Goal: Task Accomplishment & Management: Manage account settings

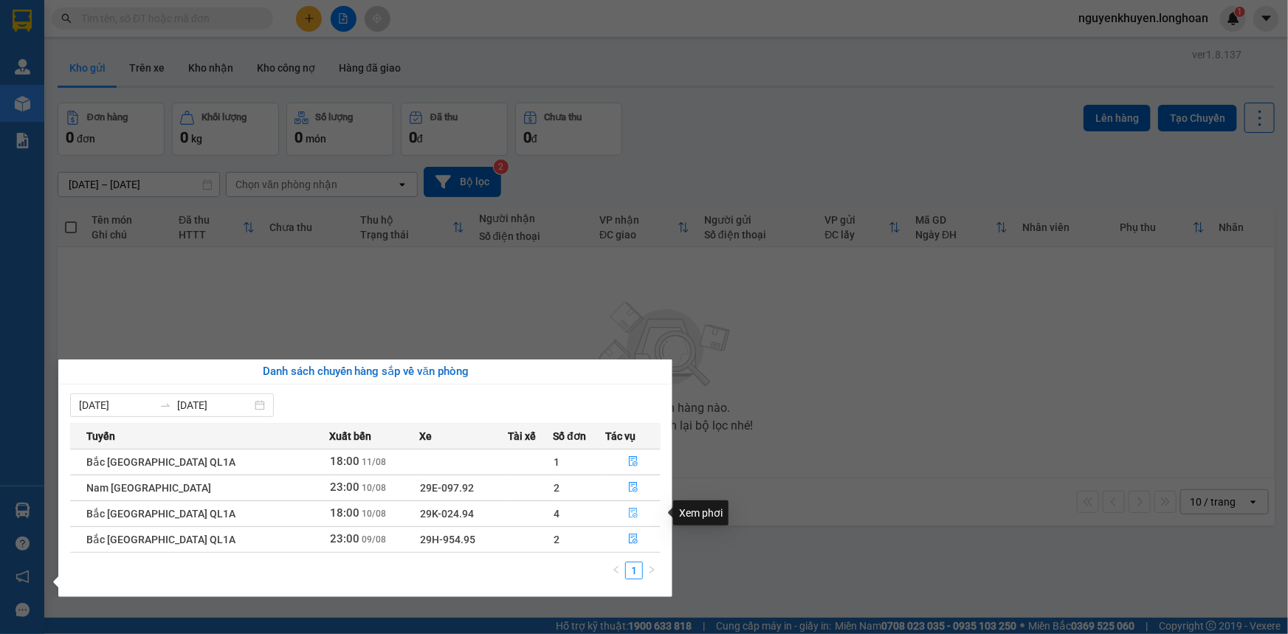
click at [632, 509] on icon "file-done" at bounding box center [633, 513] width 9 height 10
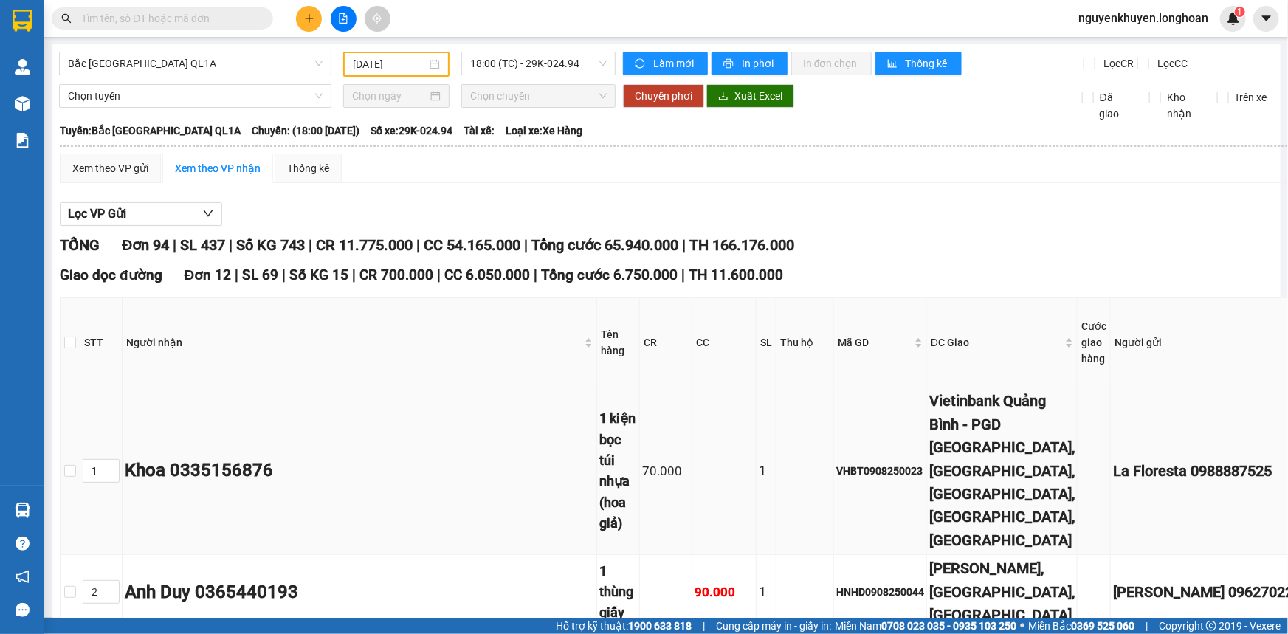
type input "[DATE]"
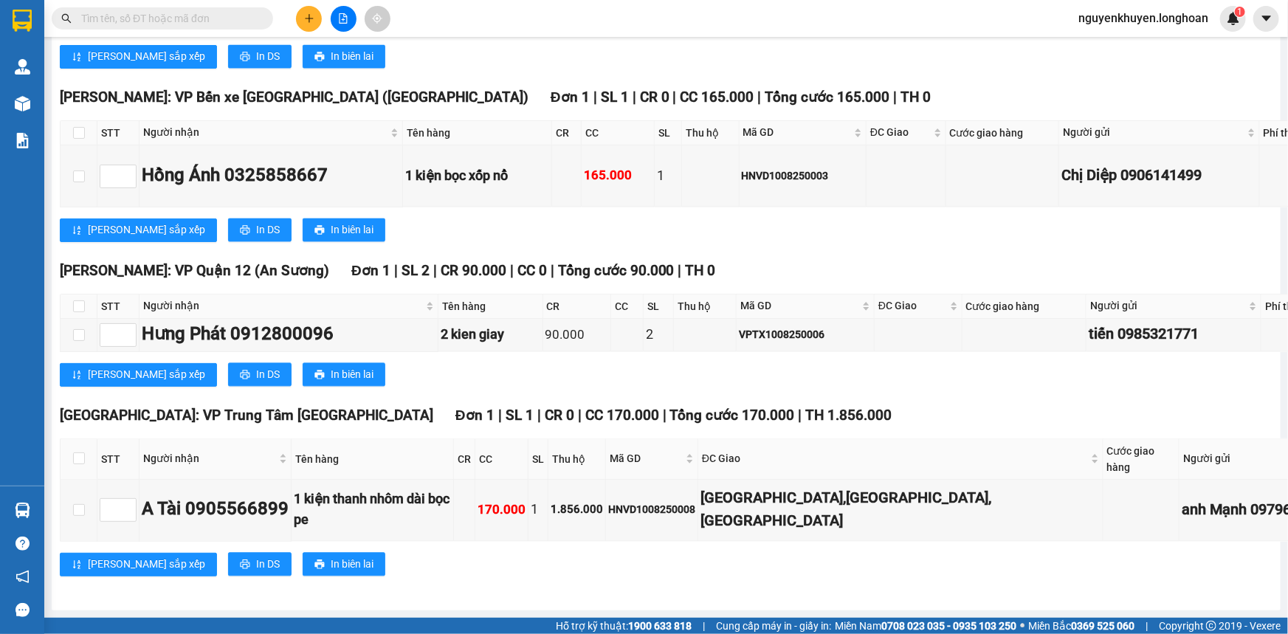
scroll to position [10330, 0]
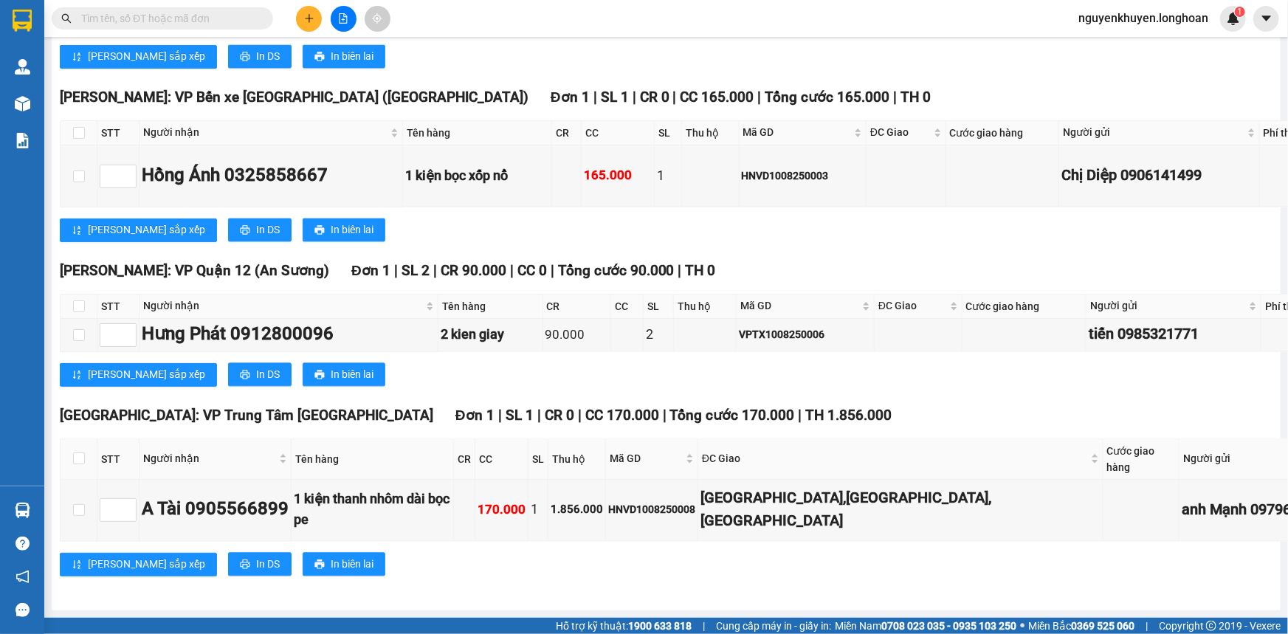
scroll to position [0, 0]
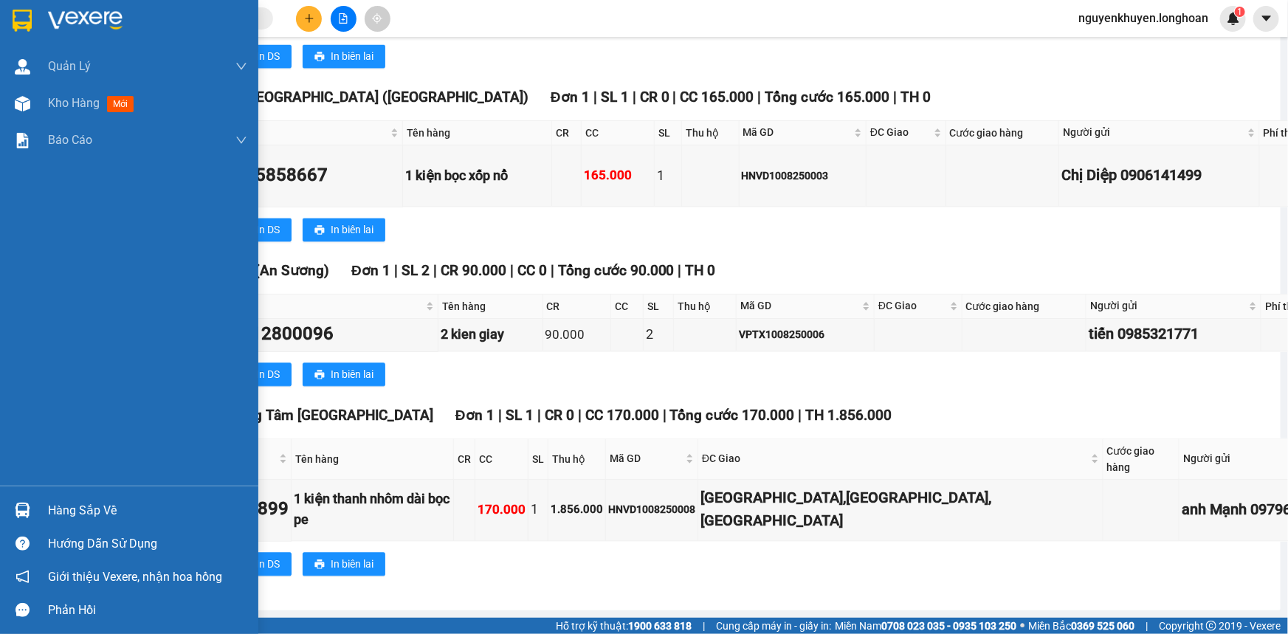
click at [61, 15] on img at bounding box center [85, 21] width 75 height 22
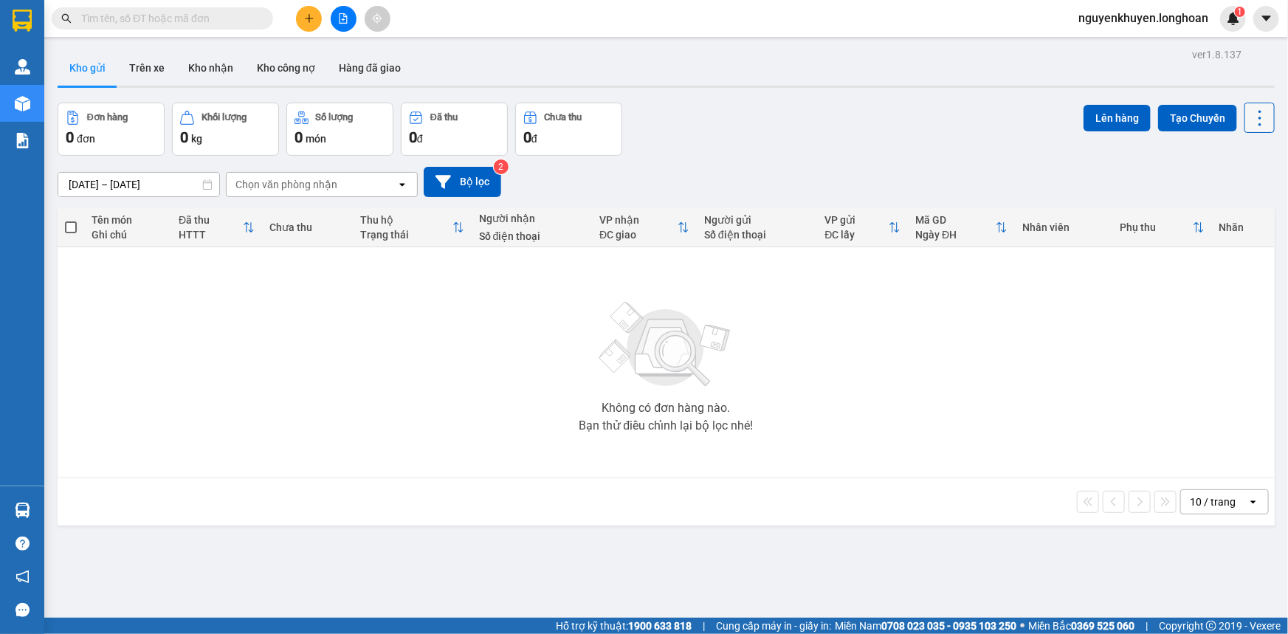
click at [1258, 115] on icon at bounding box center [1259, 118] width 21 height 21
click at [1132, 346] on div "Không có đơn hàng nào. Bạn thử điều chỉnh lại bộ lọc nhé!" at bounding box center [666, 362] width 1202 height 221
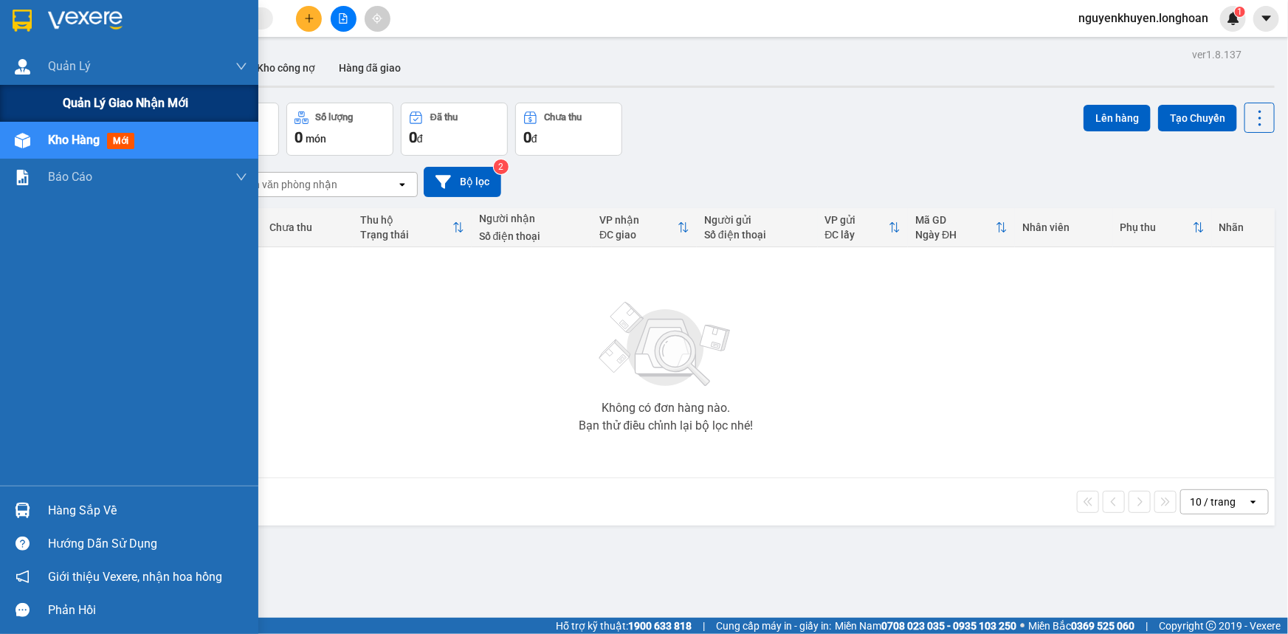
click at [151, 104] on span "Quản lý giao nhận mới" at bounding box center [125, 103] width 125 height 18
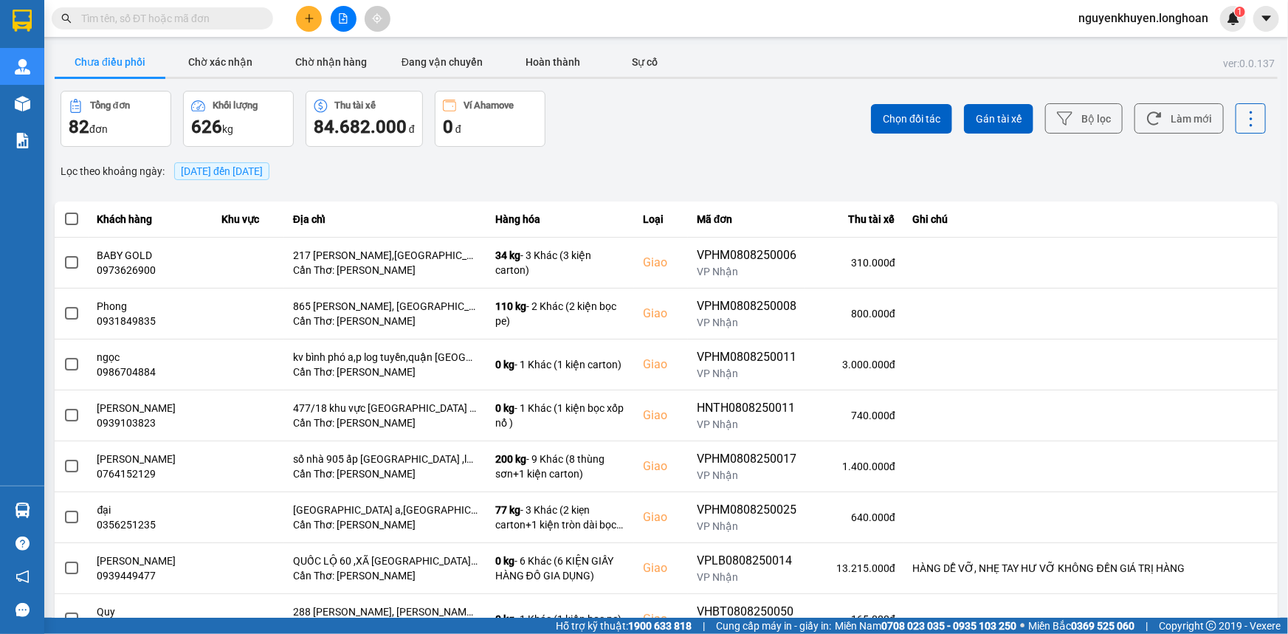
click at [1240, 125] on icon at bounding box center [1250, 118] width 21 height 21
click at [715, 122] on div "Chọn đối tác Gán tài xế Bộ lọc Làm mới" at bounding box center [964, 119] width 603 height 56
click at [624, 63] on button "Sự cố" at bounding box center [645, 62] width 74 height 30
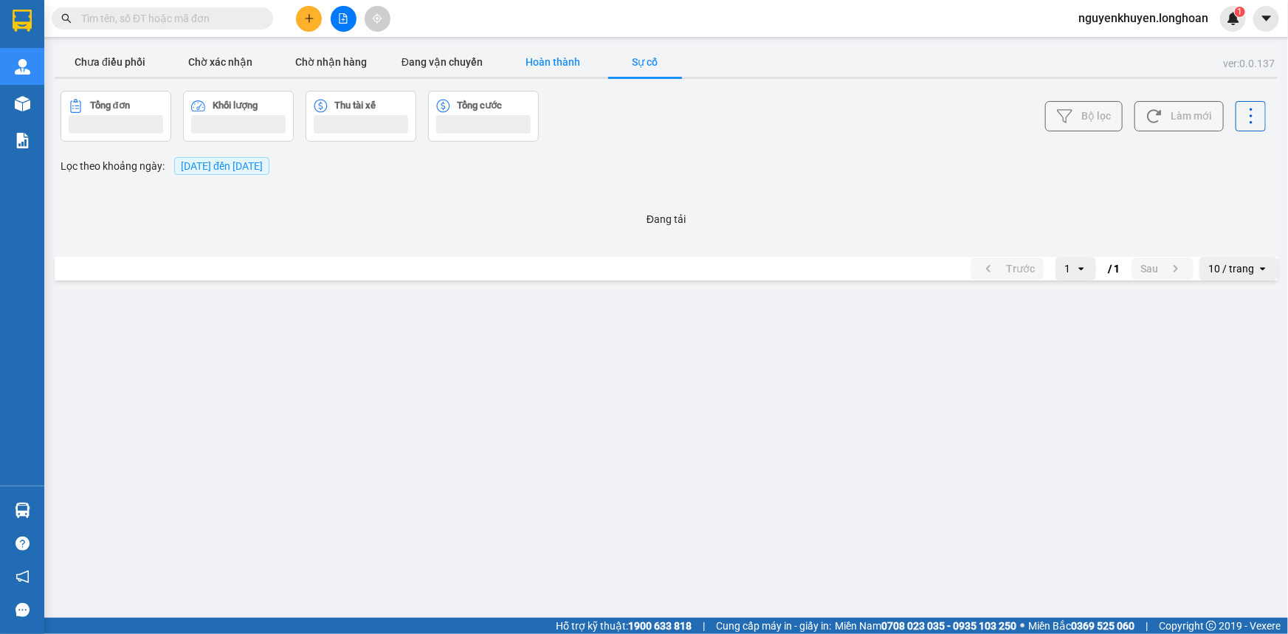
click at [565, 67] on button "Hoàn thành" at bounding box center [552, 62] width 111 height 30
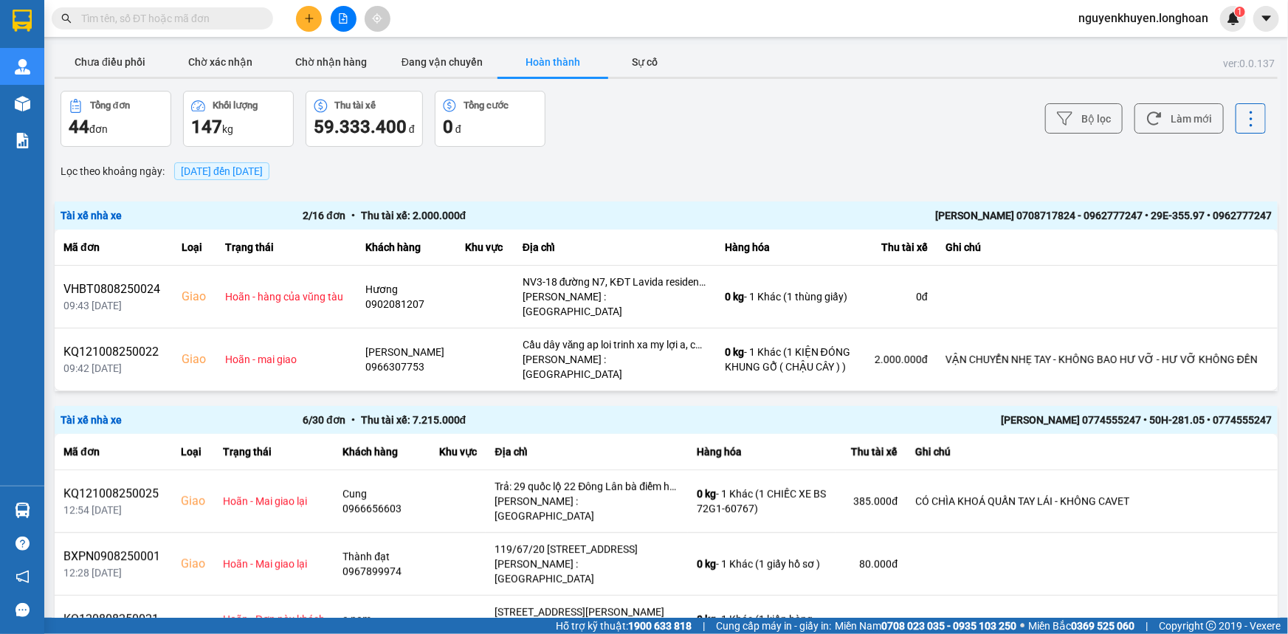
click at [120, 65] on button "Chưa điều phối" at bounding box center [110, 62] width 111 height 30
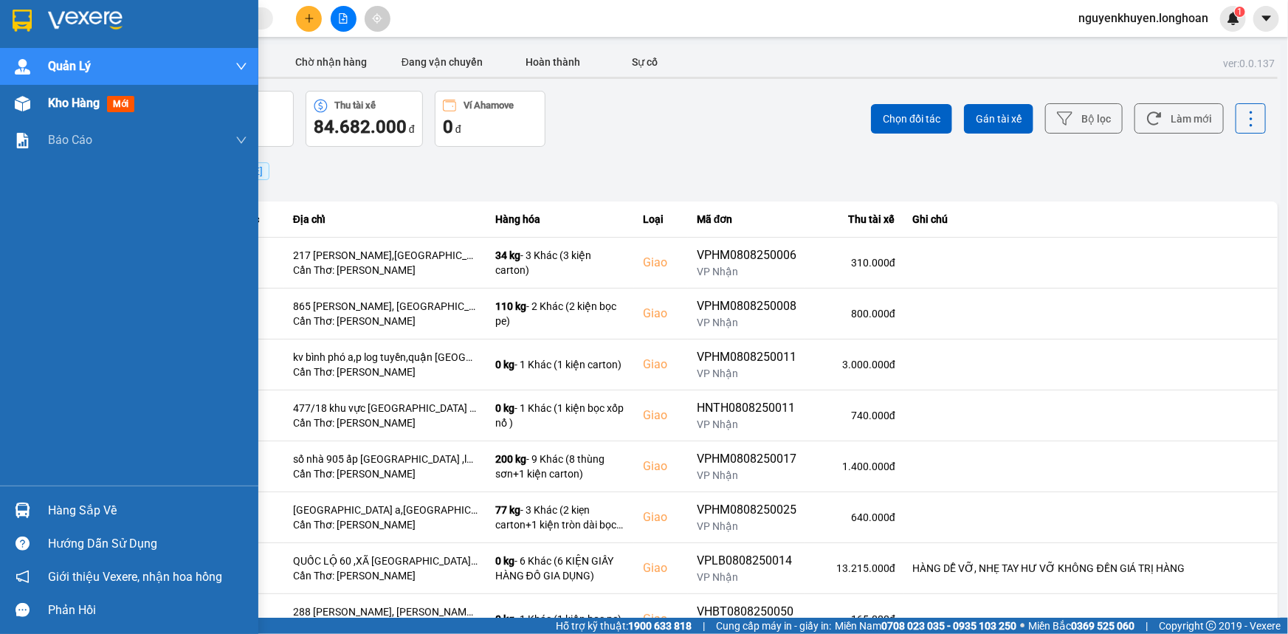
click at [59, 100] on span "Kho hàng" at bounding box center [74, 103] width 52 height 14
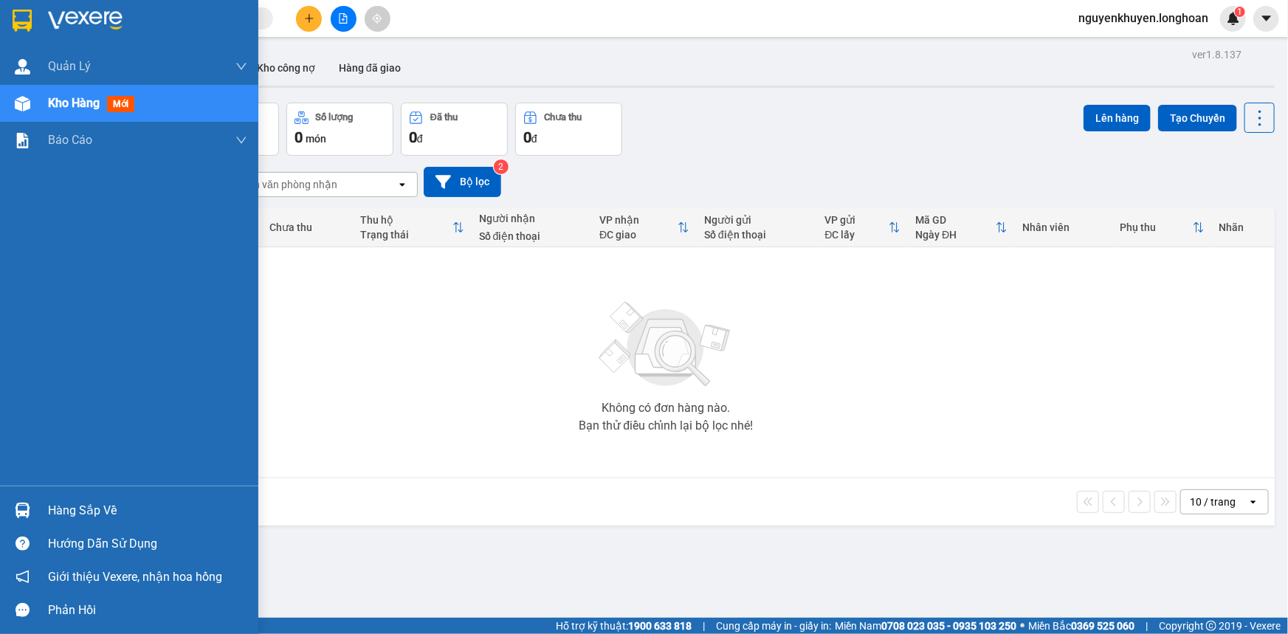
click at [101, 15] on img at bounding box center [85, 21] width 75 height 22
click at [82, 511] on div "Hàng sắp về" at bounding box center [147, 511] width 199 height 22
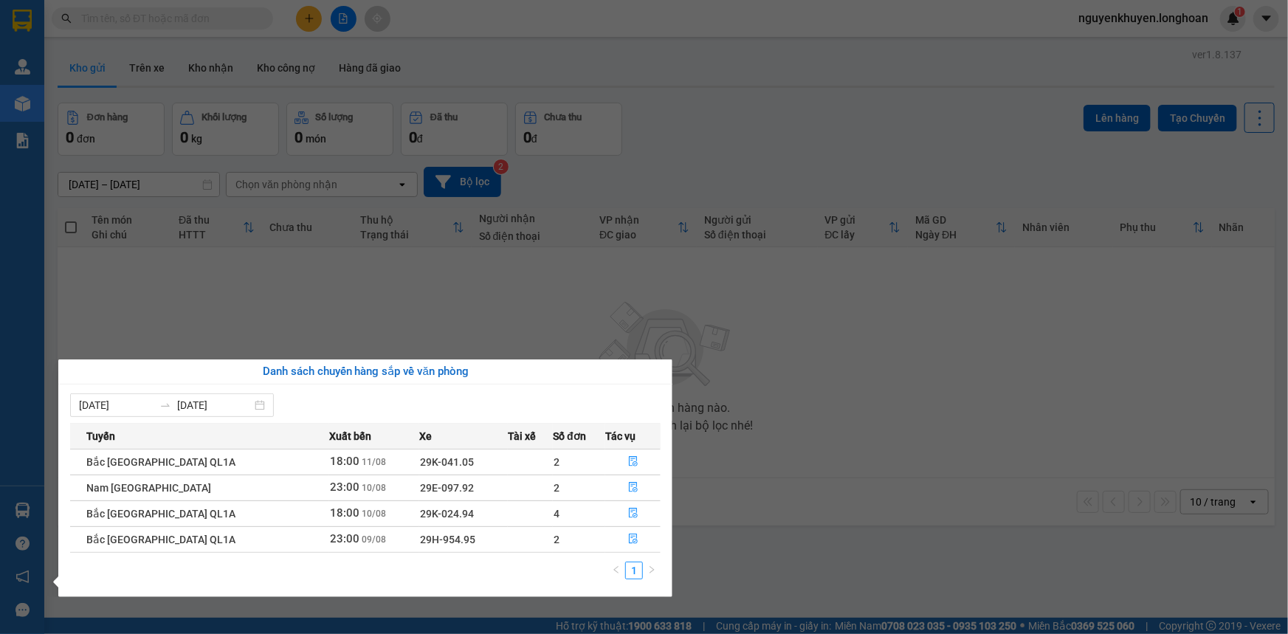
click at [233, 305] on section "Kết quả tìm kiếm ( 0 ) Bộ lọc No Data nguyenkhuyen.longhoan 1 Quản [PERSON_NAME…" at bounding box center [644, 317] width 1288 height 634
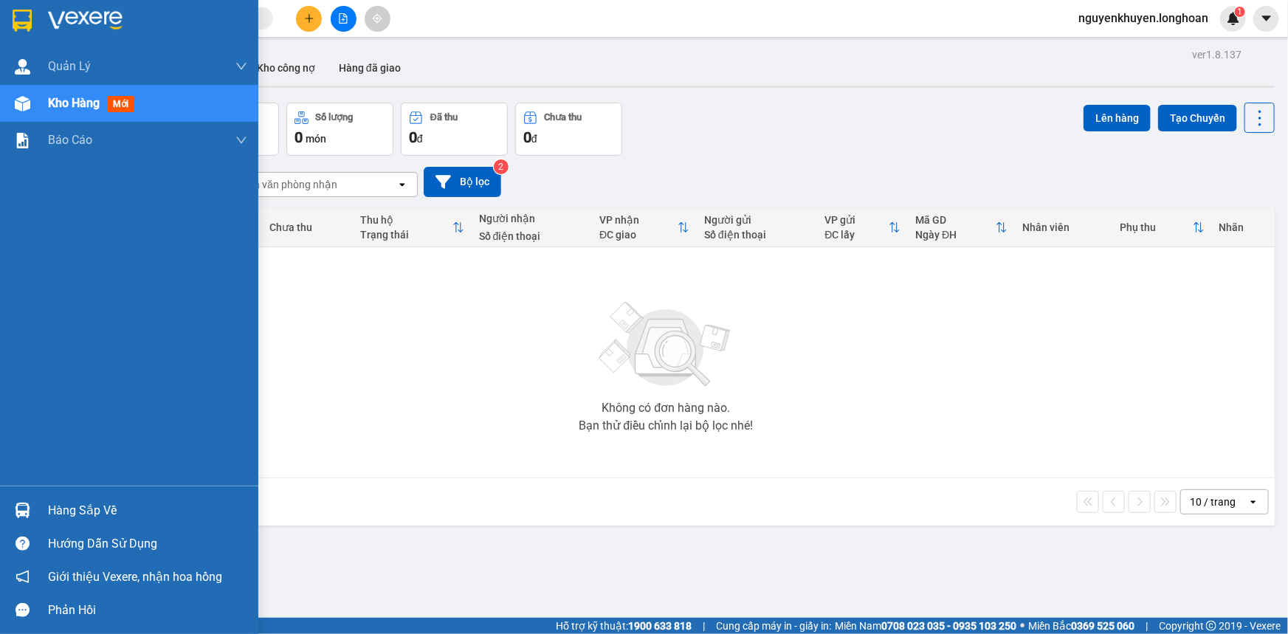
click at [28, 511] on img at bounding box center [22, 510] width 15 height 15
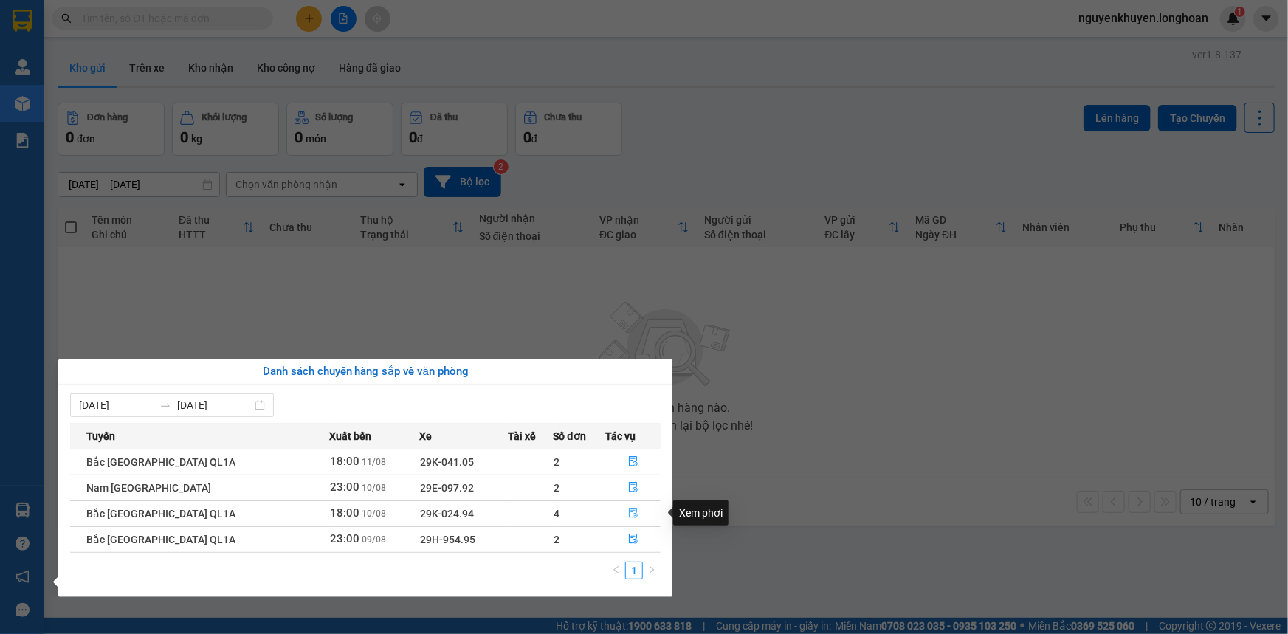
click at [629, 510] on icon "file-done" at bounding box center [633, 513] width 9 height 10
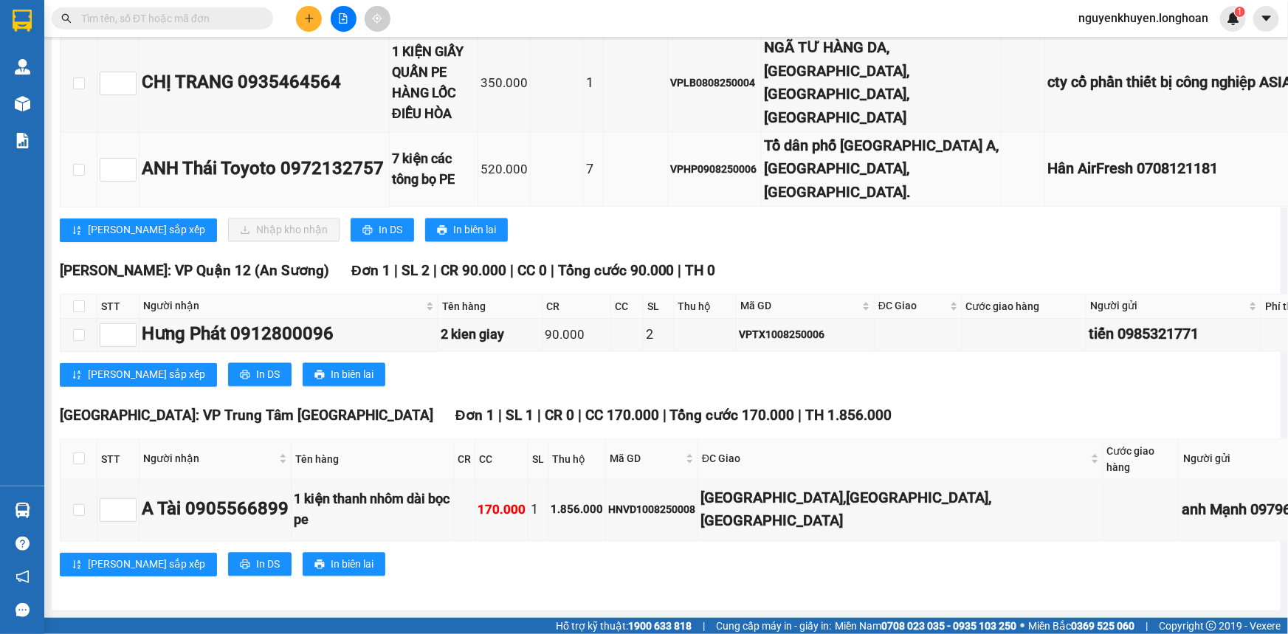
scroll to position [10665, 0]
click at [379, 238] on span "In DS" at bounding box center [391, 230] width 24 height 16
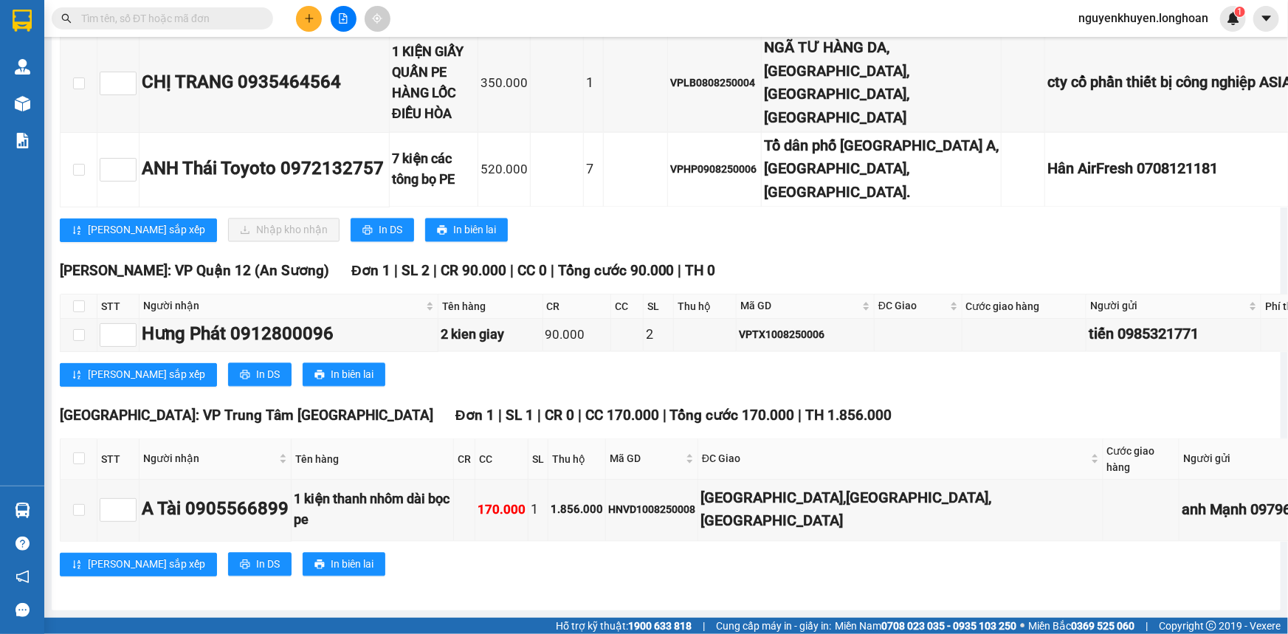
checkbox input "true"
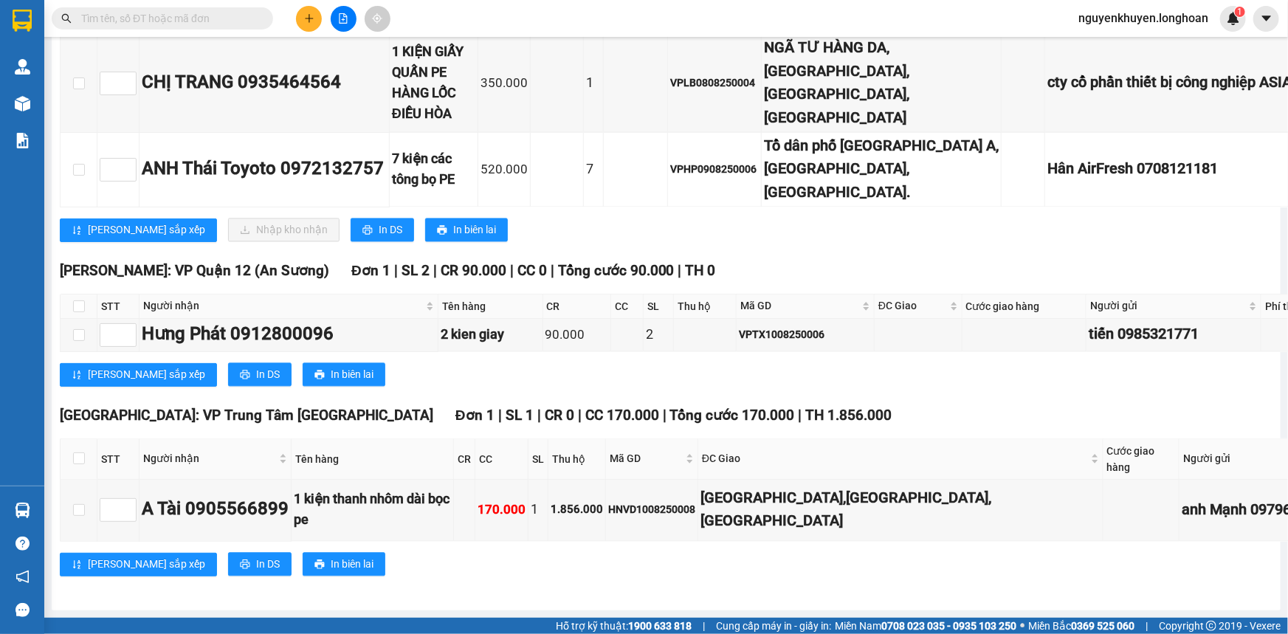
checkbox input "true"
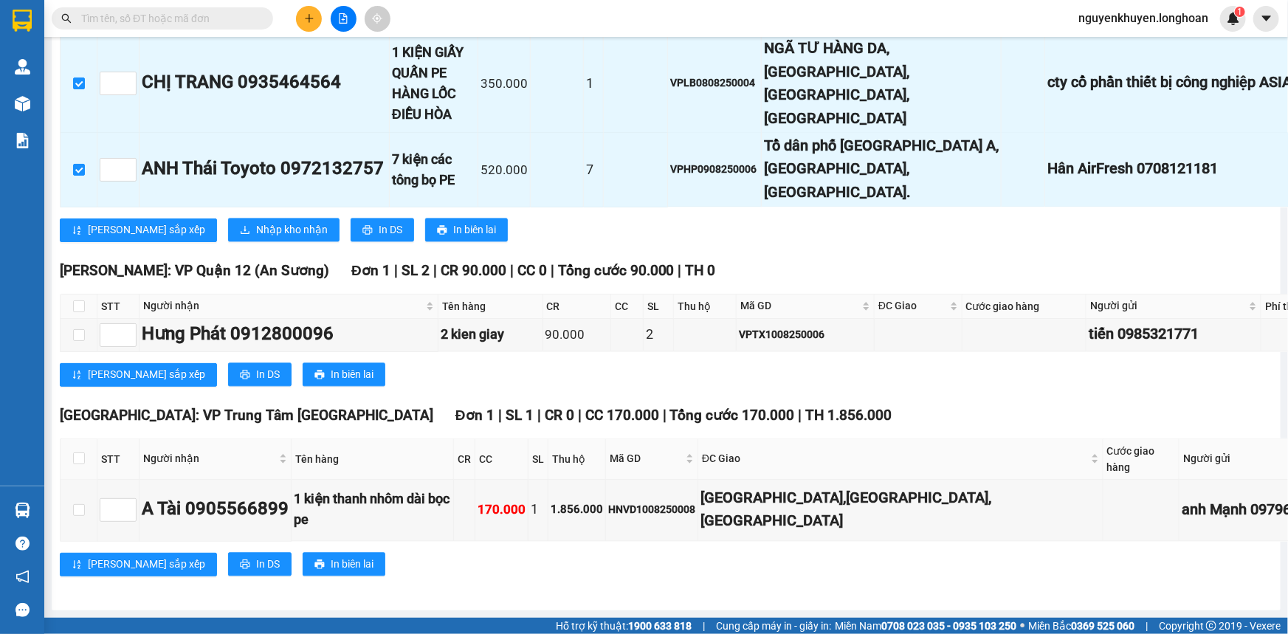
scroll to position [10800, 0]
click at [256, 238] on span "Nhập kho nhận" at bounding box center [292, 230] width 72 height 16
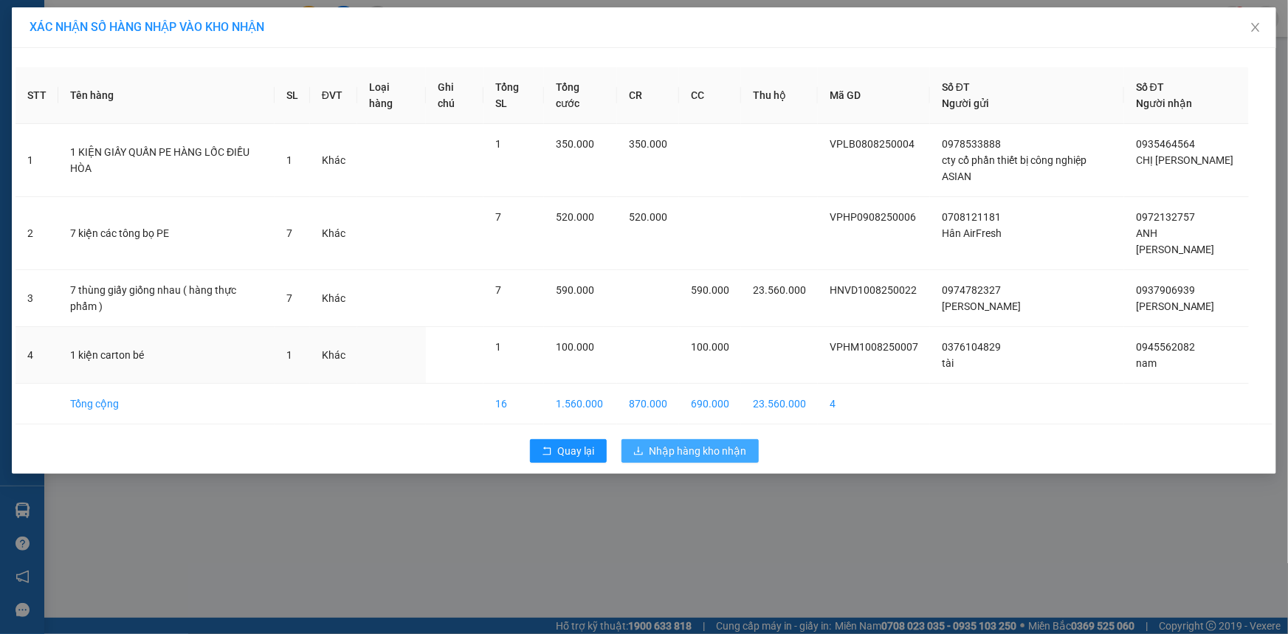
click at [715, 341] on span "100.000" at bounding box center [710, 347] width 38 height 12
click at [693, 443] on span "Nhập hàng kho nhận" at bounding box center [697, 451] width 97 height 16
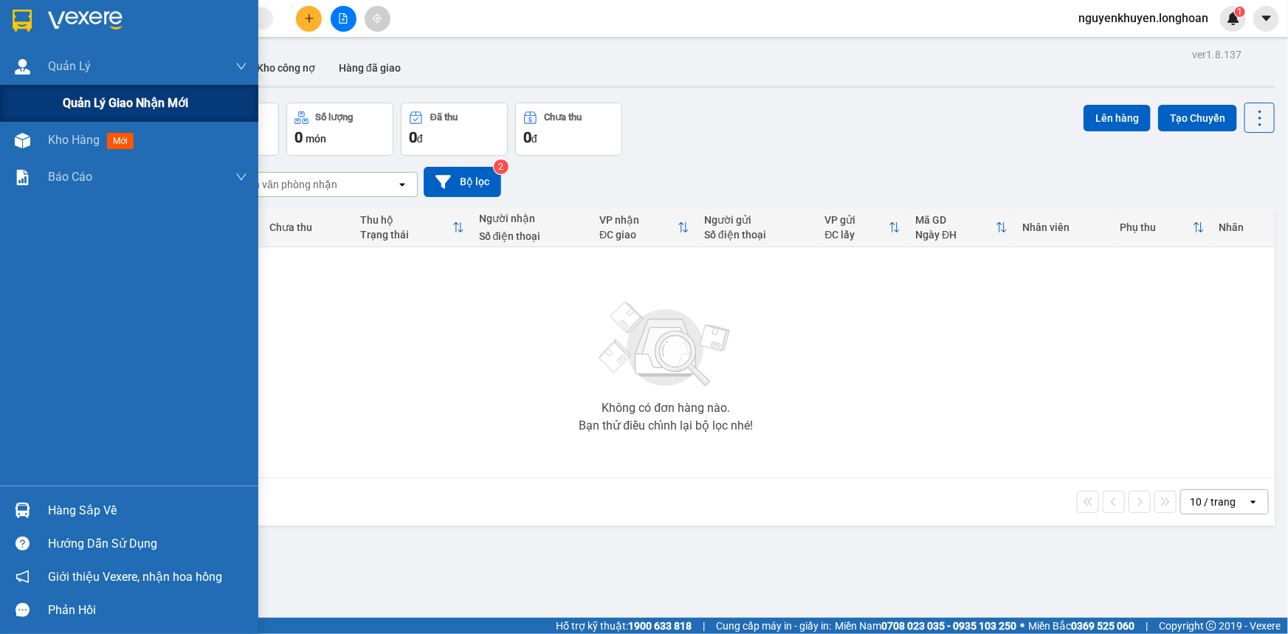
click at [91, 100] on span "Quản lý giao nhận mới" at bounding box center [125, 103] width 125 height 18
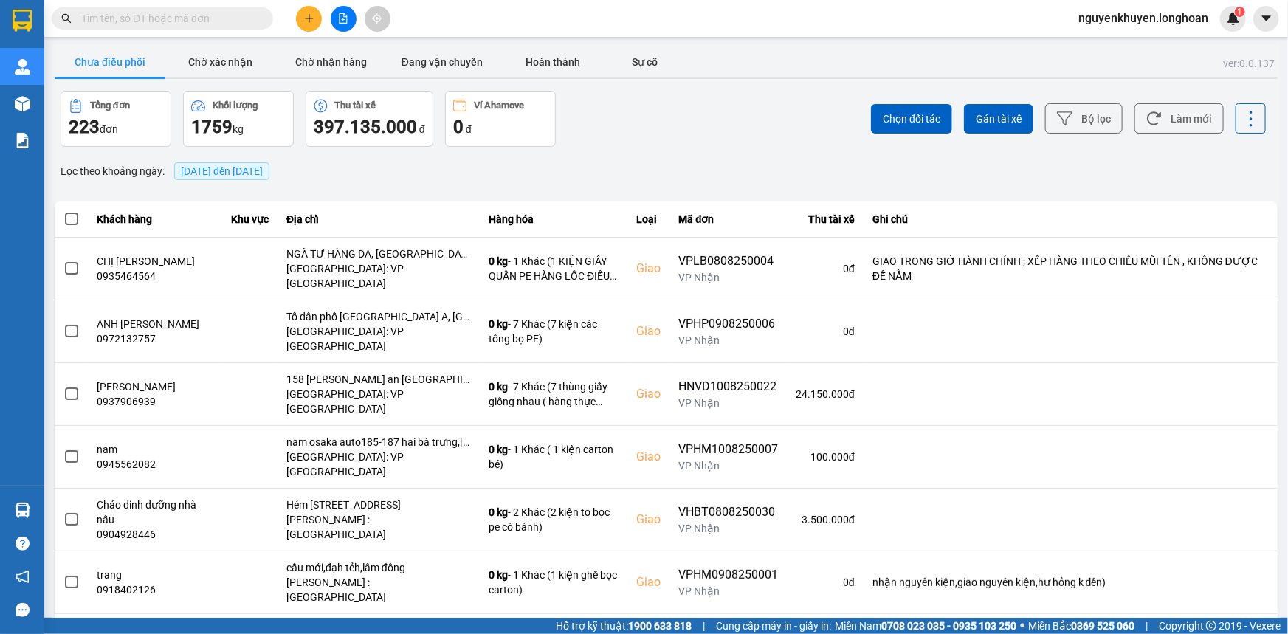
click at [113, 55] on button "Chưa điều phối" at bounding box center [110, 62] width 111 height 30
click at [236, 170] on span "[DATE] đến [DATE]" at bounding box center [222, 171] width 82 height 12
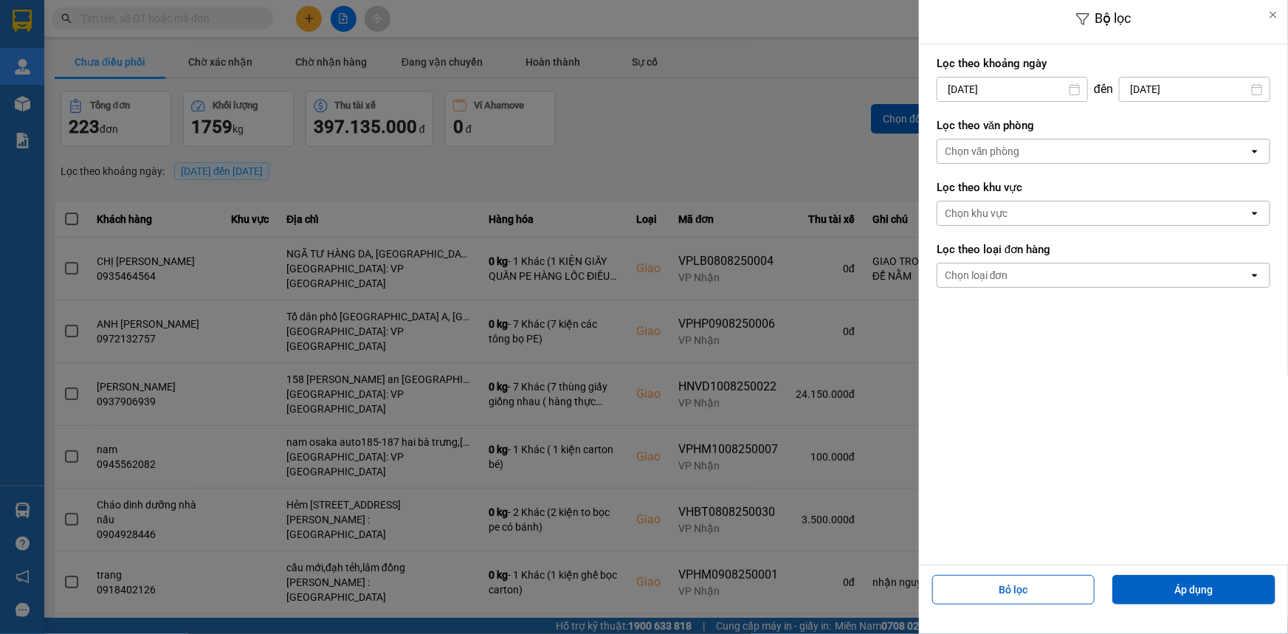
click at [978, 153] on div "Chọn văn phòng" at bounding box center [981, 151] width 75 height 15
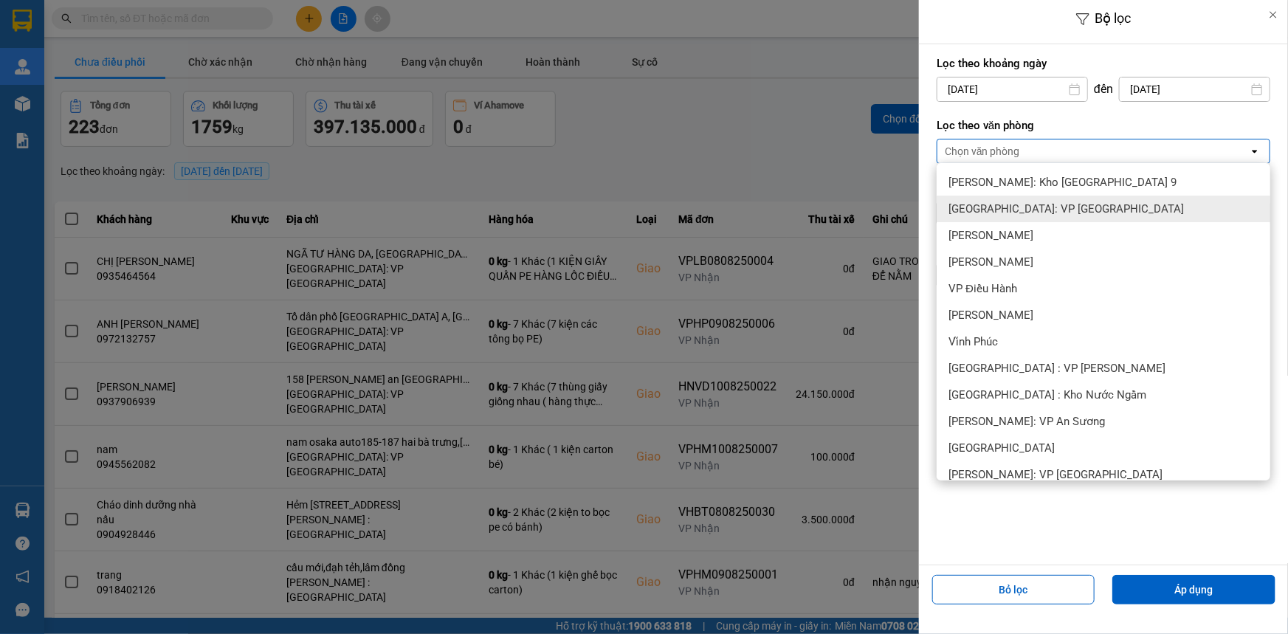
click at [1018, 212] on span "[GEOGRAPHIC_DATA]: VP [GEOGRAPHIC_DATA]" at bounding box center [1065, 208] width 235 height 15
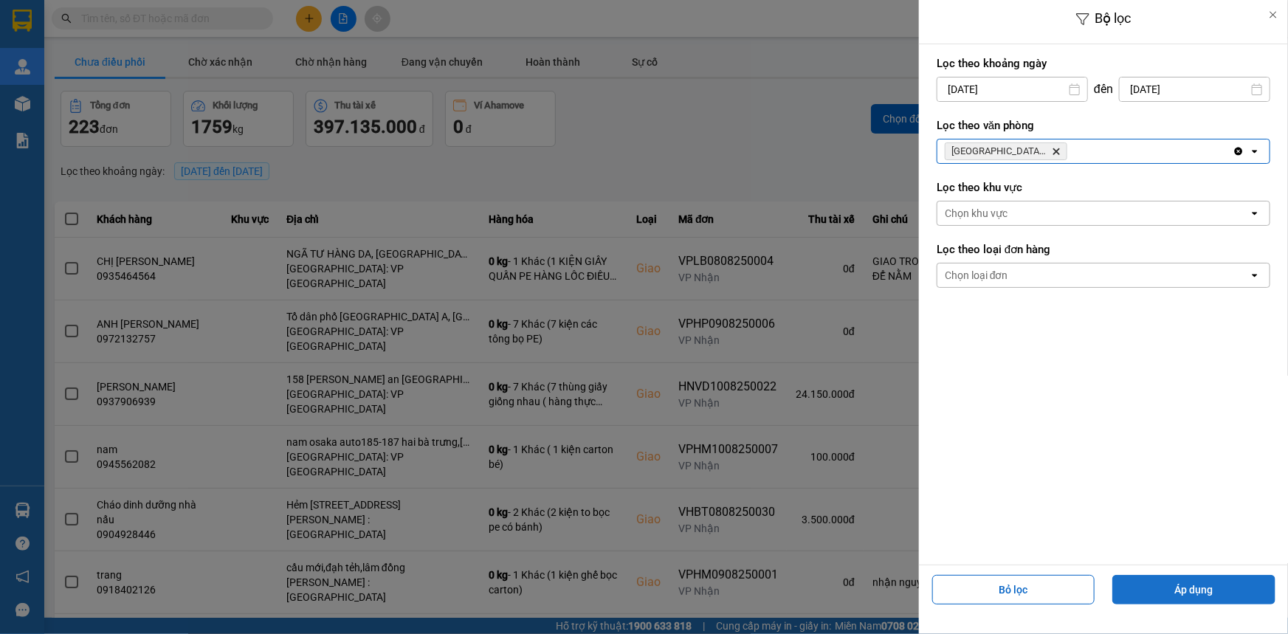
click at [1174, 591] on button "Áp dụng" at bounding box center [1193, 590] width 163 height 30
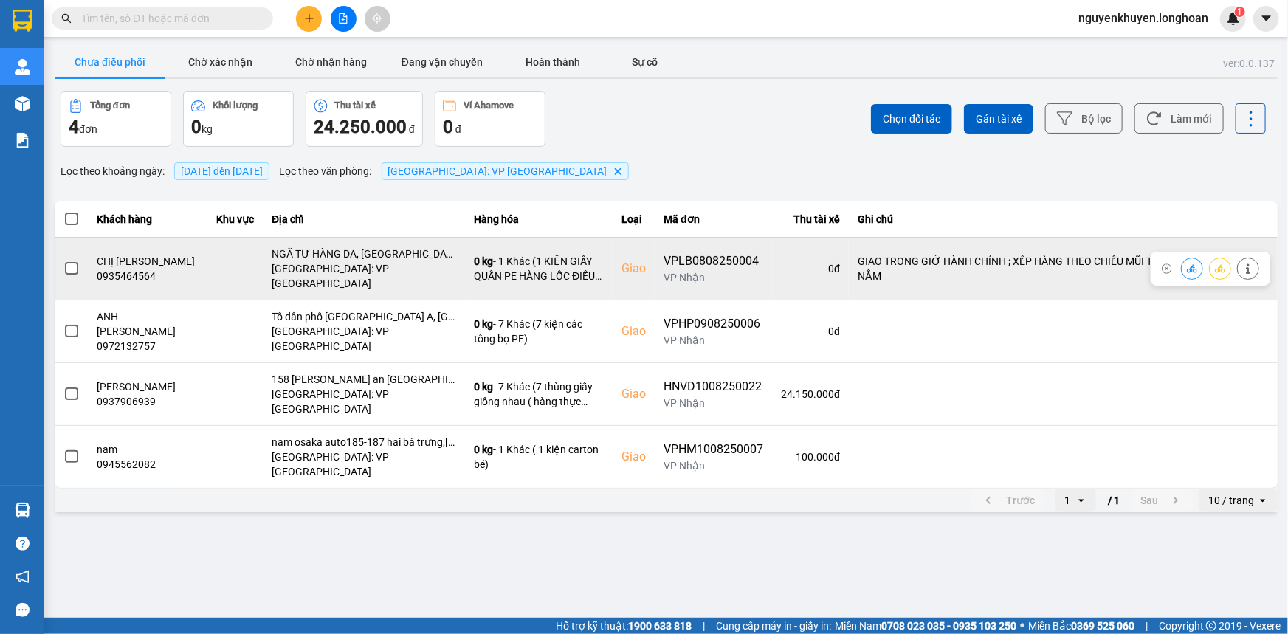
click at [70, 262] on span at bounding box center [71, 268] width 13 height 13
click at [63, 260] on input "checkbox" at bounding box center [63, 260] width 0 height 0
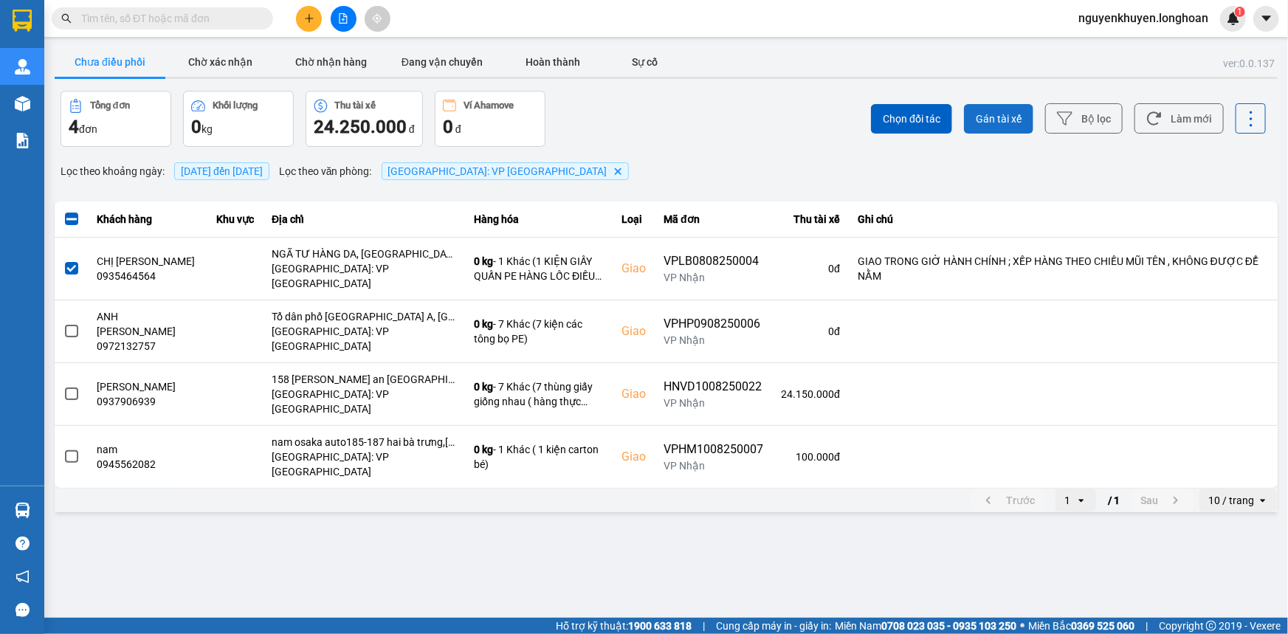
click at [1011, 119] on span "Gán tài xế" at bounding box center [998, 118] width 46 height 15
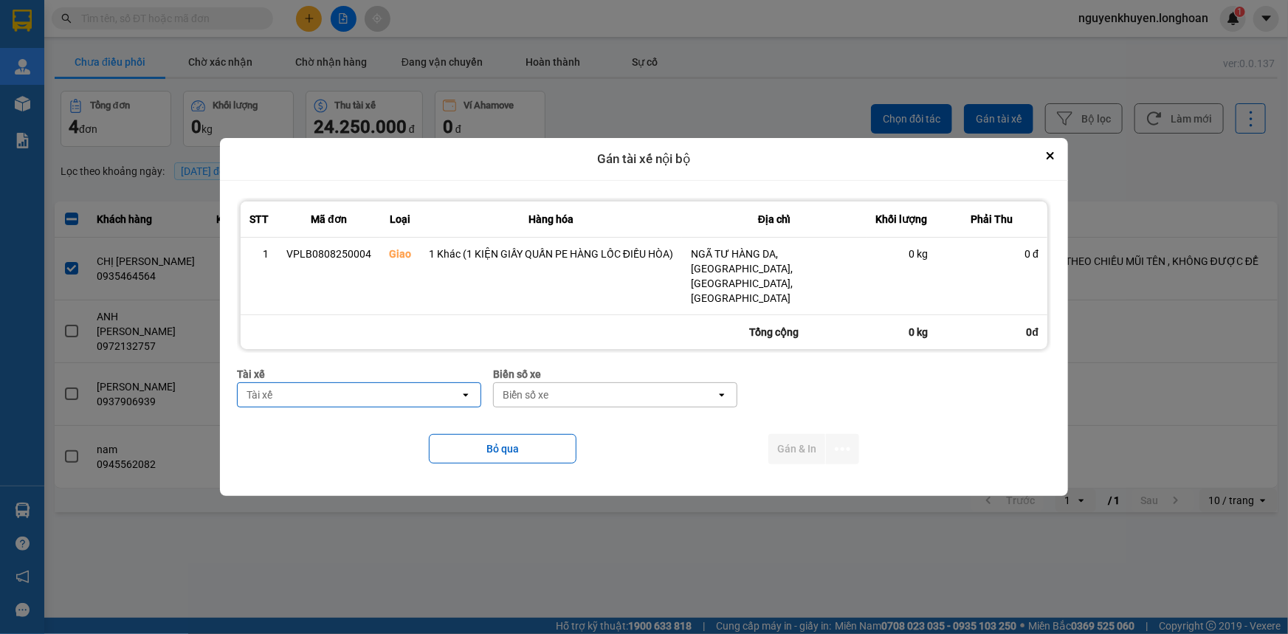
click at [394, 383] on div "Tài xế" at bounding box center [349, 395] width 222 height 24
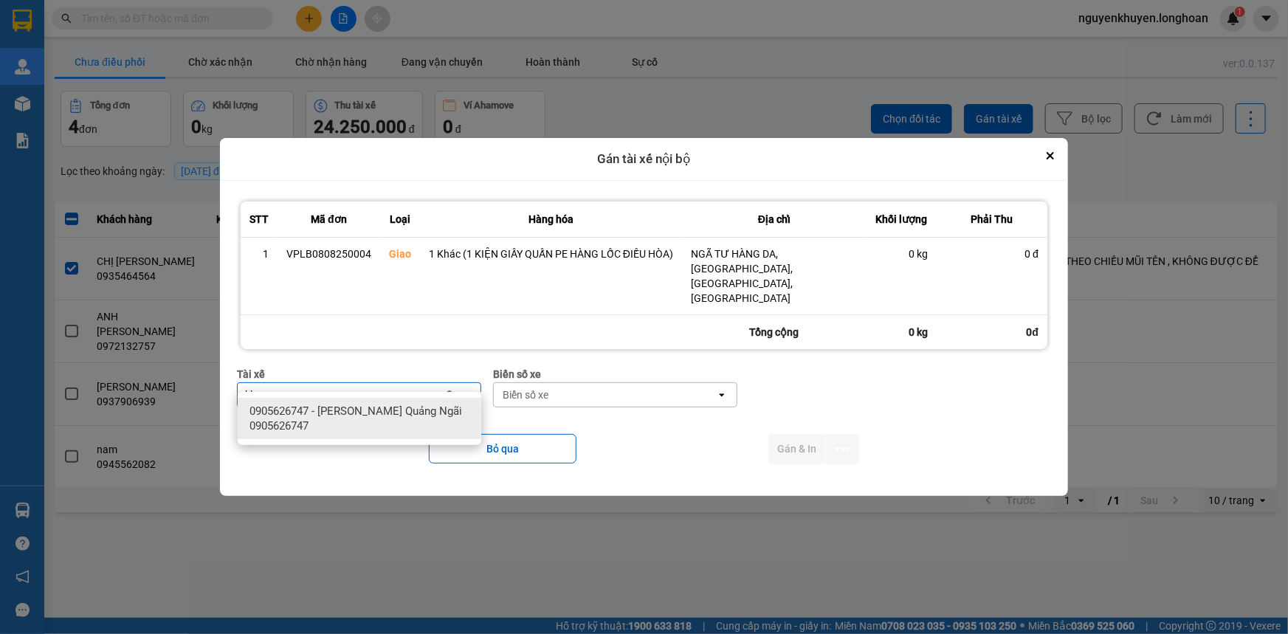
type input "khuy"
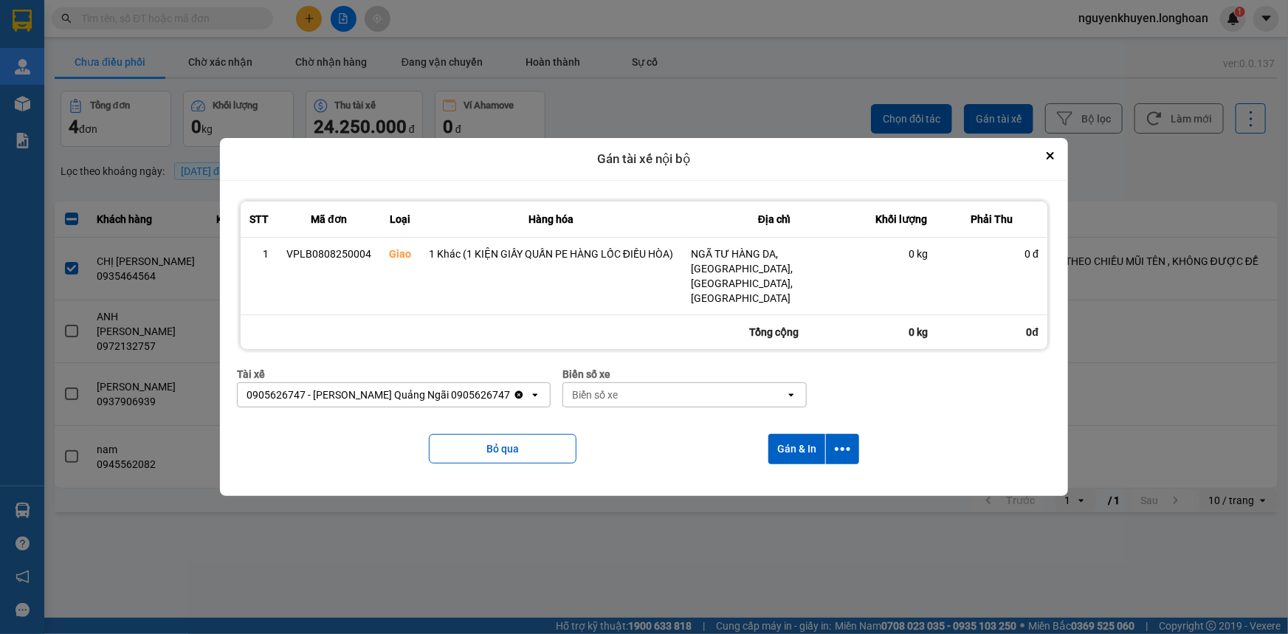
click at [601, 387] on div "Biển số xe" at bounding box center [595, 394] width 46 height 15
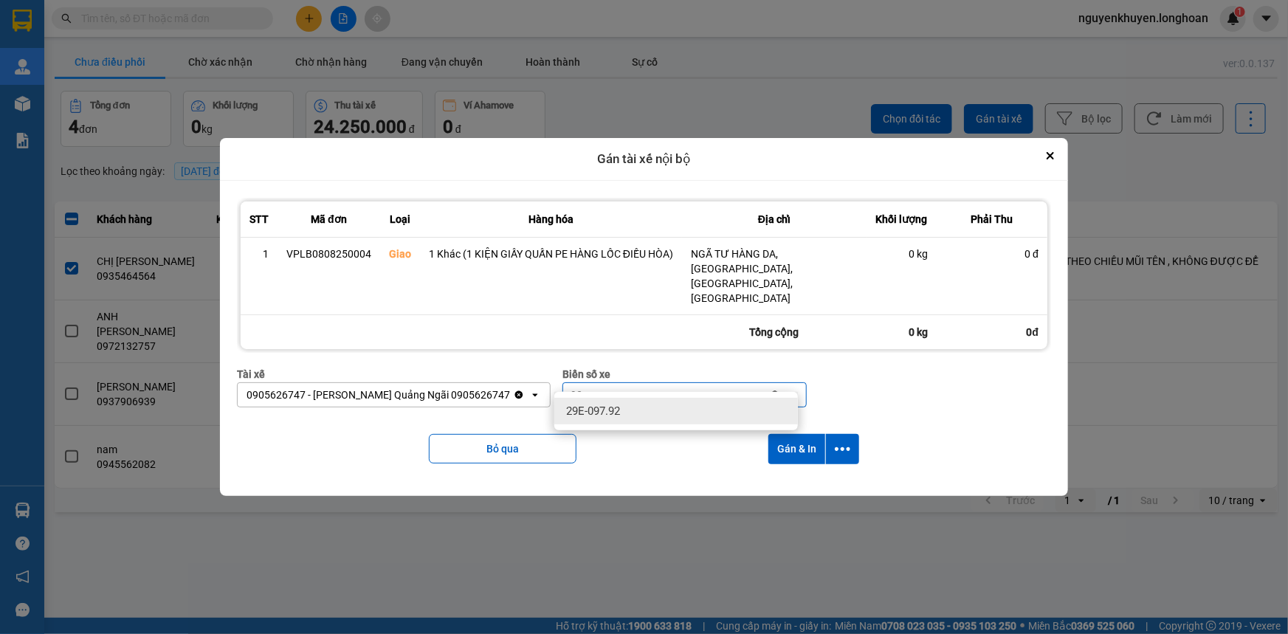
type input "92"
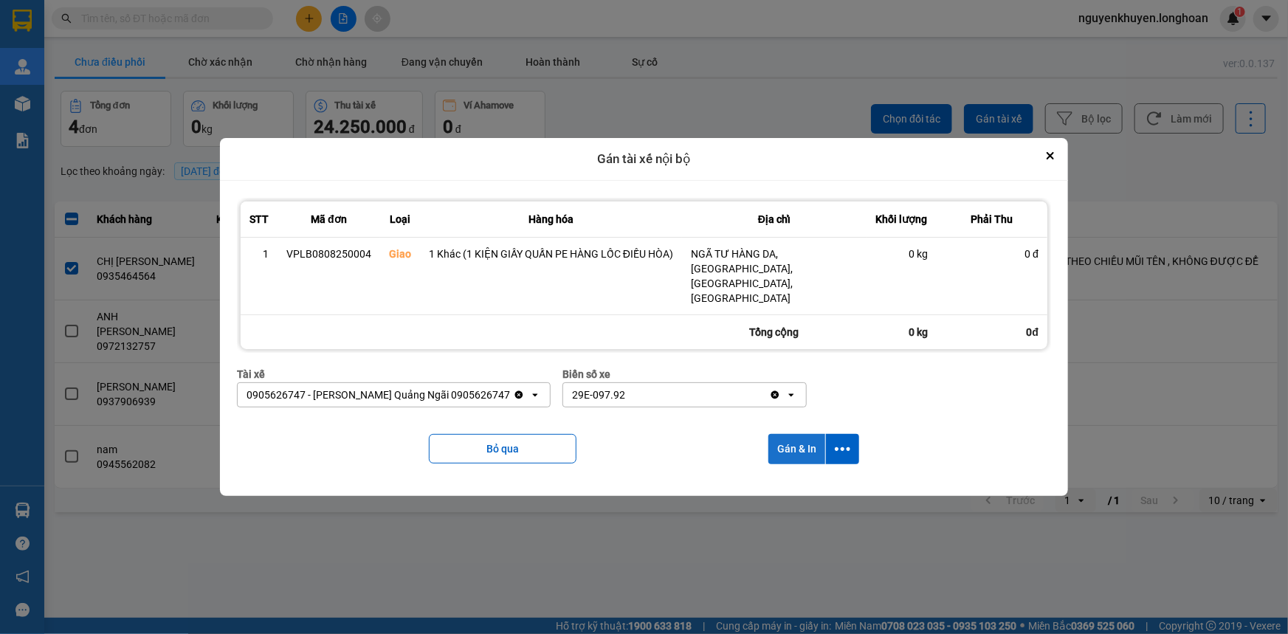
click at [792, 434] on button "Gán & In" at bounding box center [796, 449] width 57 height 30
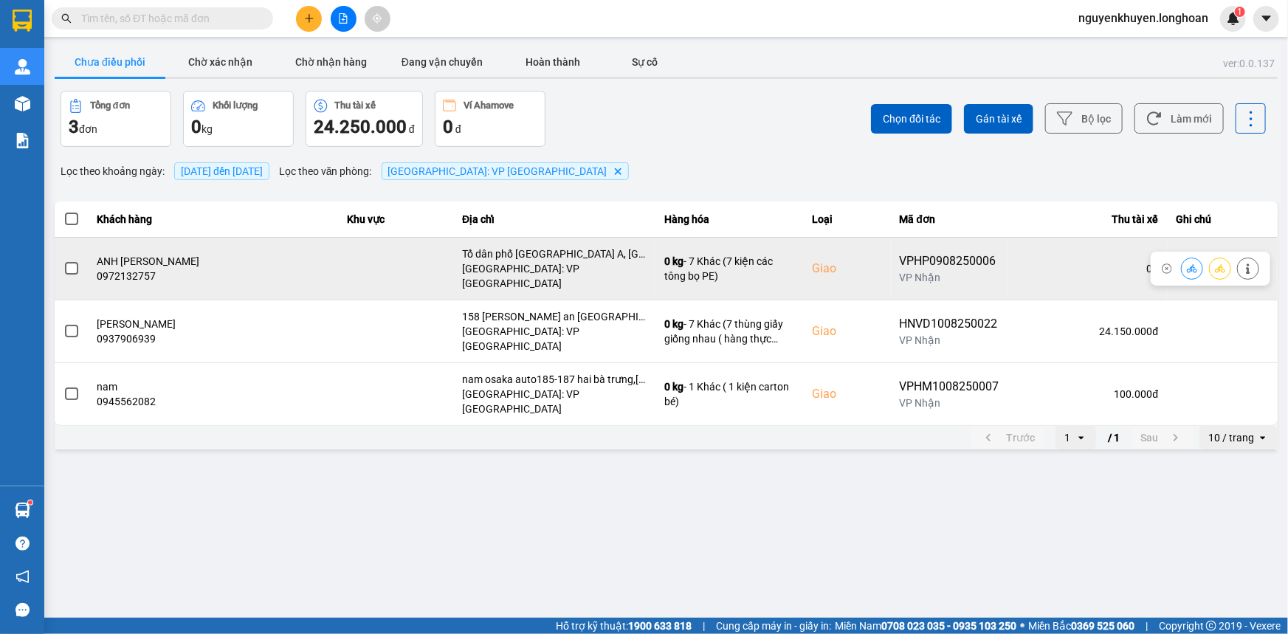
click at [73, 264] on span at bounding box center [71, 268] width 13 height 13
click at [63, 260] on input "checkbox" at bounding box center [63, 260] width 0 height 0
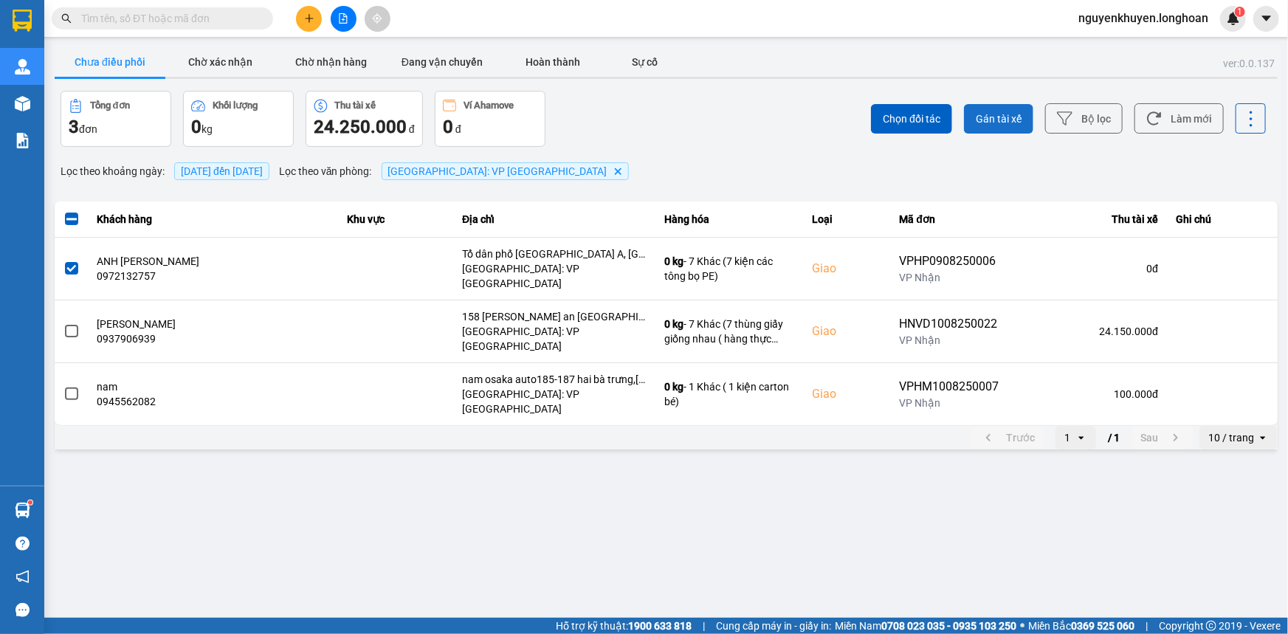
click at [994, 117] on span "Gán tài xế" at bounding box center [998, 118] width 46 height 15
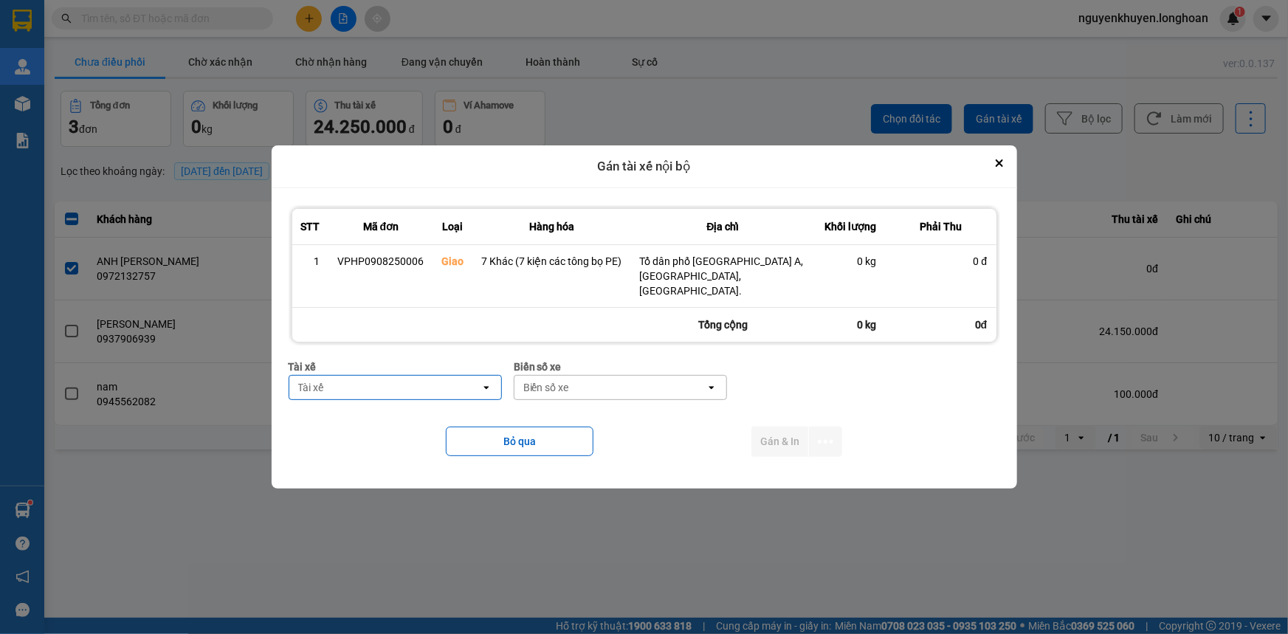
click at [394, 384] on div "Tài xế" at bounding box center [384, 388] width 191 height 24
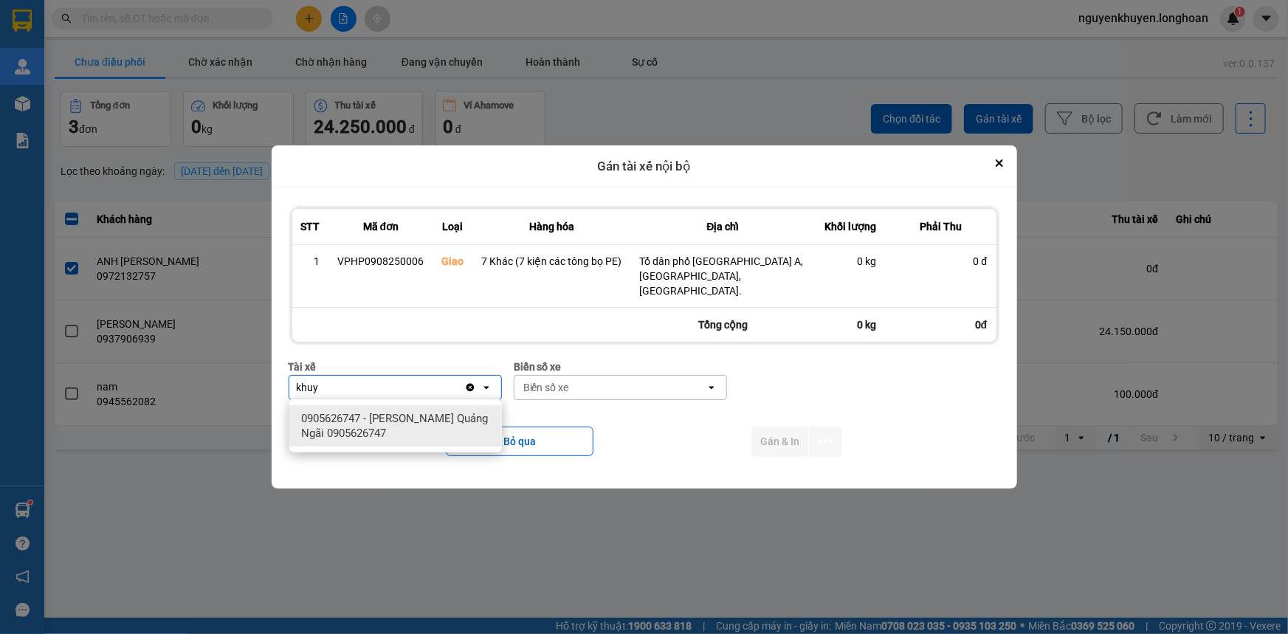
type input "khuy"
click at [406, 426] on span "0905626747 - [PERSON_NAME] Quảng Ngãi 0905626747" at bounding box center [398, 426] width 195 height 30
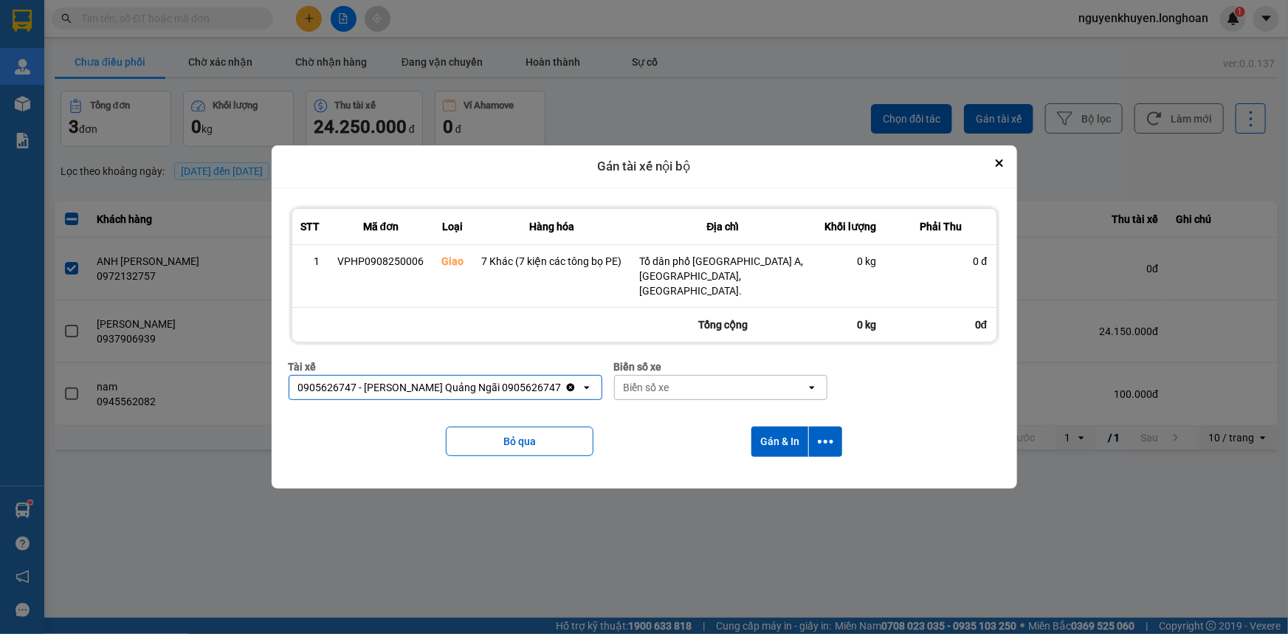
click at [686, 392] on div "Biển số xe" at bounding box center [710, 388] width 191 height 24
type input "92"
click at [769, 438] on button "Gán & In" at bounding box center [779, 442] width 57 height 30
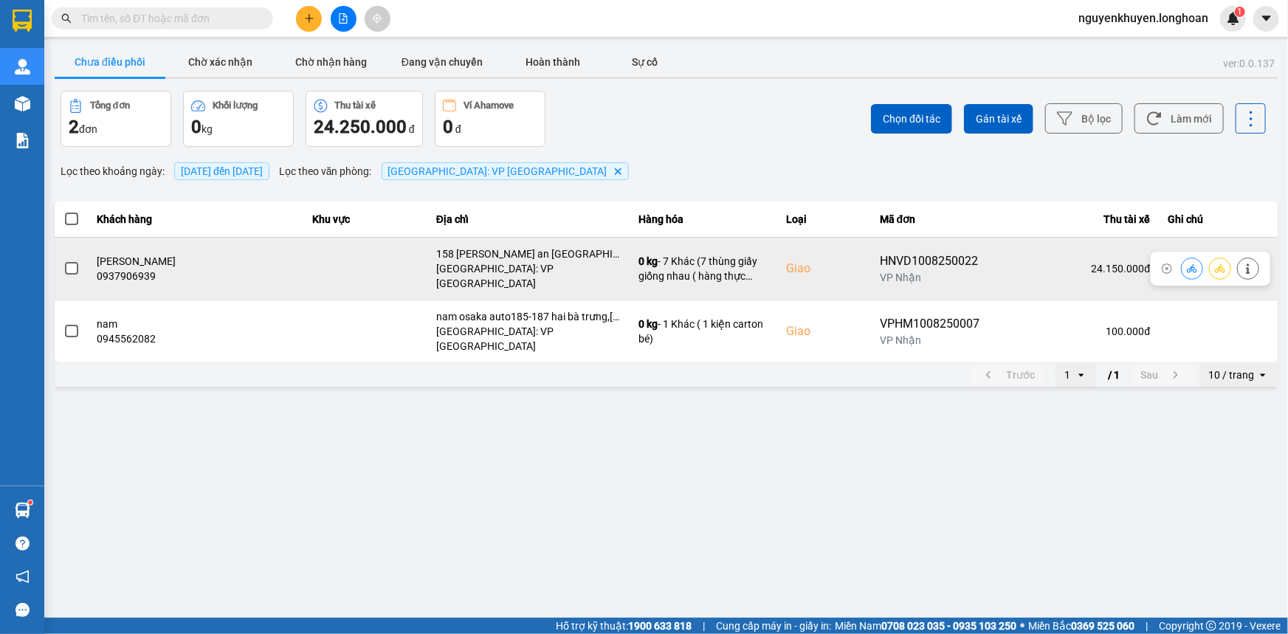
click at [77, 262] on span at bounding box center [71, 268] width 13 height 13
click at [63, 260] on input "checkbox" at bounding box center [63, 260] width 0 height 0
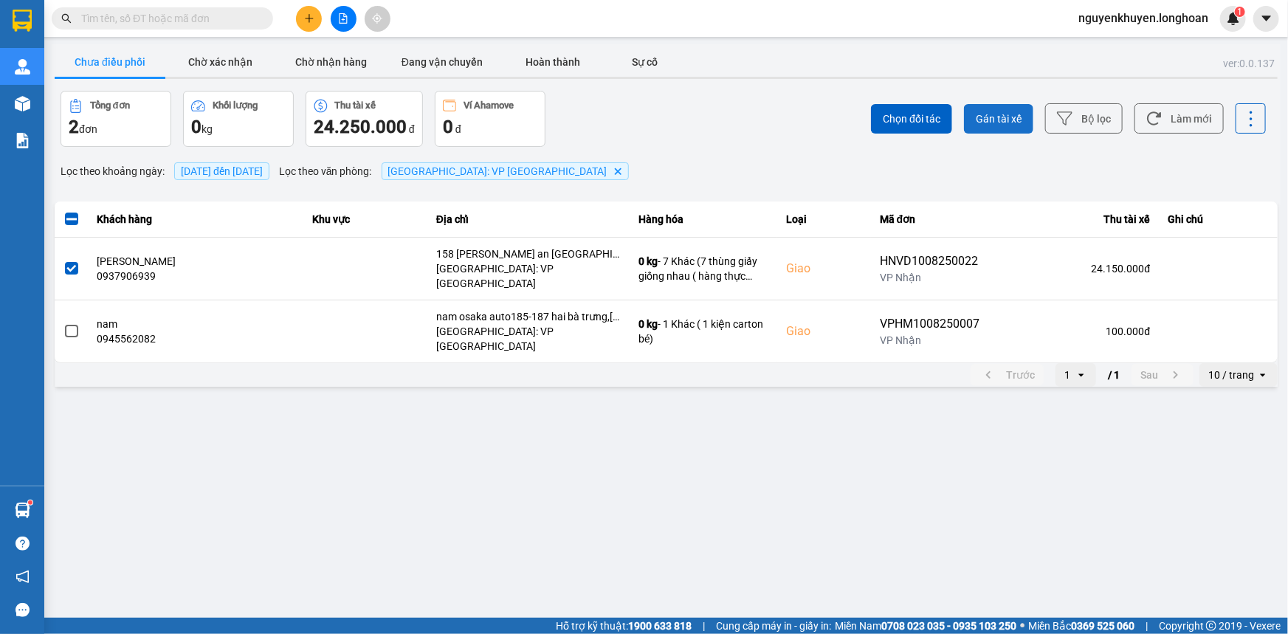
click at [1012, 114] on span "Gán tài xế" at bounding box center [998, 118] width 46 height 15
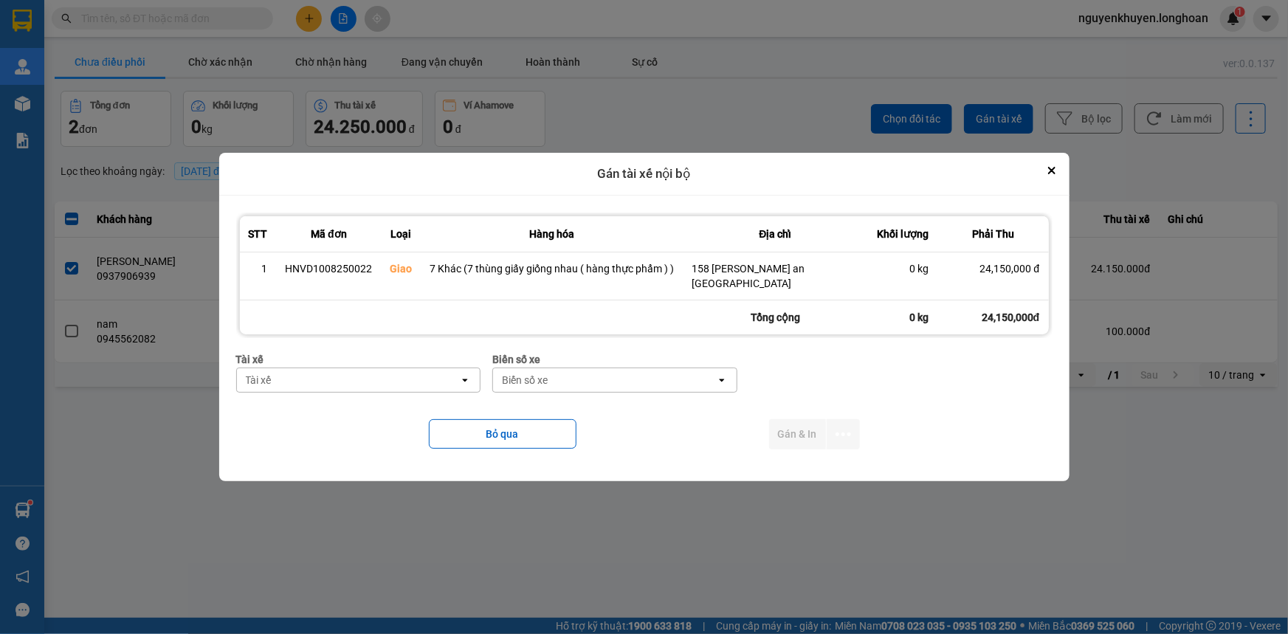
click at [363, 371] on div "Tài xế" at bounding box center [348, 380] width 223 height 24
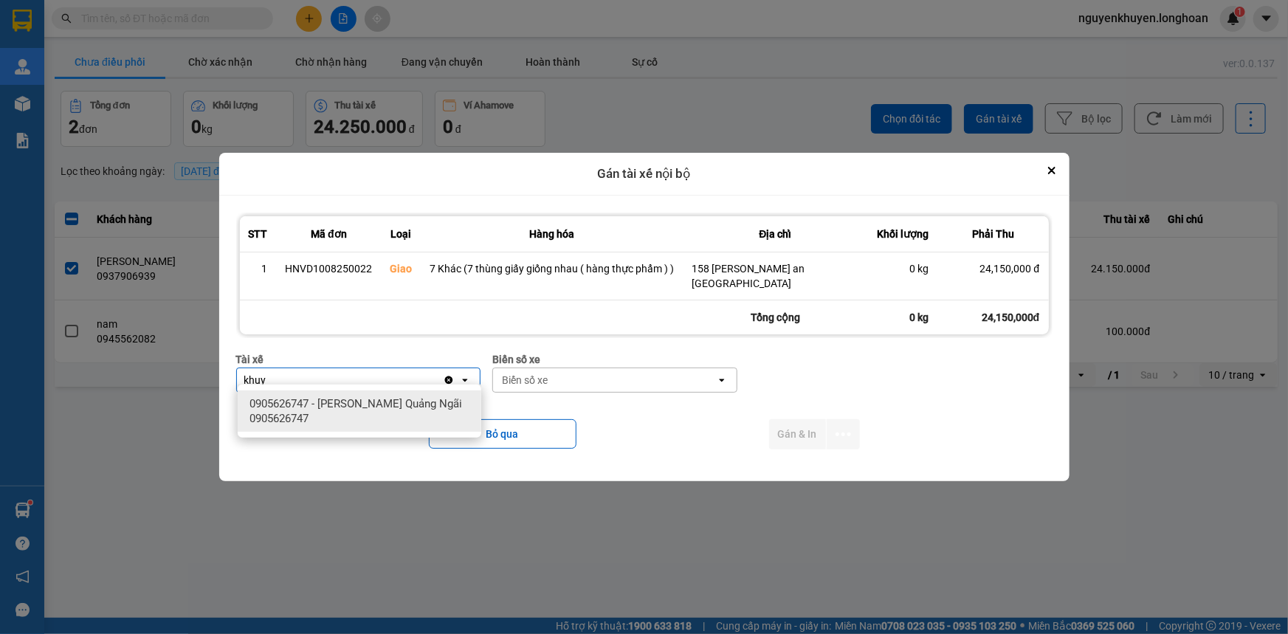
type input "khuy"
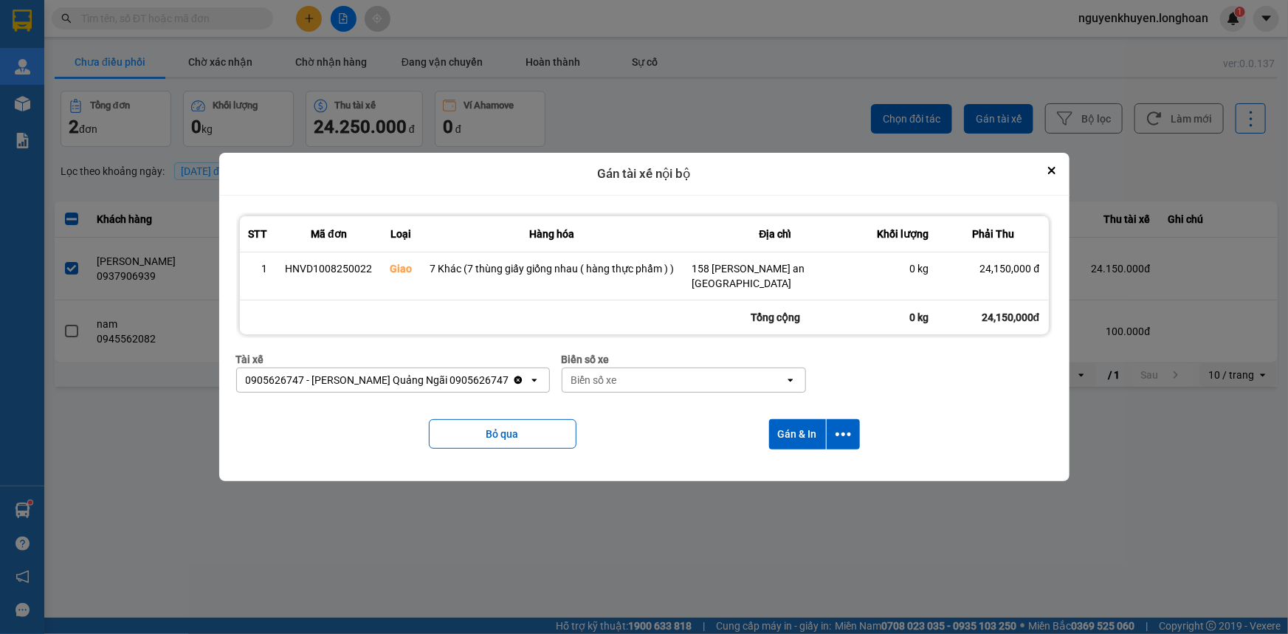
click at [584, 376] on div "Biển số xe" at bounding box center [594, 380] width 46 height 15
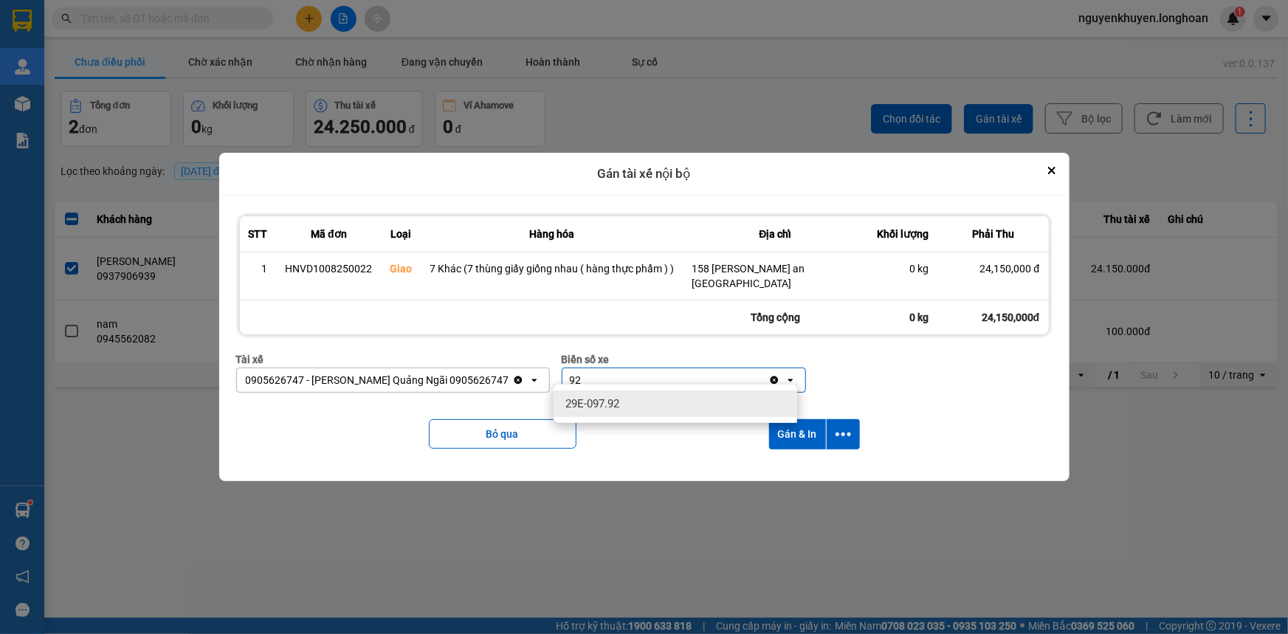
type input "92"
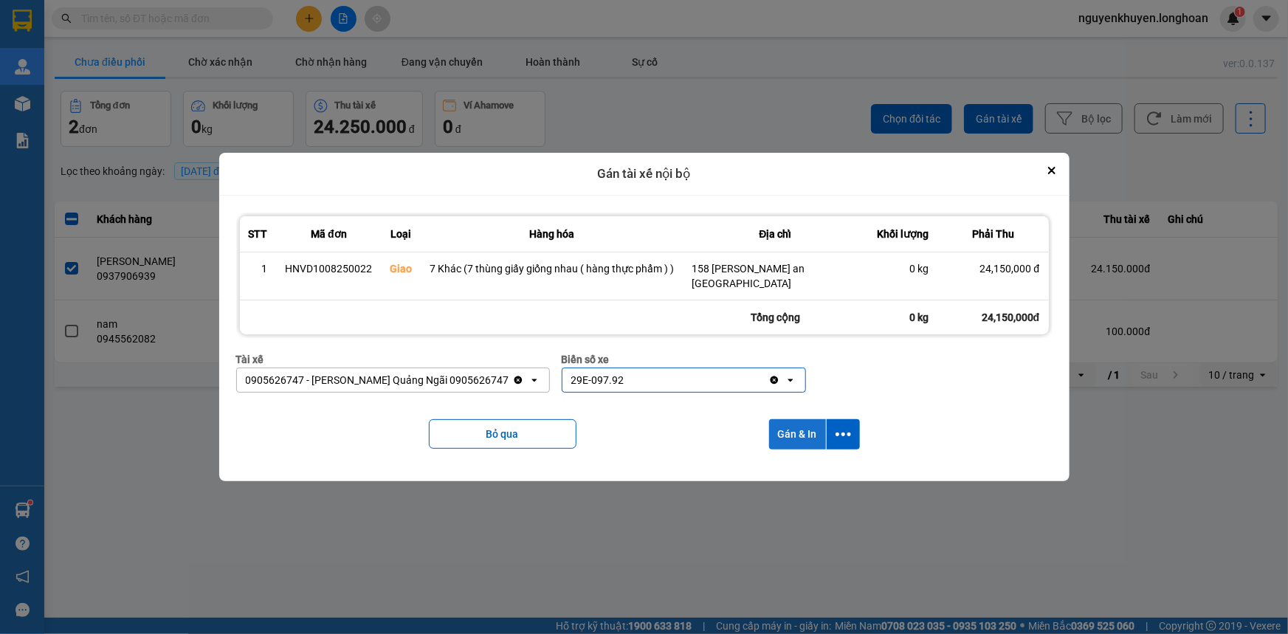
click at [809, 427] on button "Gán & In" at bounding box center [797, 434] width 57 height 30
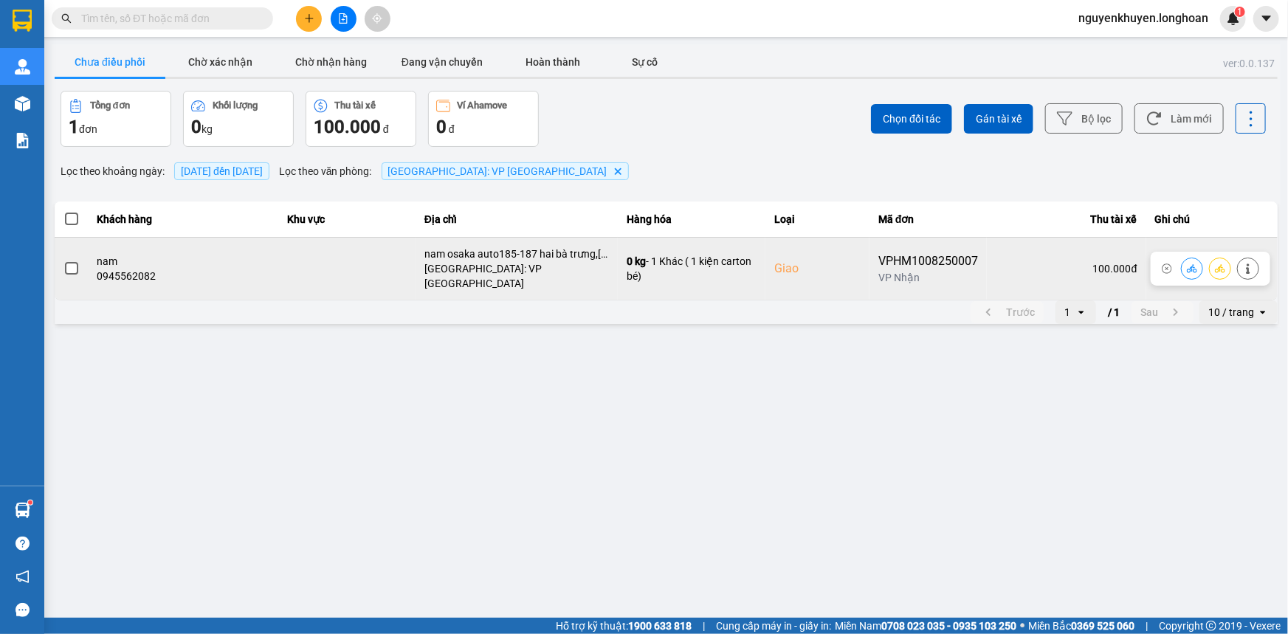
click at [71, 264] on span at bounding box center [71, 268] width 13 height 13
click at [63, 260] on input "checkbox" at bounding box center [63, 260] width 0 height 0
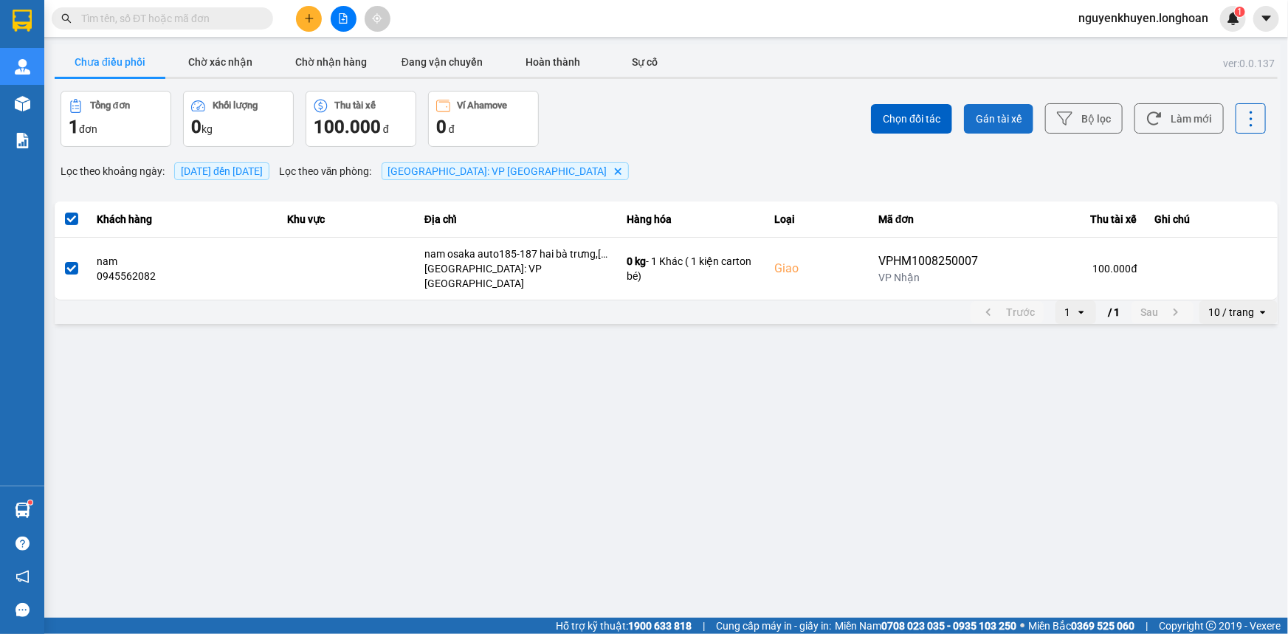
click at [1018, 118] on span "Gán tài xế" at bounding box center [998, 118] width 46 height 15
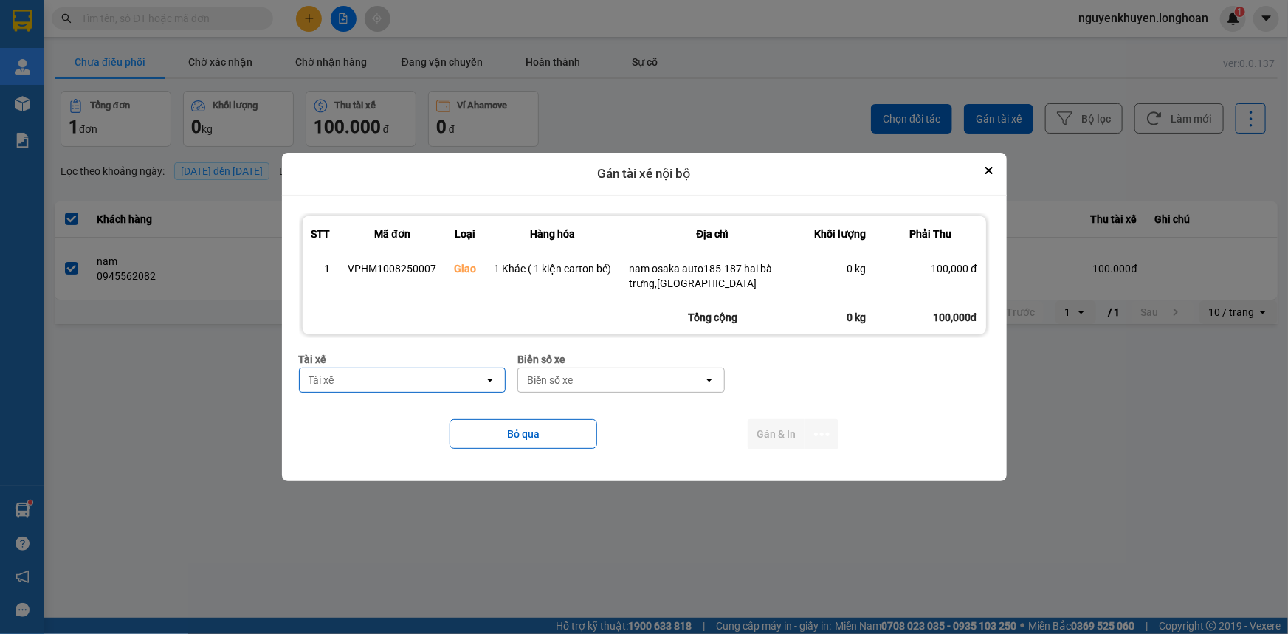
click at [449, 376] on div "Tài xế" at bounding box center [392, 380] width 185 height 24
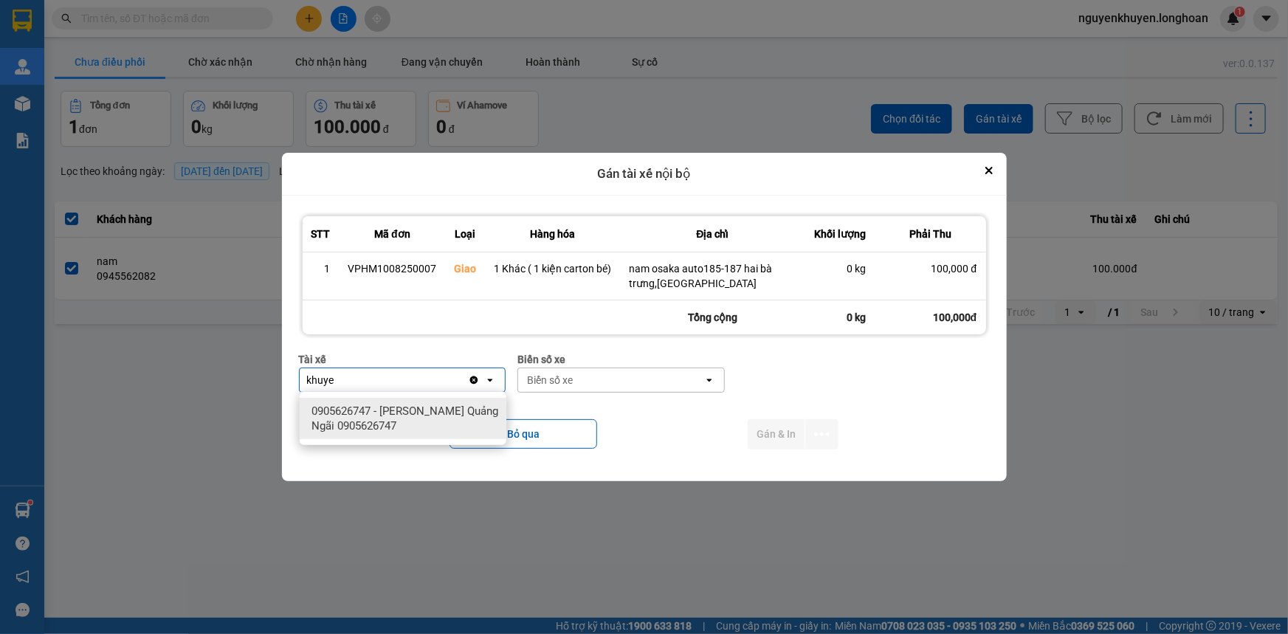
type input "khuye"
click at [414, 425] on span "0905626747 - [PERSON_NAME] Quảng Ngãi 0905626747" at bounding box center [405, 419] width 189 height 30
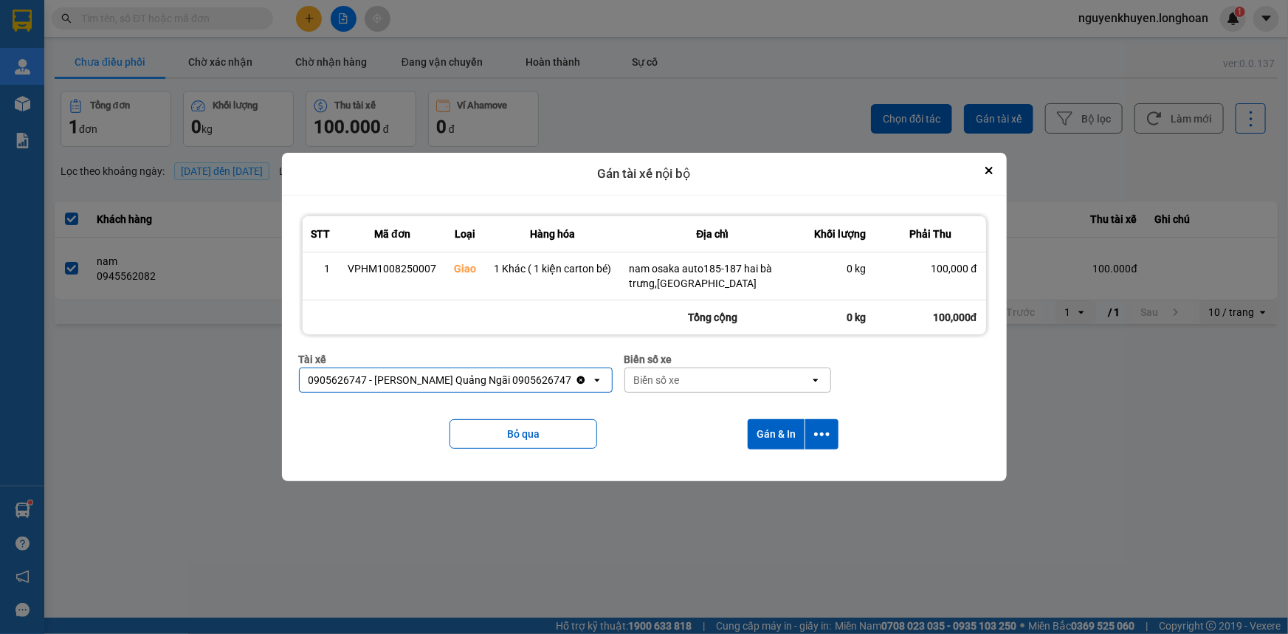
click at [713, 383] on div "Biển số xe" at bounding box center [717, 380] width 185 height 24
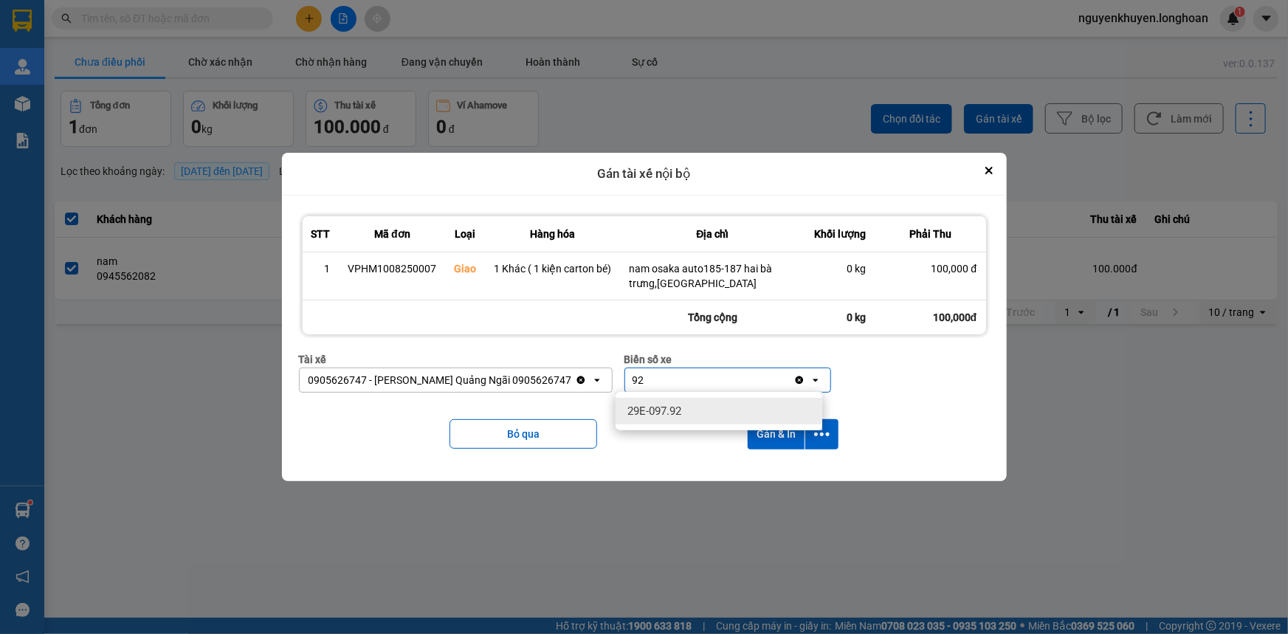
type input "92"
click at [691, 419] on div "29E-097.92" at bounding box center [718, 411] width 207 height 27
click at [759, 430] on button "Gán & In" at bounding box center [775, 434] width 57 height 30
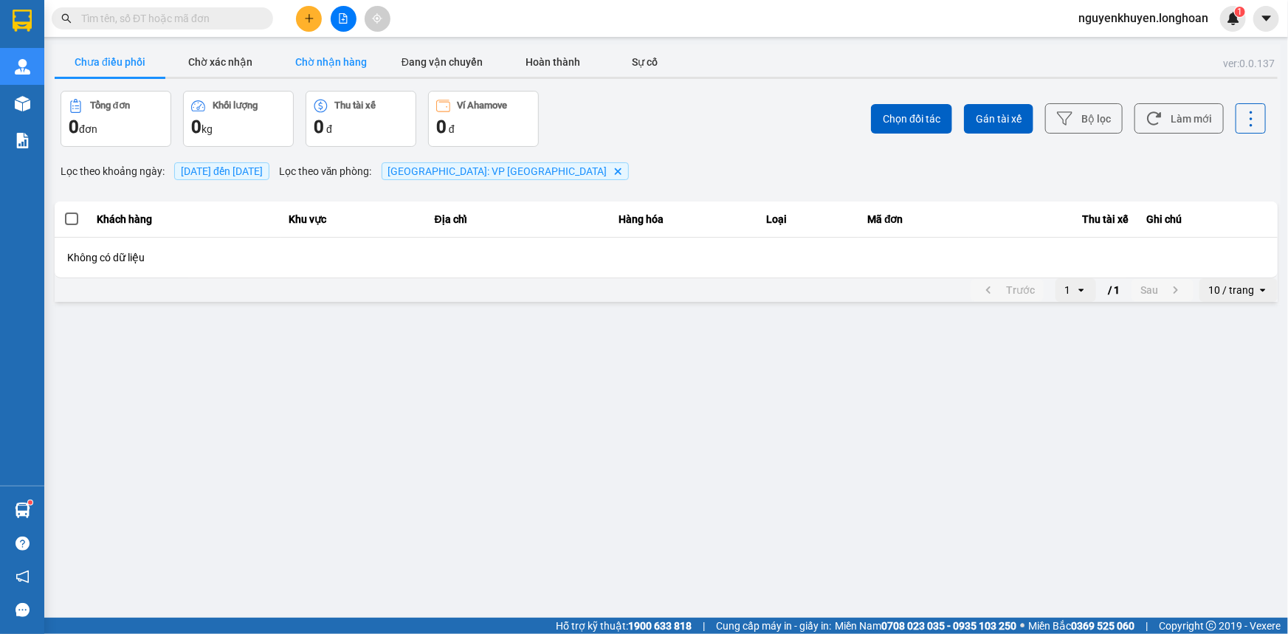
click at [345, 61] on button "Chờ nhận hàng" at bounding box center [331, 62] width 111 height 30
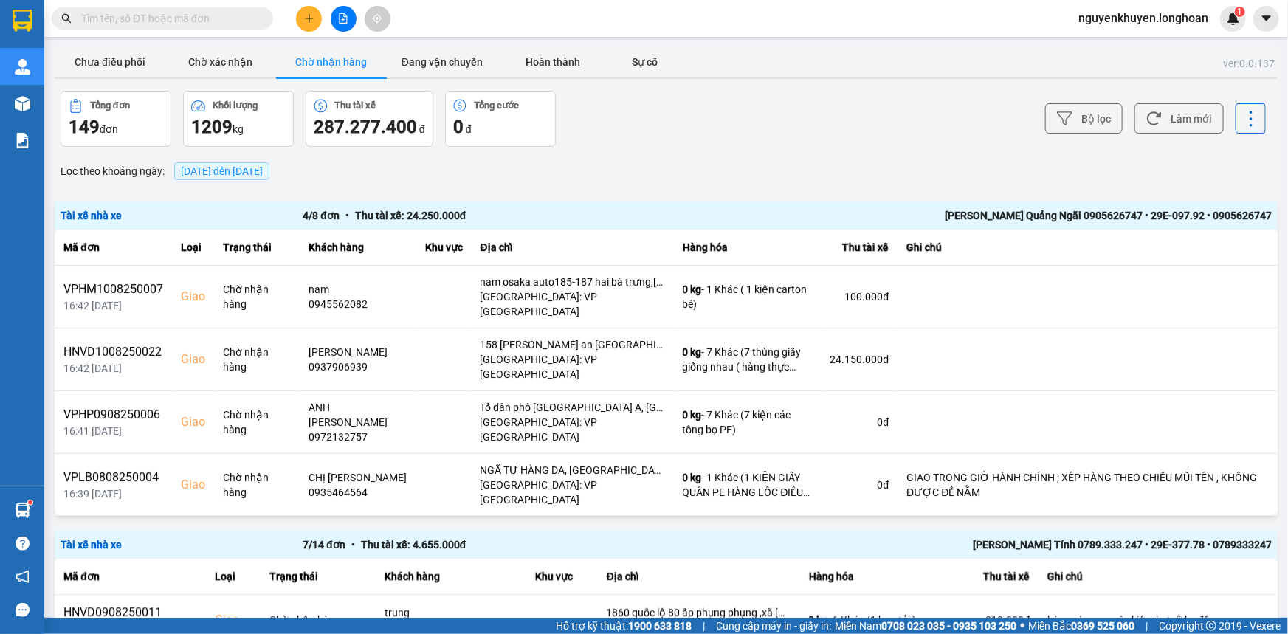
click at [263, 176] on span "[DATE] đến [DATE]" at bounding box center [222, 171] width 82 height 12
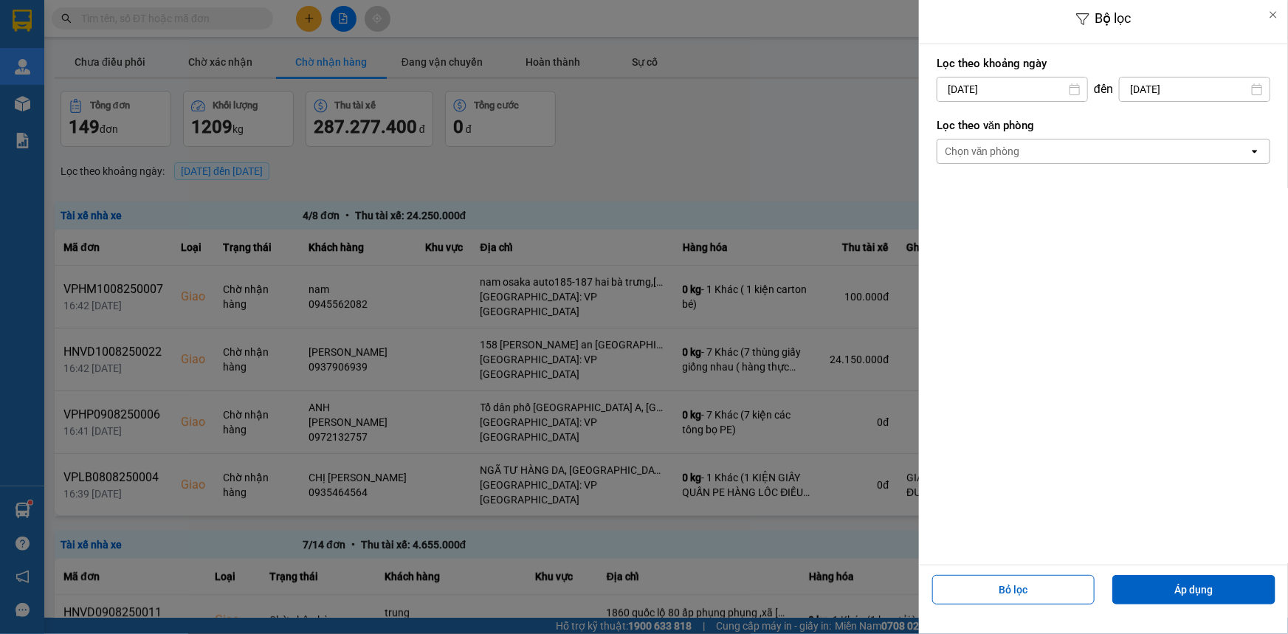
click at [1026, 140] on div "Chọn văn phòng" at bounding box center [1092, 151] width 311 height 24
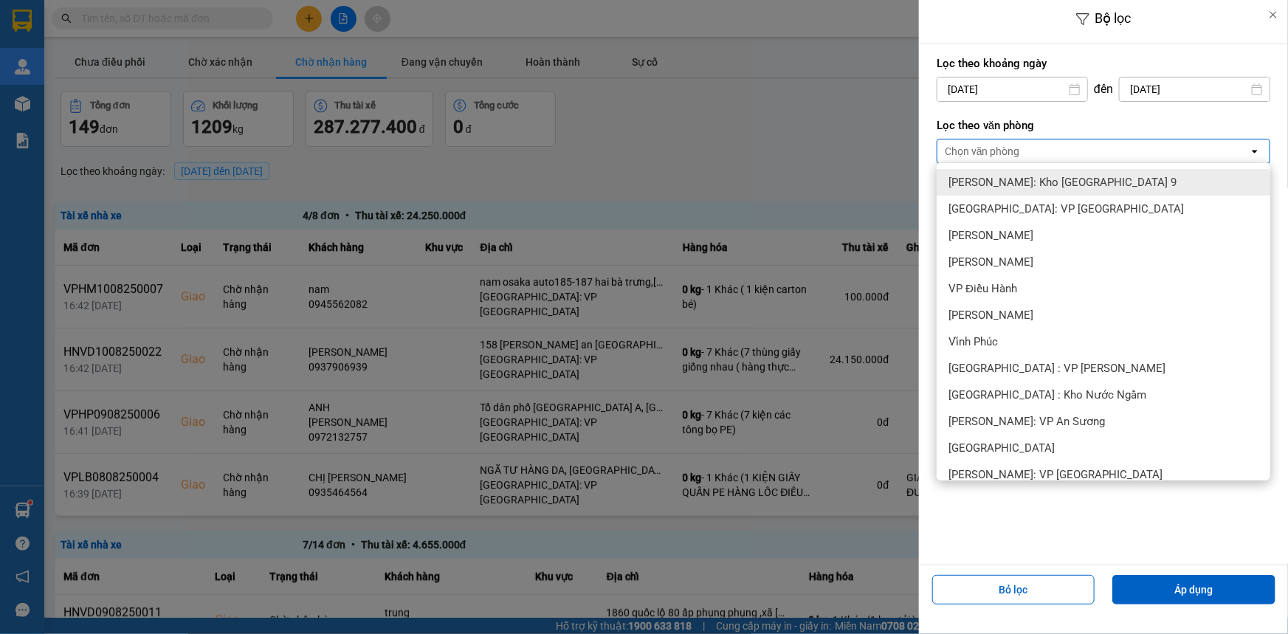
click at [1018, 156] on div "Chọn văn phòng" at bounding box center [981, 151] width 75 height 15
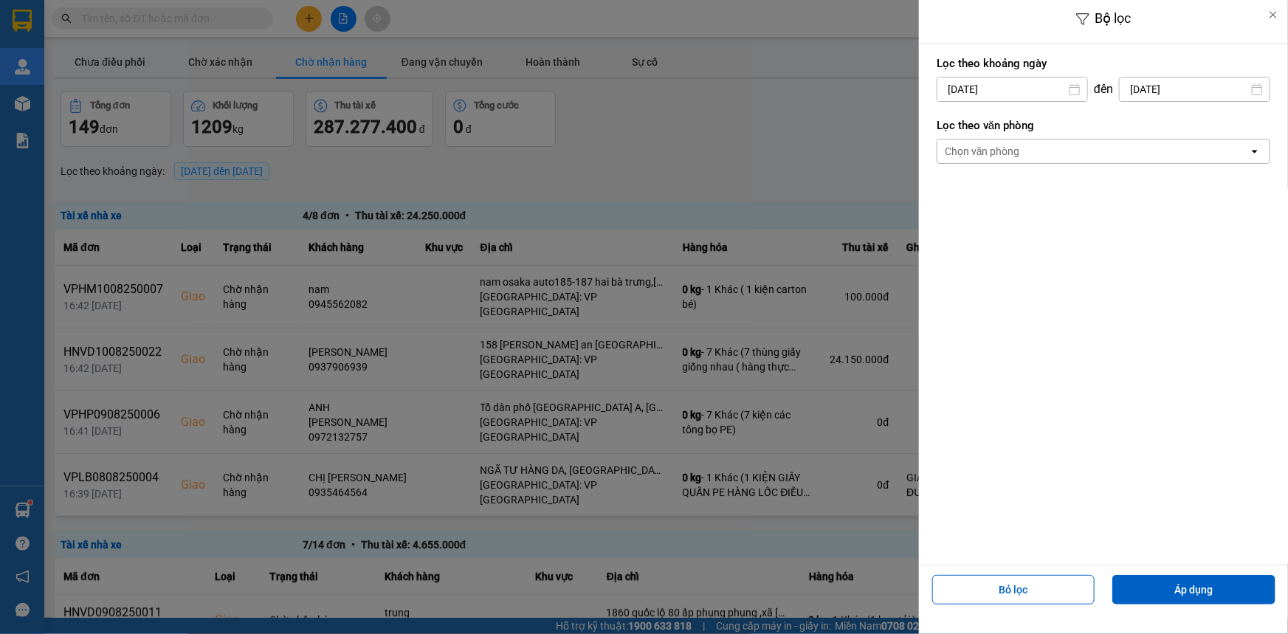
click at [1018, 153] on div "Chọn văn phòng" at bounding box center [981, 151] width 75 height 15
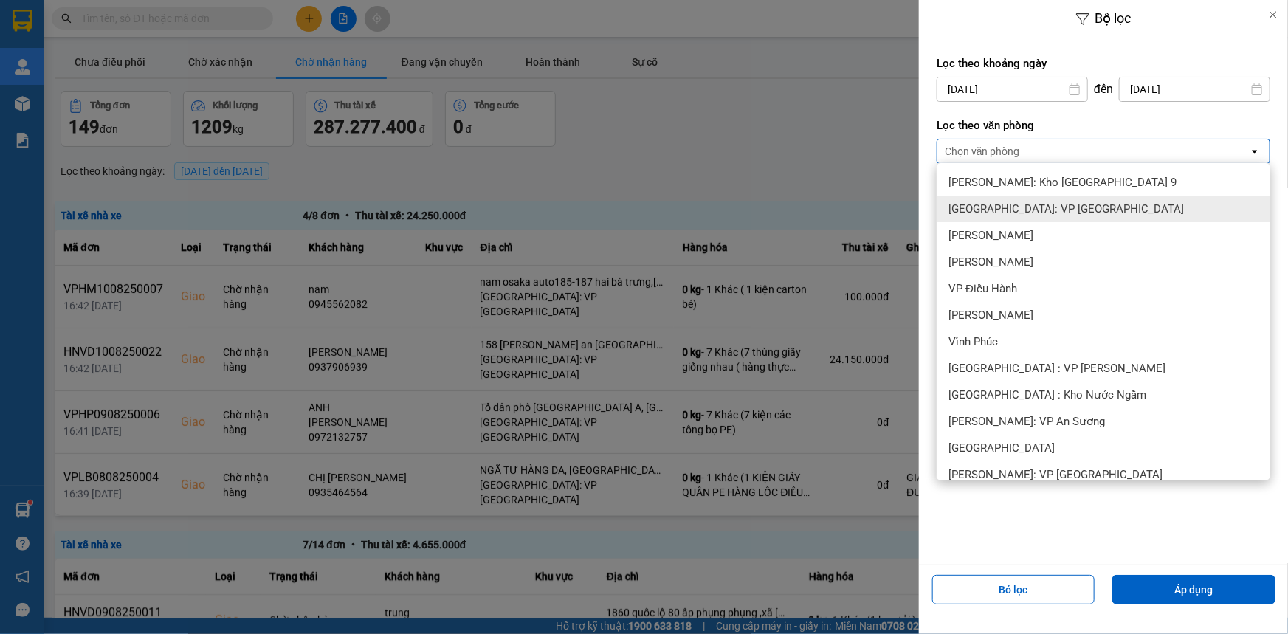
click at [1010, 213] on span "[GEOGRAPHIC_DATA]: VP [GEOGRAPHIC_DATA]" at bounding box center [1065, 208] width 235 height 15
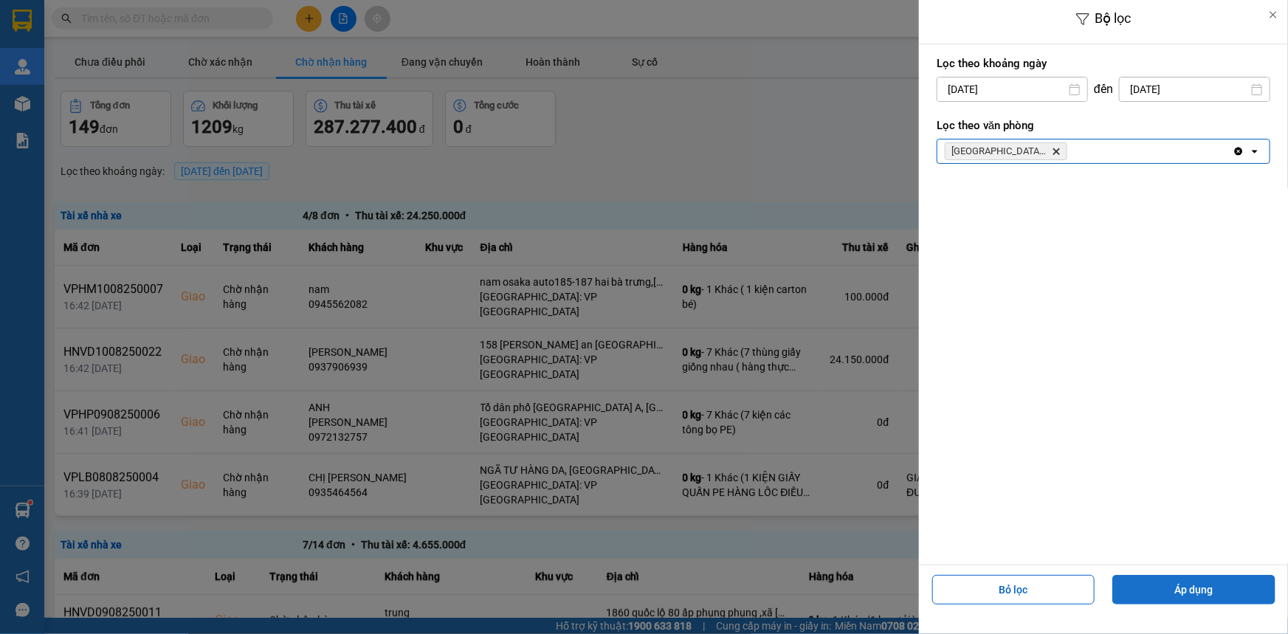
click at [1178, 585] on button "Áp dụng" at bounding box center [1193, 590] width 163 height 30
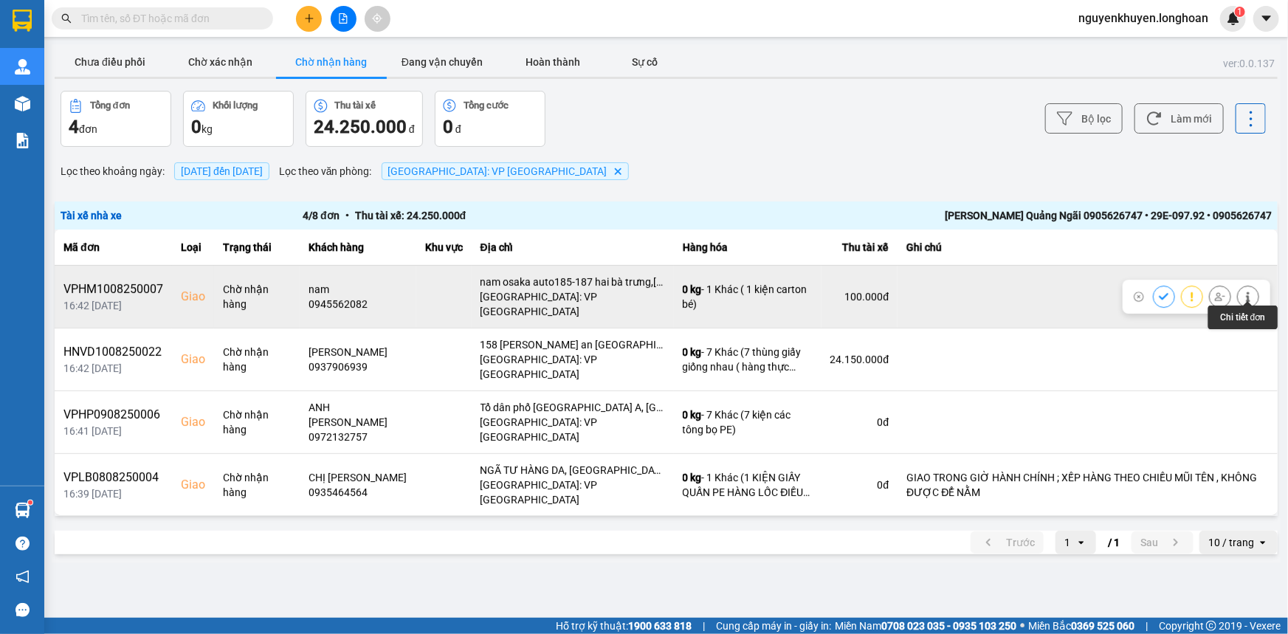
click at [1249, 291] on icon at bounding box center [1248, 296] width 4 height 10
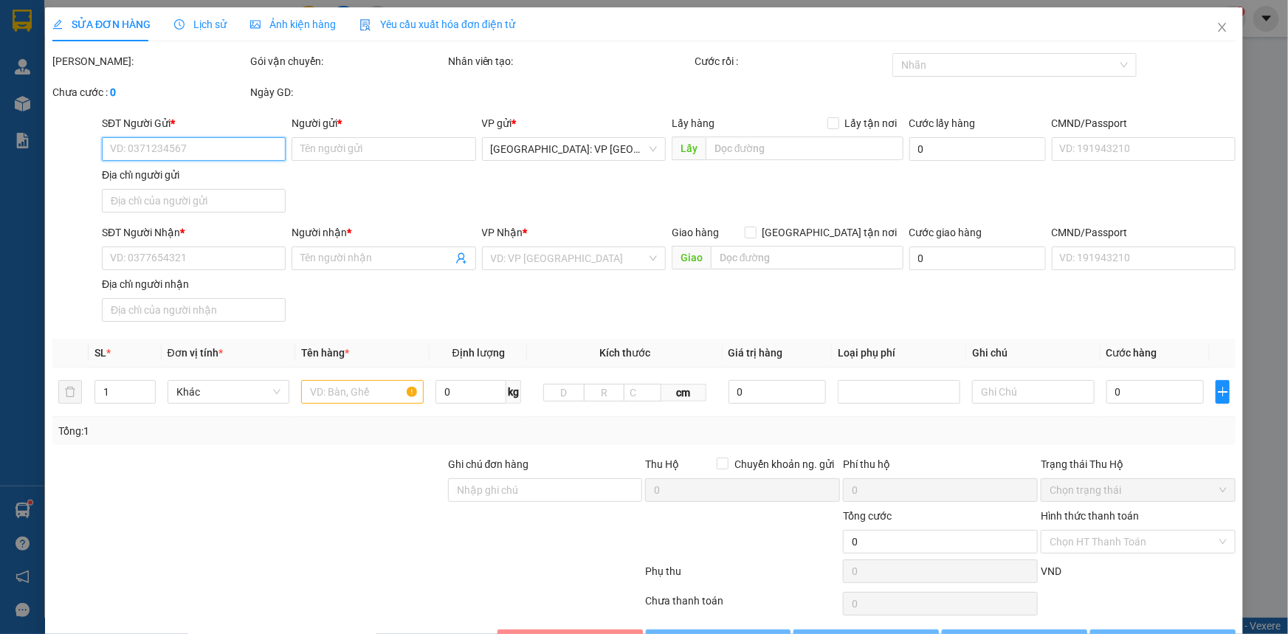
type input "0376104829"
type input "tài"
type input "0945562082"
type input "nam"
checkbox input "true"
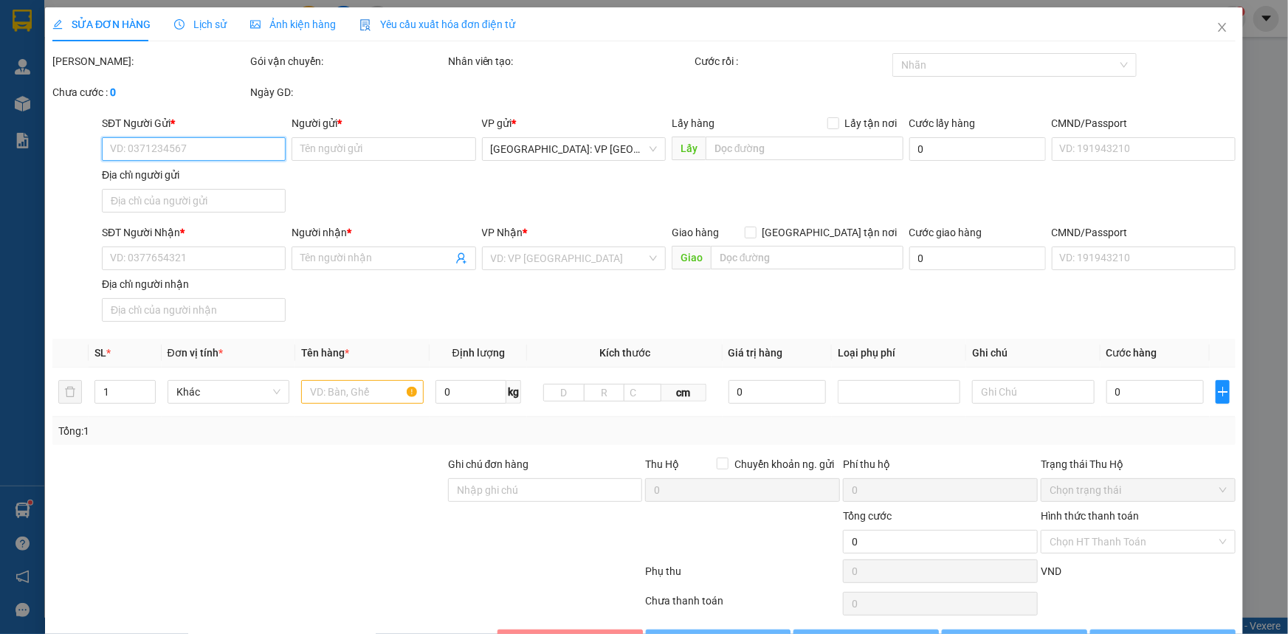
type input "nam osaka auto185-187 hai bà trưng,[GEOGRAPHIC_DATA]"
type input "100.000"
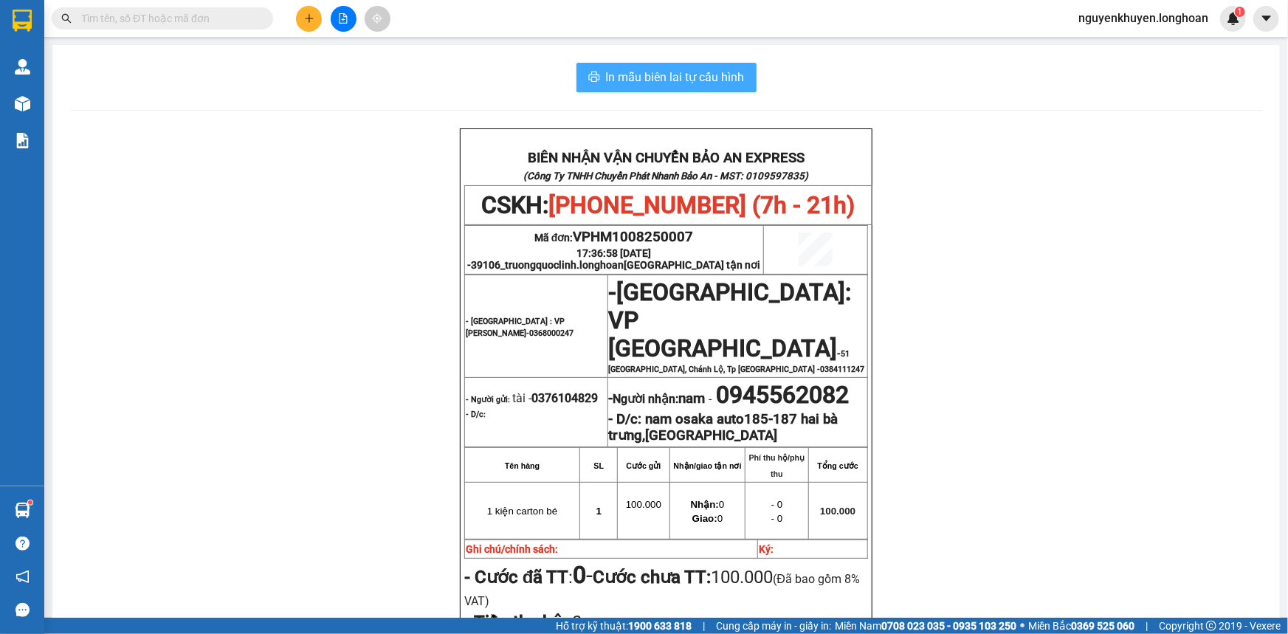
click at [666, 74] on span "In mẫu biên lai tự cấu hình" at bounding box center [675, 77] width 139 height 18
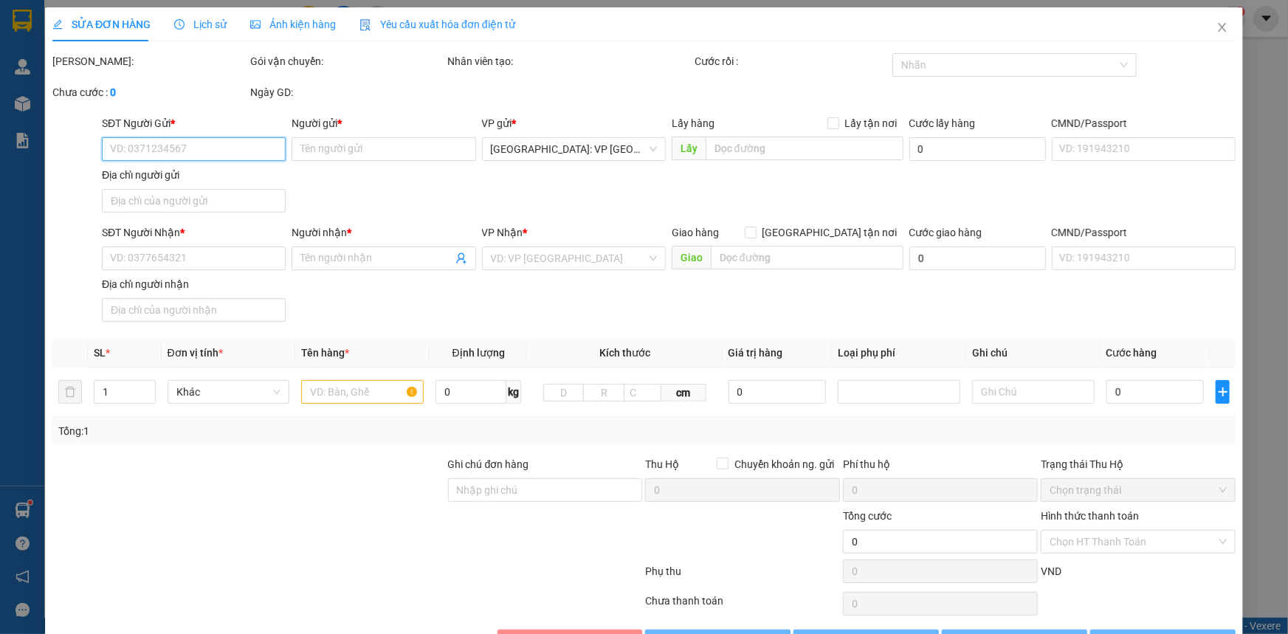
type input "0376104829"
type input "tài"
type input "0945562082"
type input "nam"
checkbox input "true"
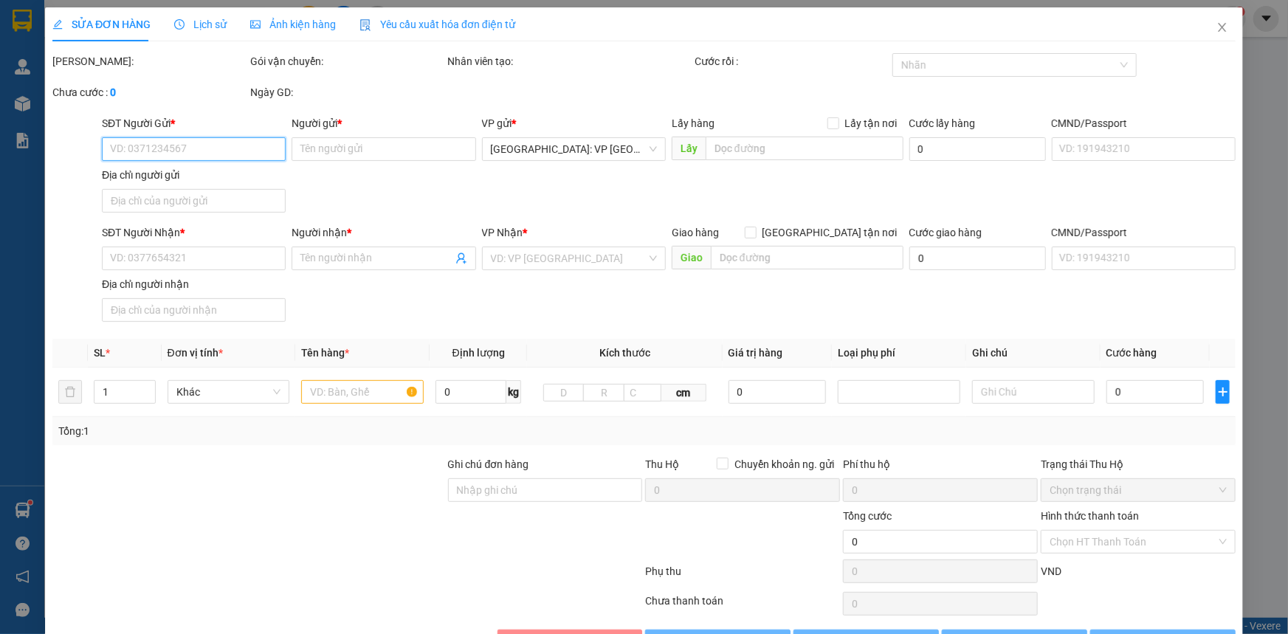
type input "nam osaka auto185-187 hai bà trưng,[GEOGRAPHIC_DATA]"
type input "100.000"
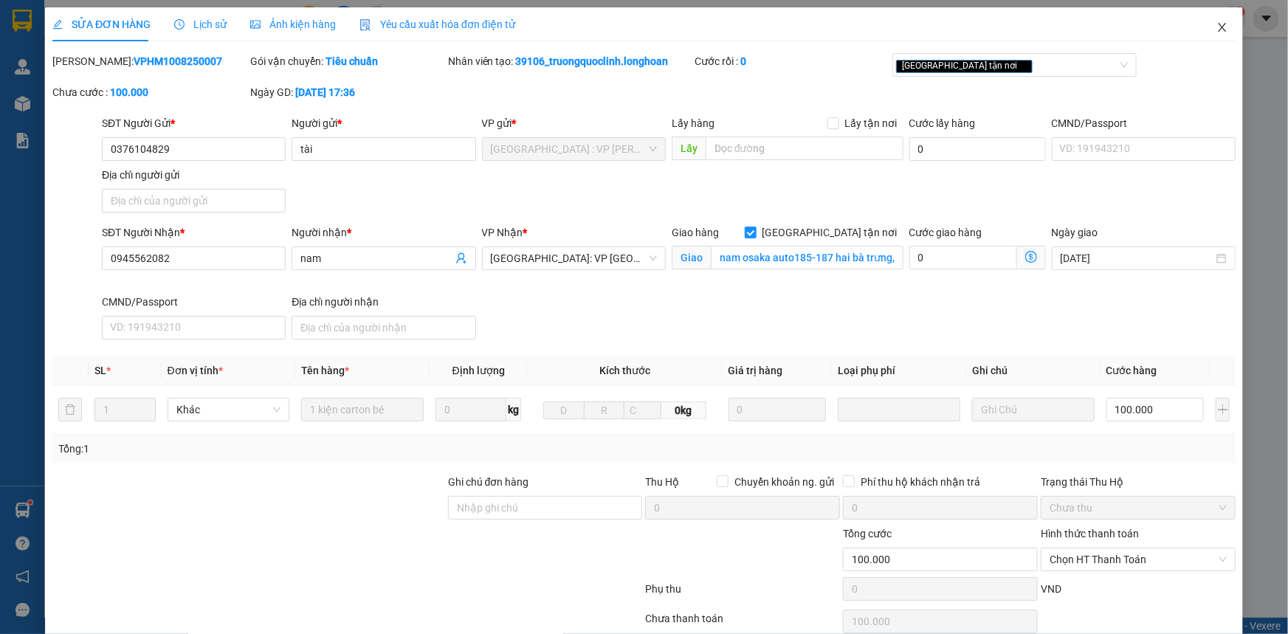
click at [1218, 29] on icon "close" at bounding box center [1222, 27] width 8 height 9
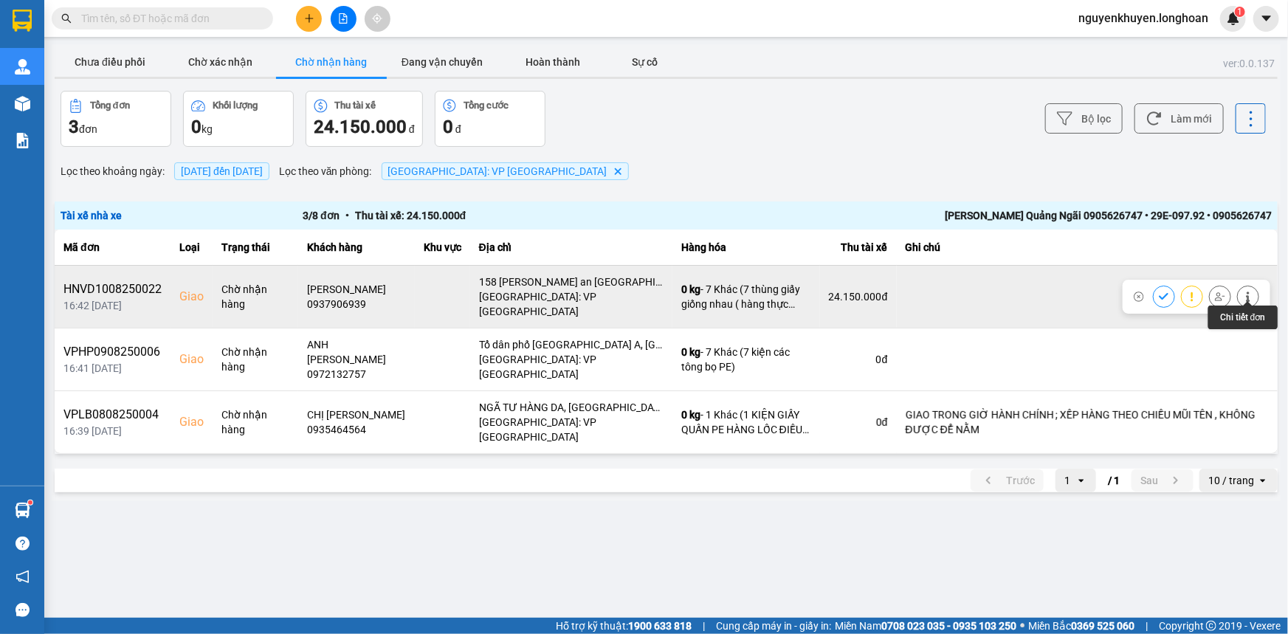
click at [1249, 291] on icon at bounding box center [1248, 296] width 10 height 10
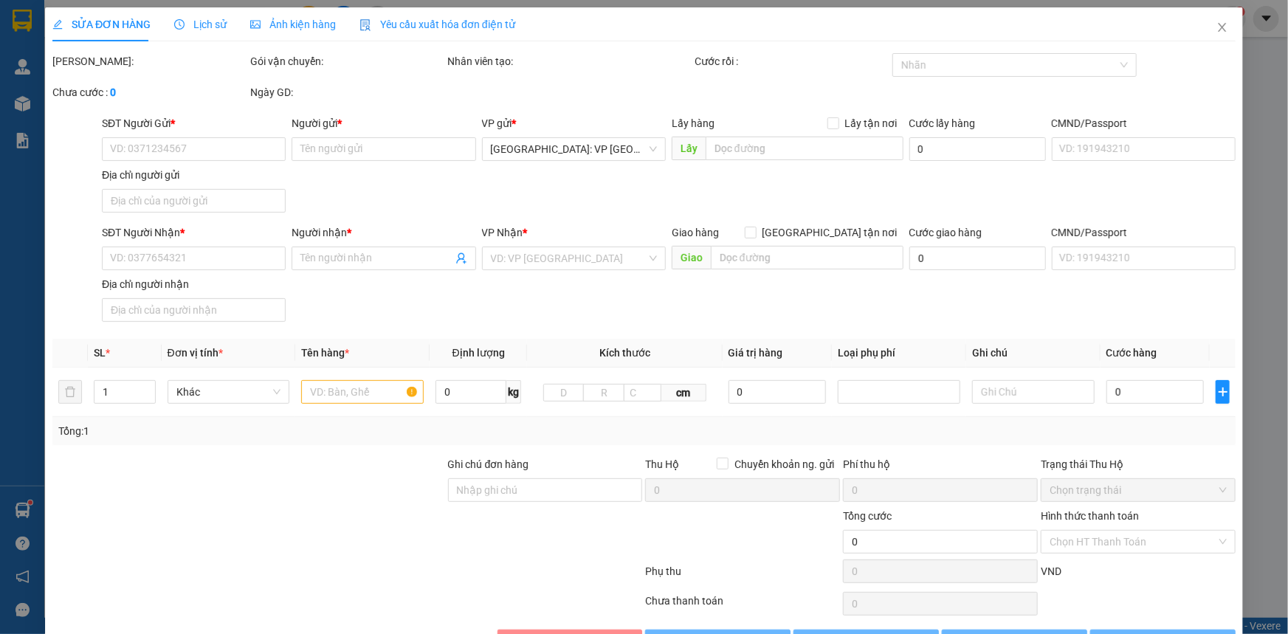
type input "0974782327"
type input "[PERSON_NAME]"
type input "0937906939"
type input "[PERSON_NAME]"
checkbox input "true"
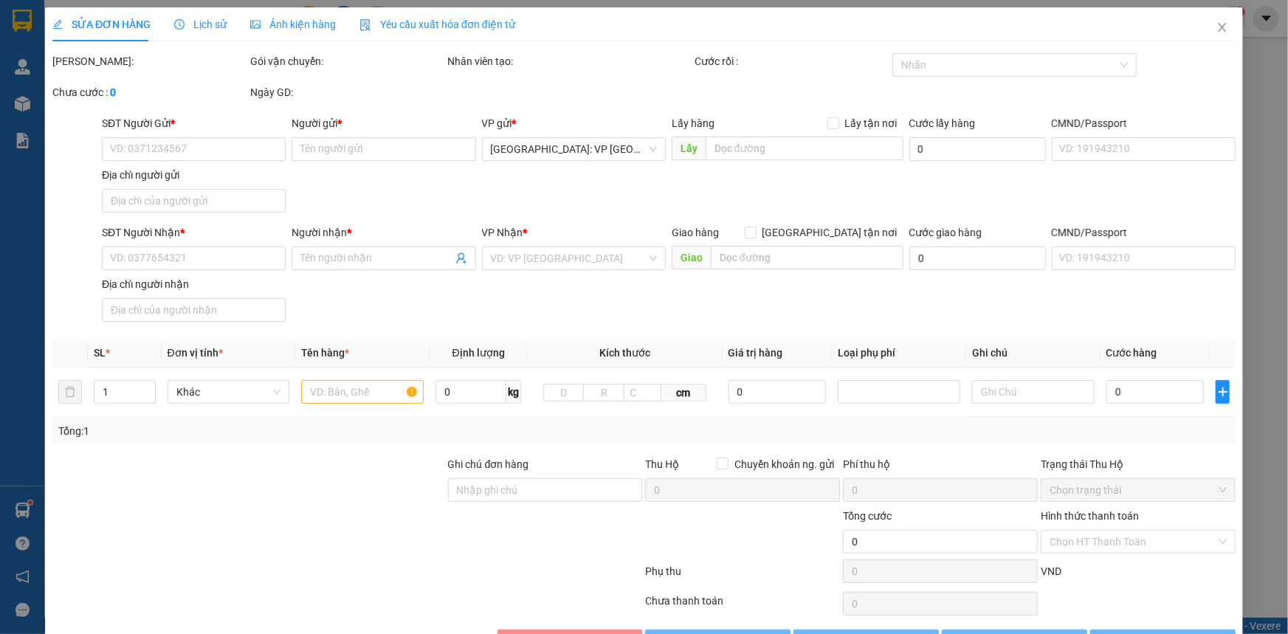
type input "158 [PERSON_NAME] an [GEOGRAPHIC_DATA]"
type input "590.000"
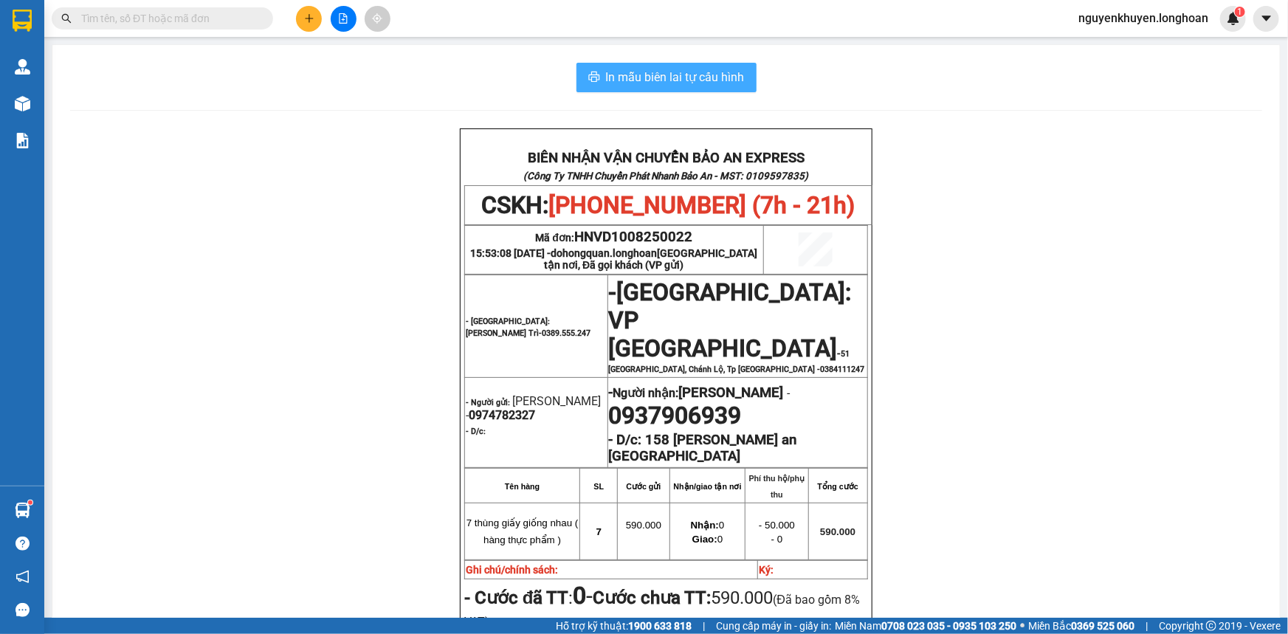
click at [683, 81] on span "In mẫu biên lai tự cấu hình" at bounding box center [675, 77] width 139 height 18
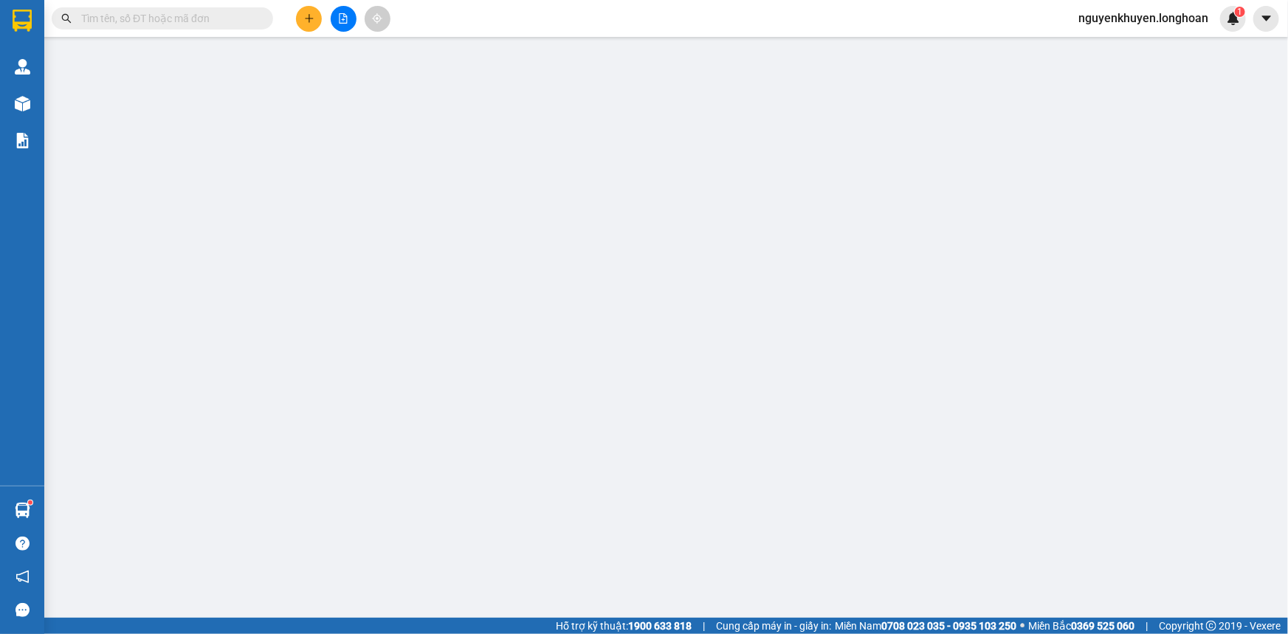
type input "0974782327"
type input "[PERSON_NAME]"
type input "0937906939"
type input "[PERSON_NAME]"
checkbox input "true"
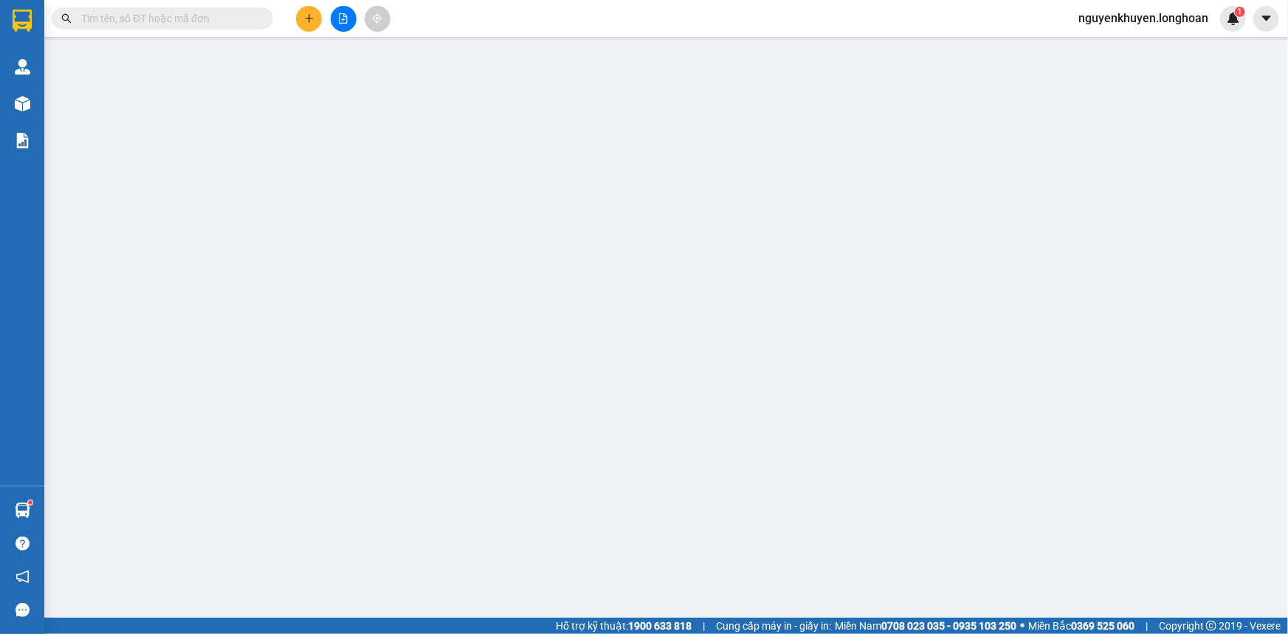
type input "158 [PERSON_NAME] an [GEOGRAPHIC_DATA]"
type input "590.000"
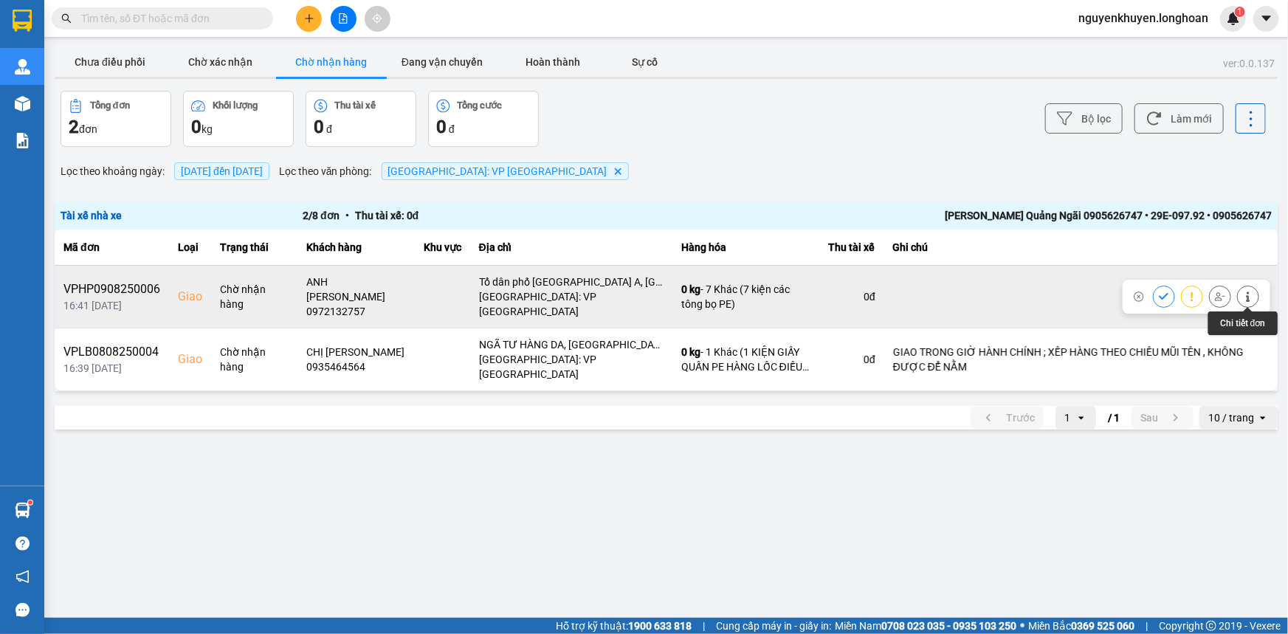
click at [1252, 295] on icon at bounding box center [1248, 296] width 10 height 10
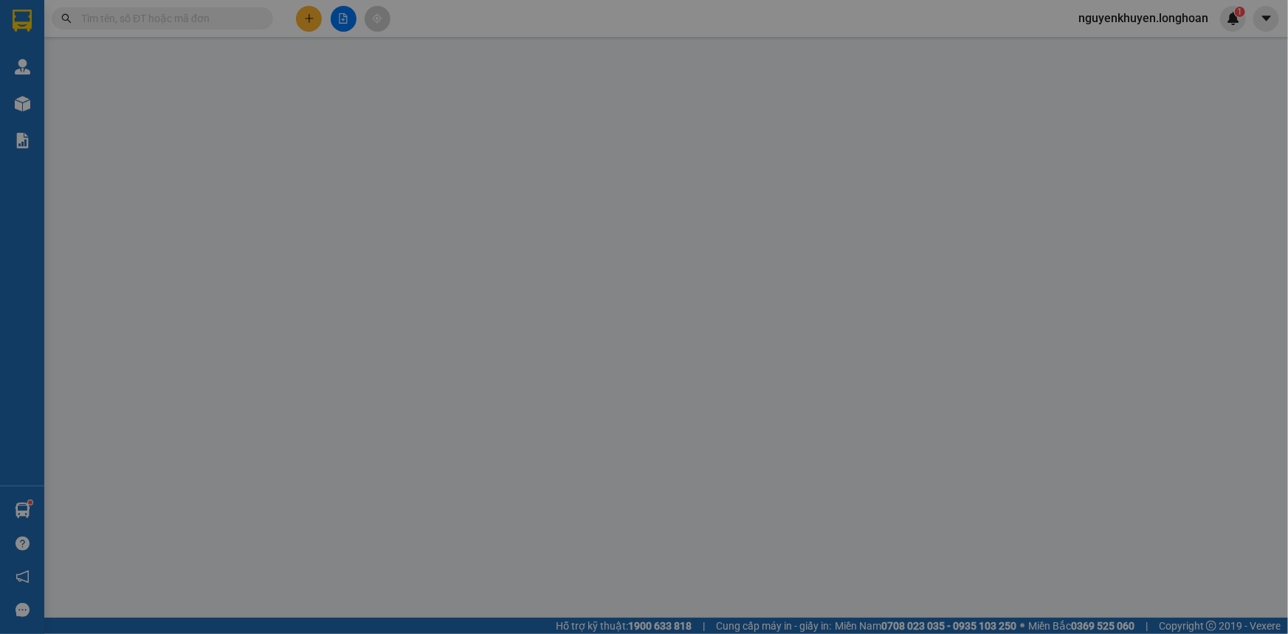
type input "0708121181"
type input "Hân AirFresh"
type input "0972132757"
type input "ANH [PERSON_NAME]"
checkbox input "true"
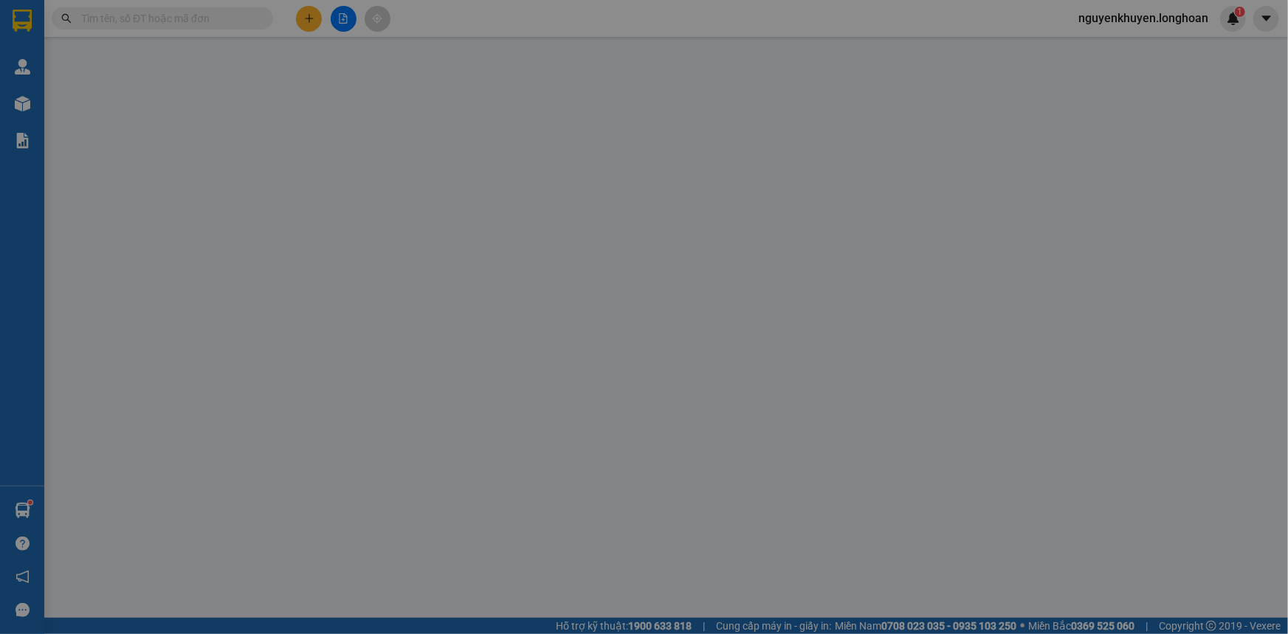
type input "Tổ dân phố [GEOGRAPHIC_DATA] A, [GEOGRAPHIC_DATA], [GEOGRAPHIC_DATA]."
type input "520.000"
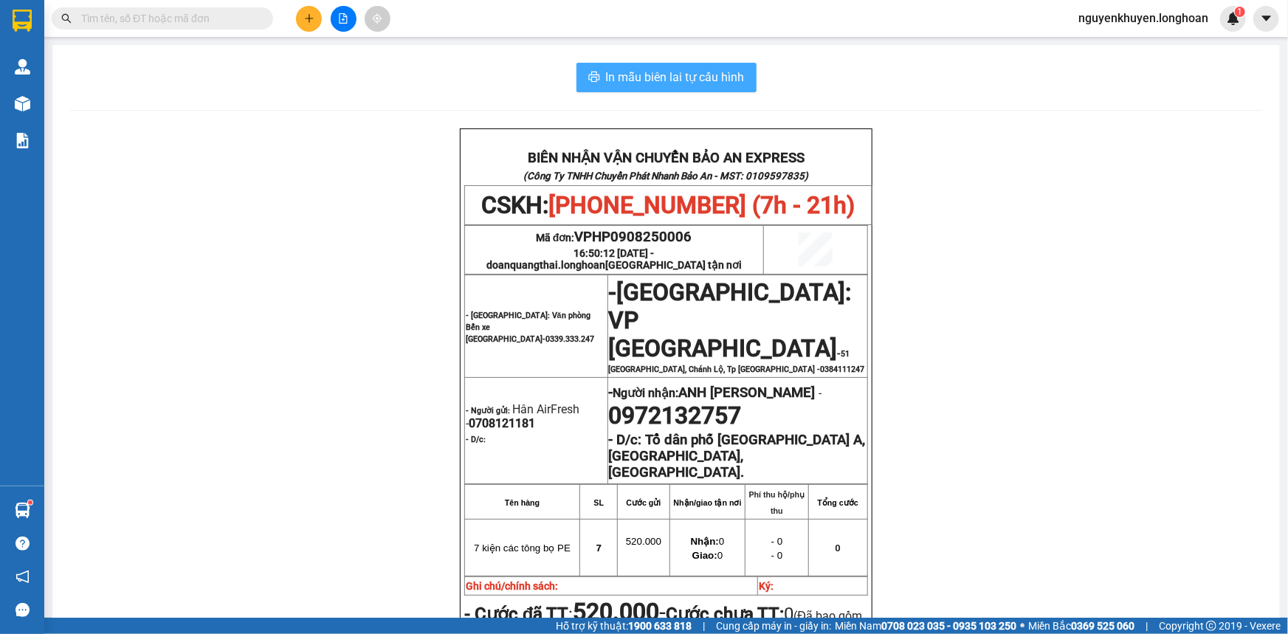
click at [657, 74] on span "In mẫu biên lai tự cấu hình" at bounding box center [675, 77] width 139 height 18
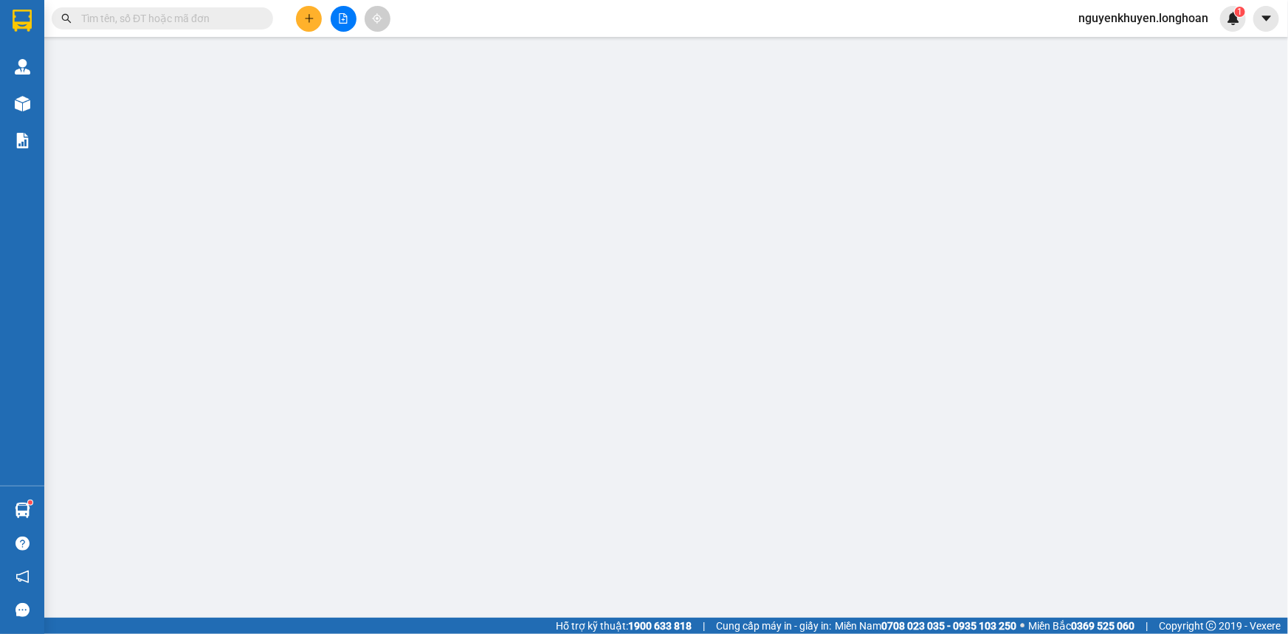
type input "0708121181"
type input "Hân AirFresh"
type input "0972132757"
type input "ANH [PERSON_NAME]"
checkbox input "true"
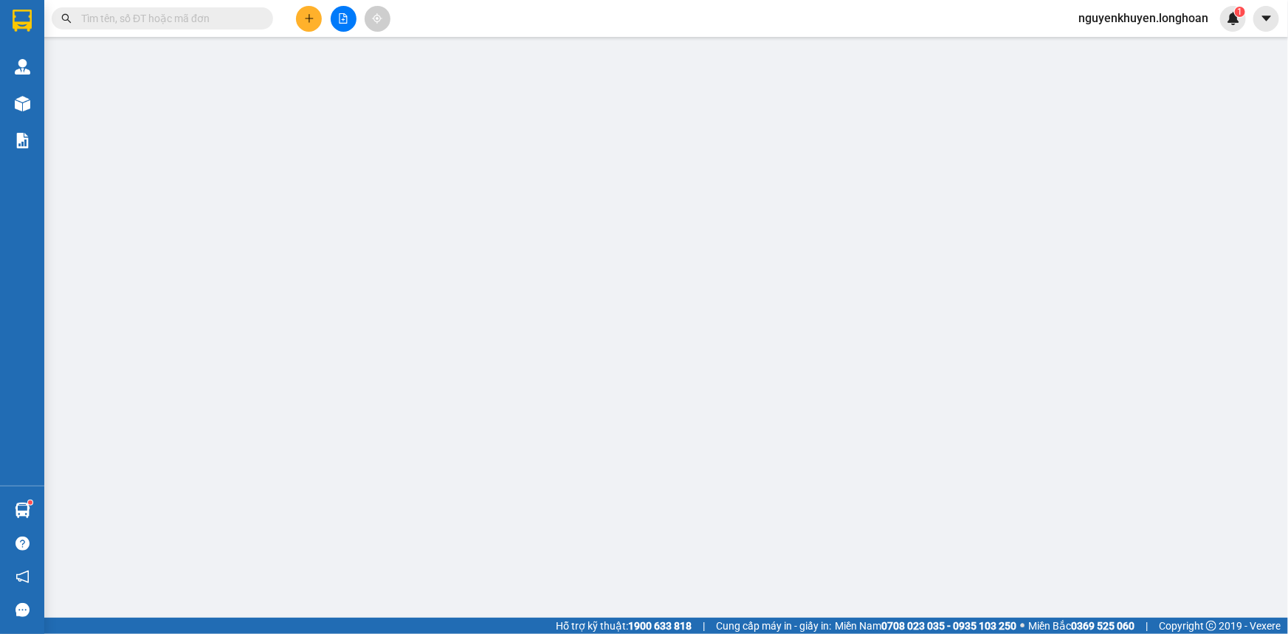
type input "Tổ dân phố [GEOGRAPHIC_DATA] A, [GEOGRAPHIC_DATA], [GEOGRAPHIC_DATA]."
type input "520.000"
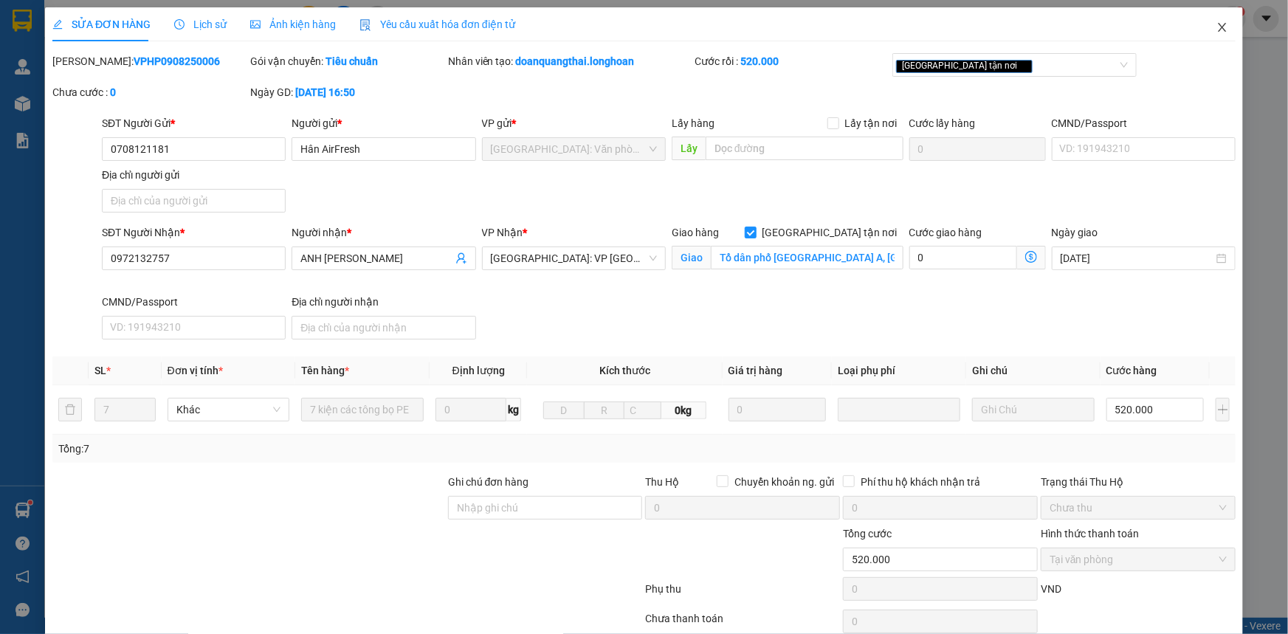
click at [1216, 25] on icon "close" at bounding box center [1222, 27] width 12 height 12
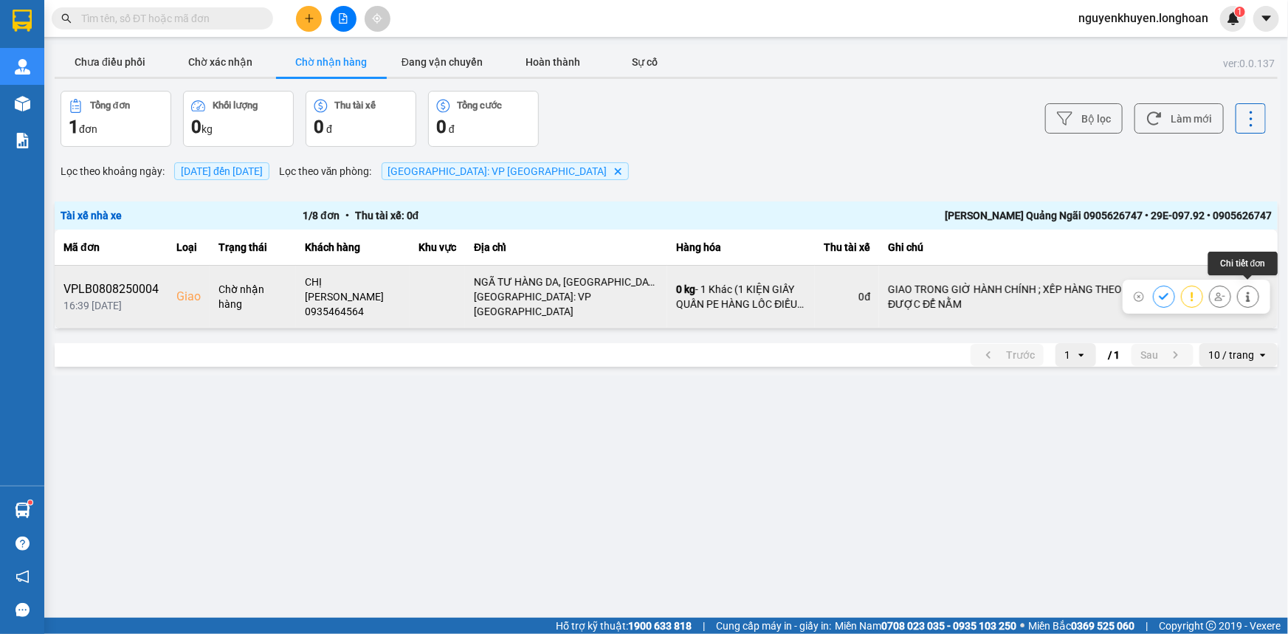
click at [1247, 291] on icon at bounding box center [1248, 296] width 4 height 10
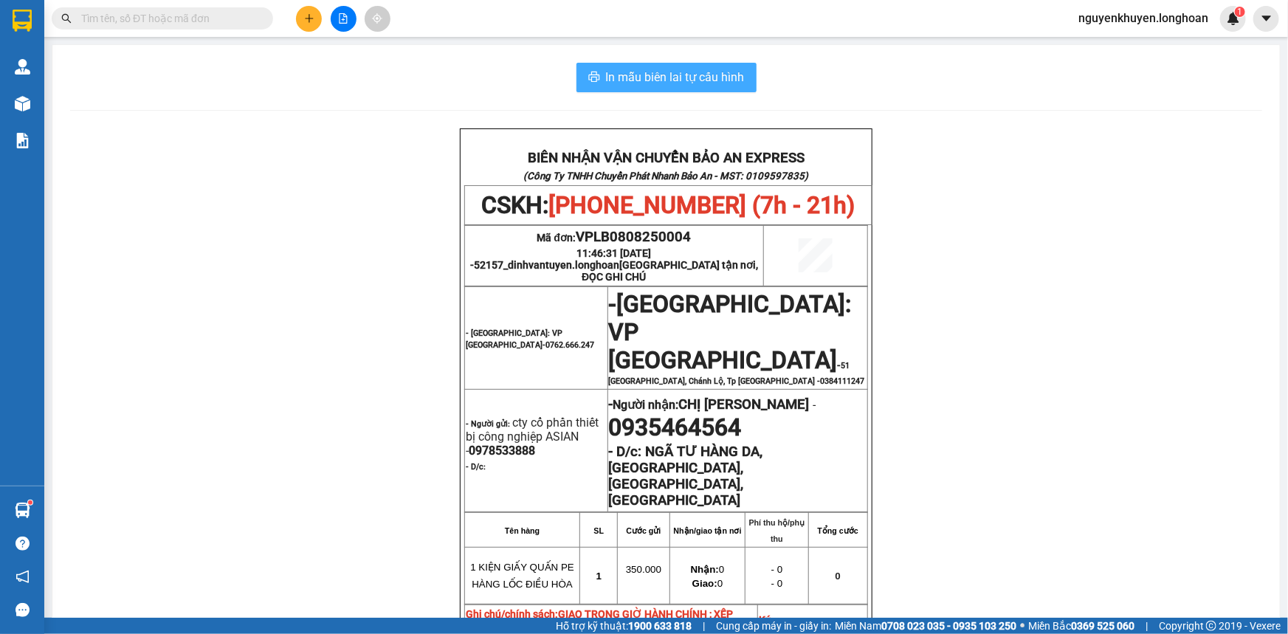
click at [621, 73] on span "In mẫu biên lai tự cấu hình" at bounding box center [675, 77] width 139 height 18
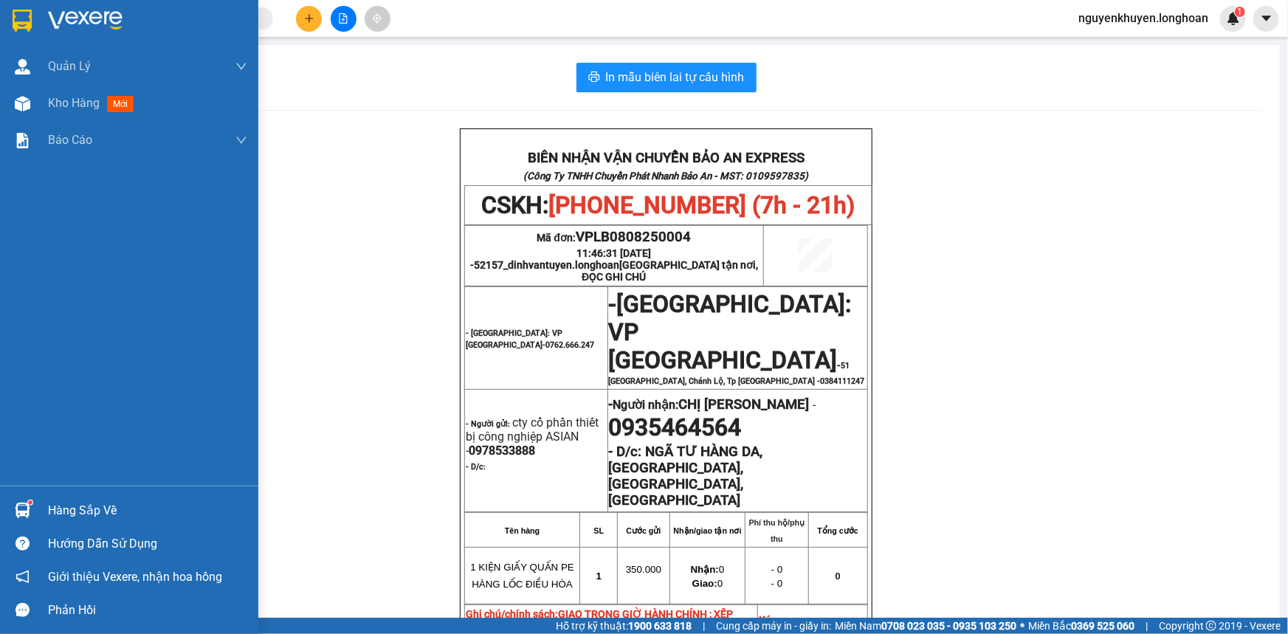
click at [100, 18] on img at bounding box center [85, 21] width 75 height 22
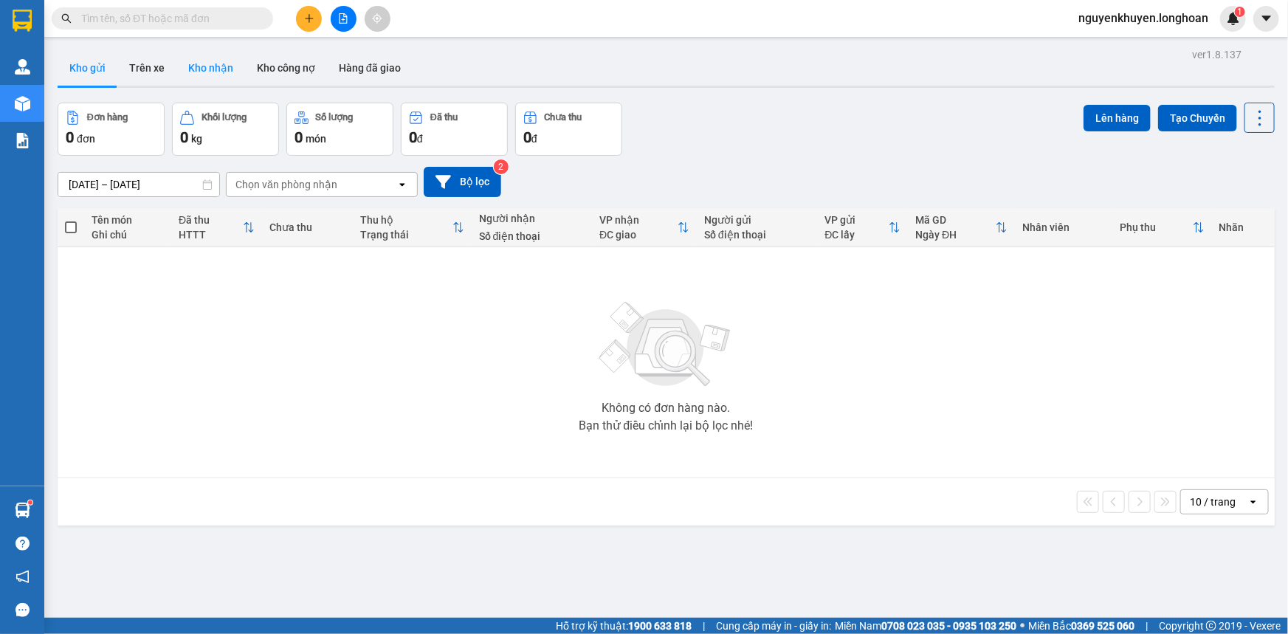
click at [213, 63] on button "Kho nhận" at bounding box center [210, 67] width 69 height 35
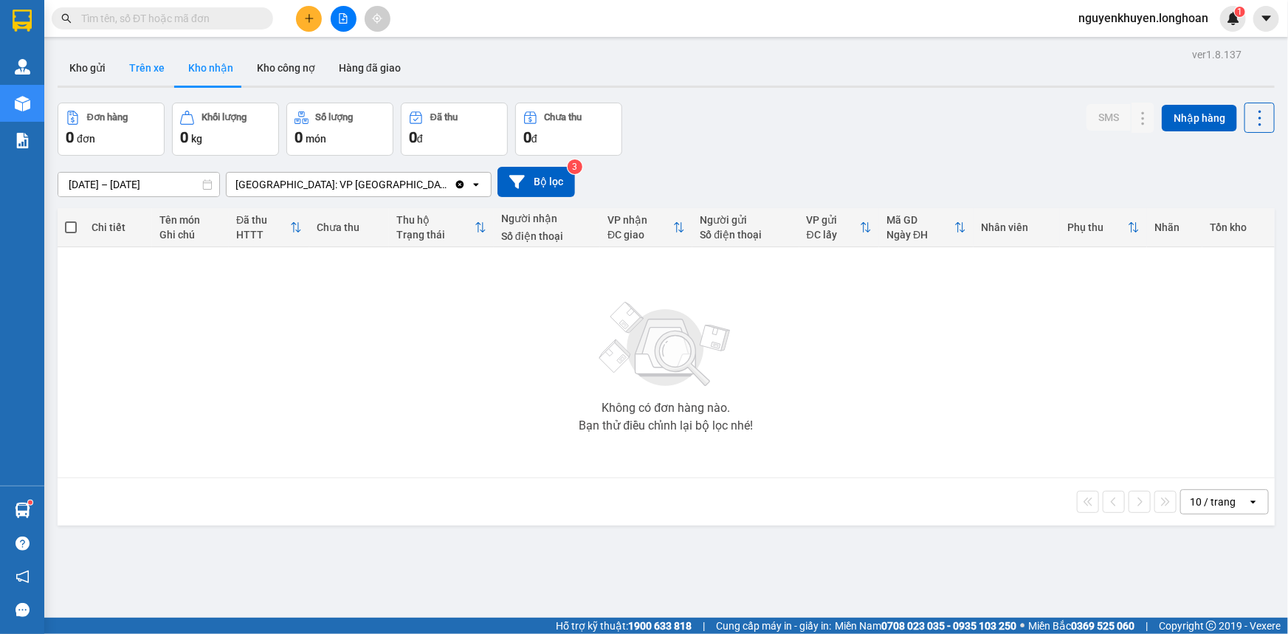
click at [148, 61] on button "Trên xe" at bounding box center [146, 67] width 59 height 35
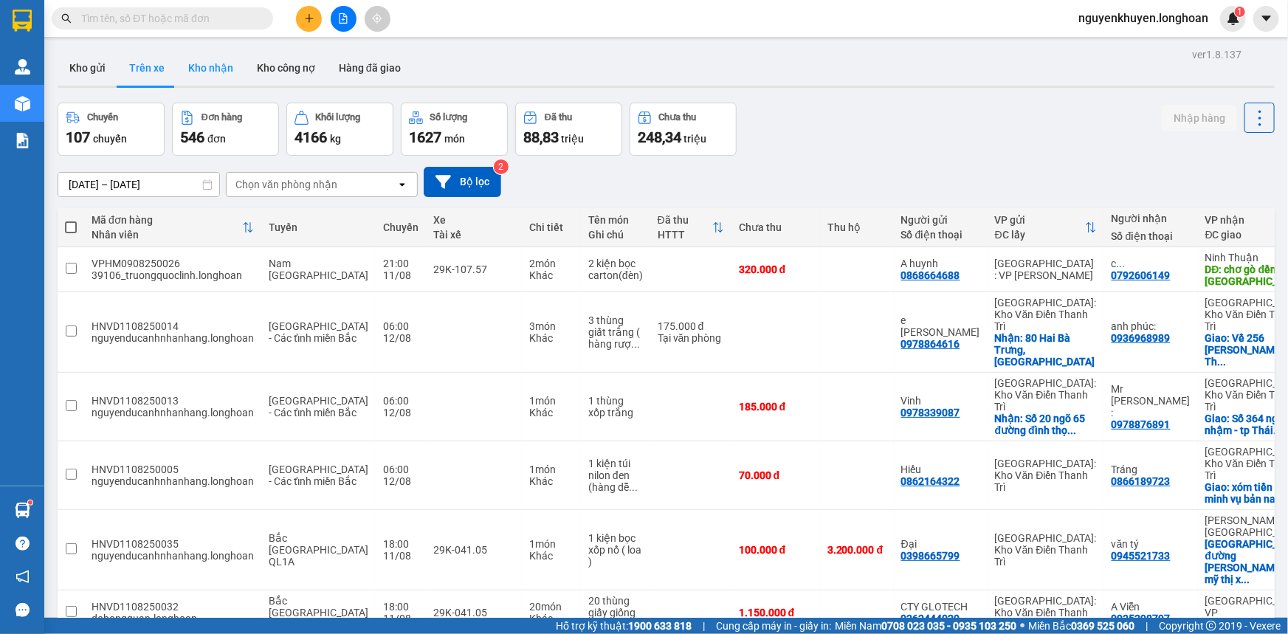
click at [208, 59] on button "Kho nhận" at bounding box center [210, 67] width 69 height 35
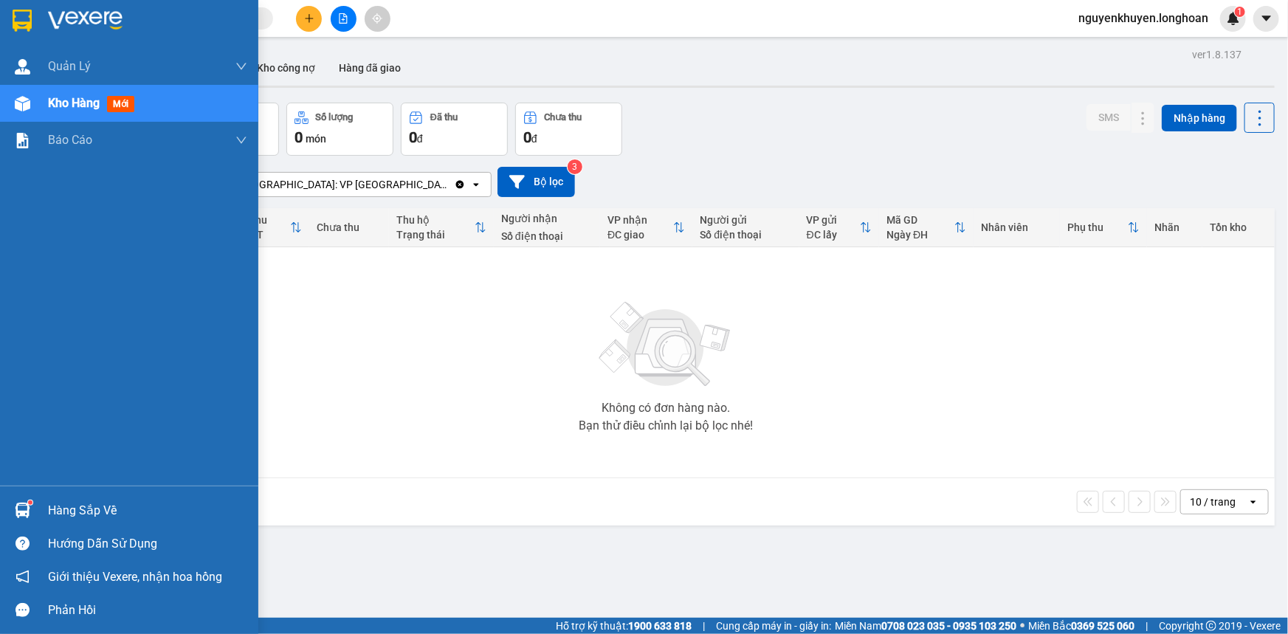
click at [100, 508] on div "Hàng sắp về" at bounding box center [147, 511] width 199 height 22
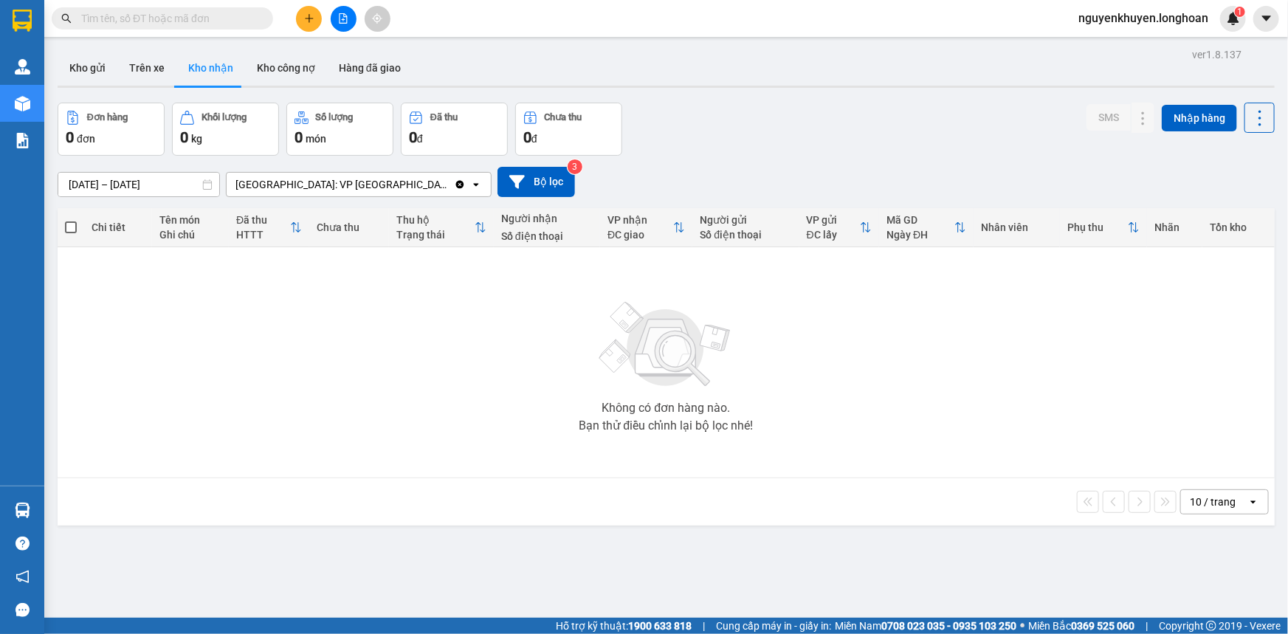
click at [133, 317] on section "Kết quả tìm kiếm ( 0 ) Bộ lọc No Data nguyenkhuyen.longhoan 1 Quản [PERSON_NAME…" at bounding box center [644, 317] width 1288 height 634
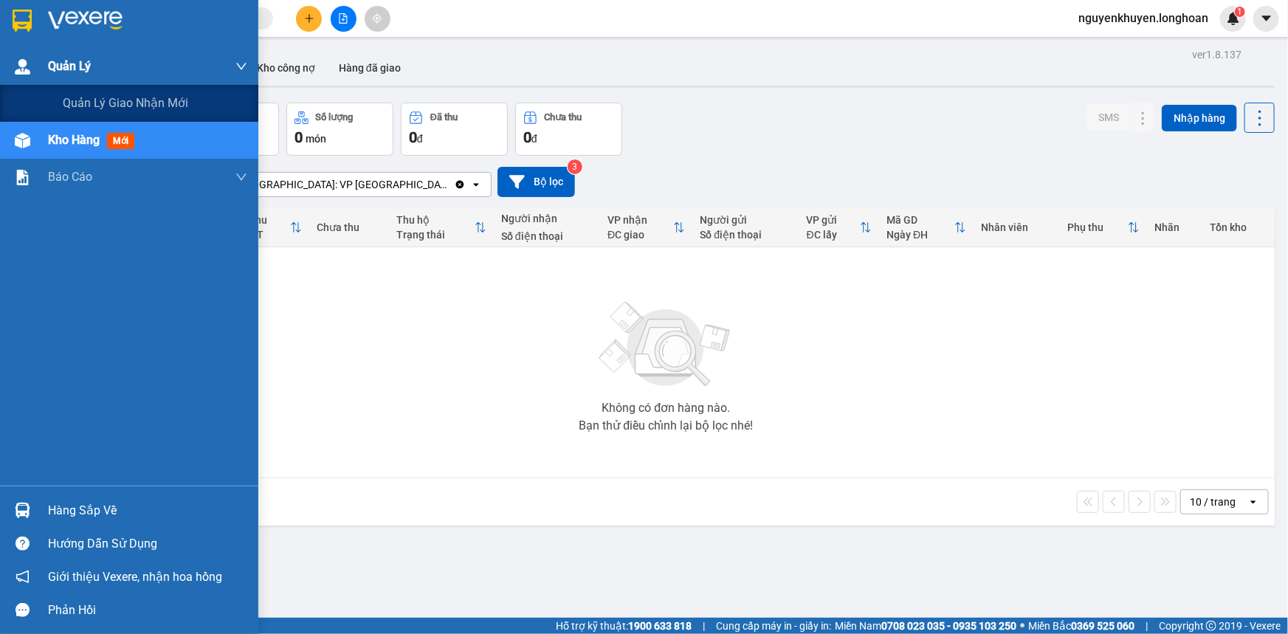
click at [118, 67] on div "Quản Lý" at bounding box center [147, 66] width 199 height 37
click at [134, 90] on div "Quản lý giao nhận mới" at bounding box center [155, 103] width 184 height 37
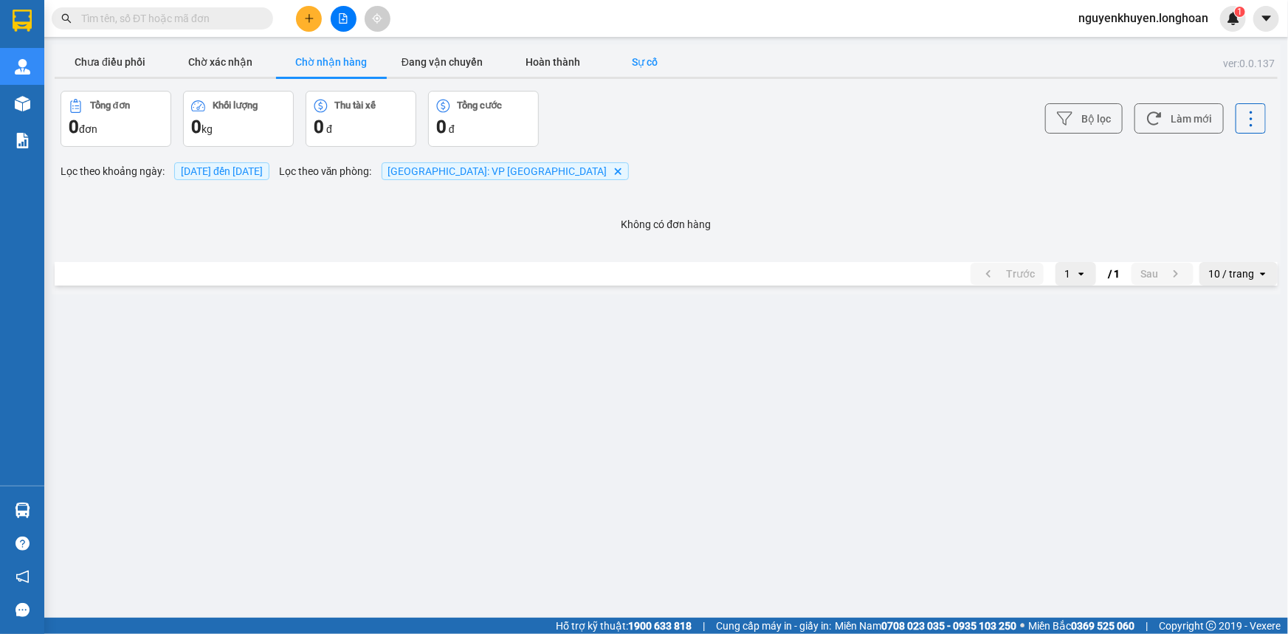
click at [646, 59] on button "Sự cố" at bounding box center [645, 62] width 74 height 30
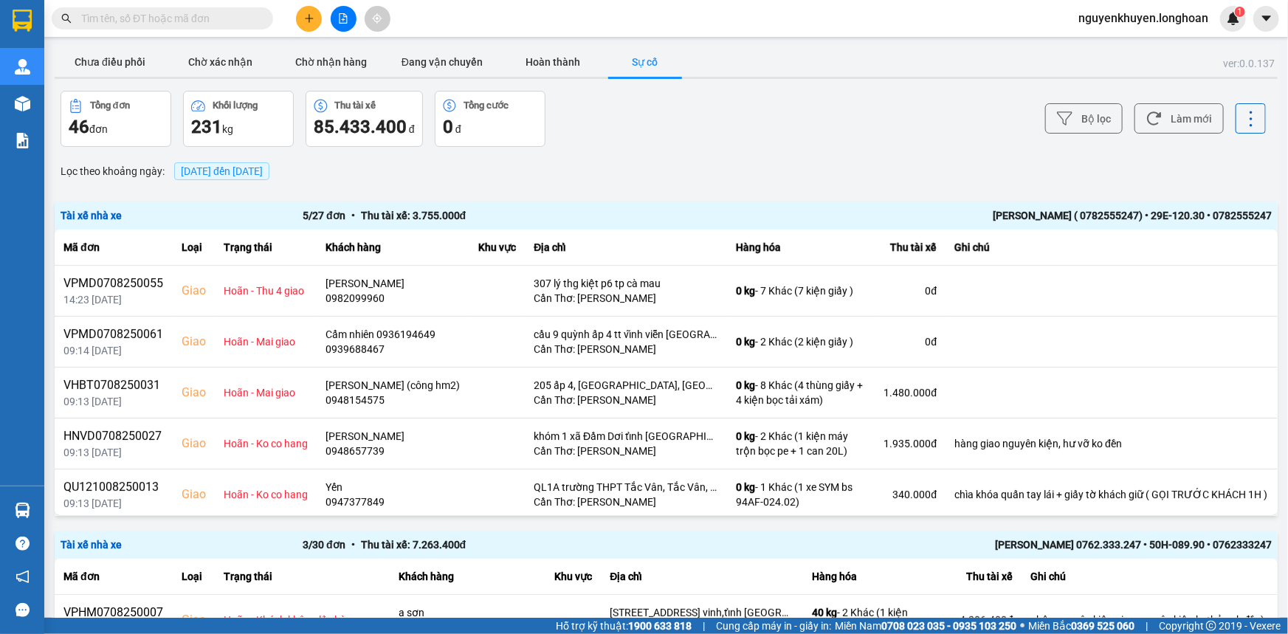
click at [263, 170] on span "[DATE] đến [DATE]" at bounding box center [222, 171] width 82 height 12
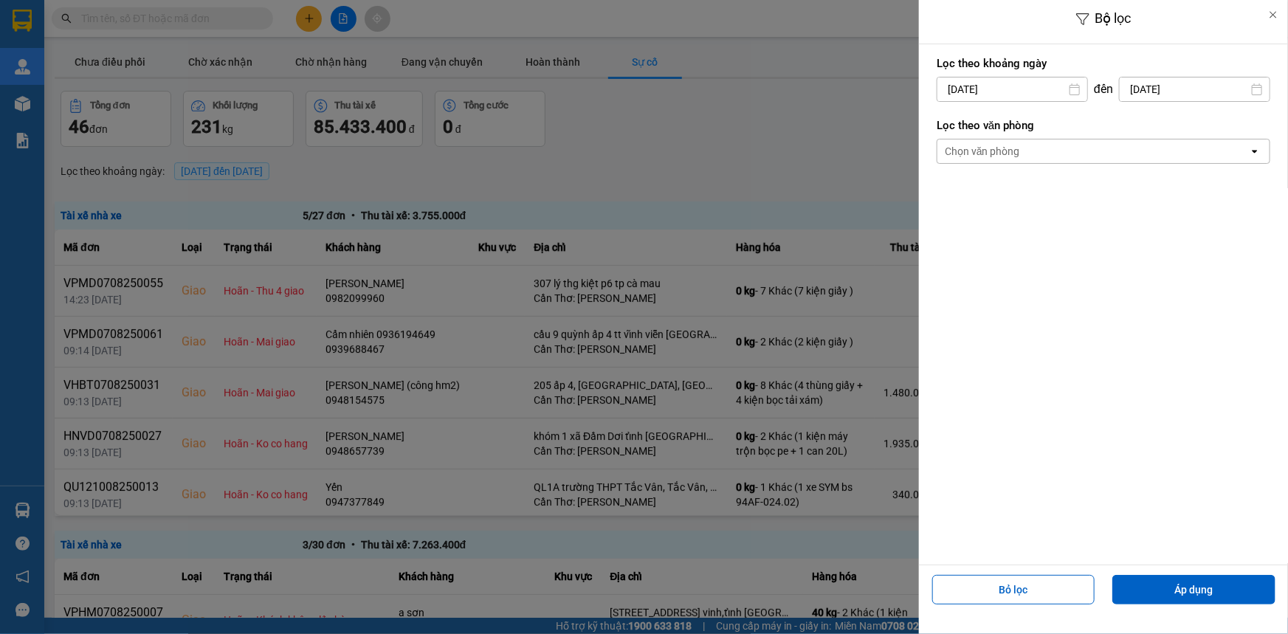
click at [958, 156] on div "Chọn văn phòng" at bounding box center [981, 151] width 75 height 15
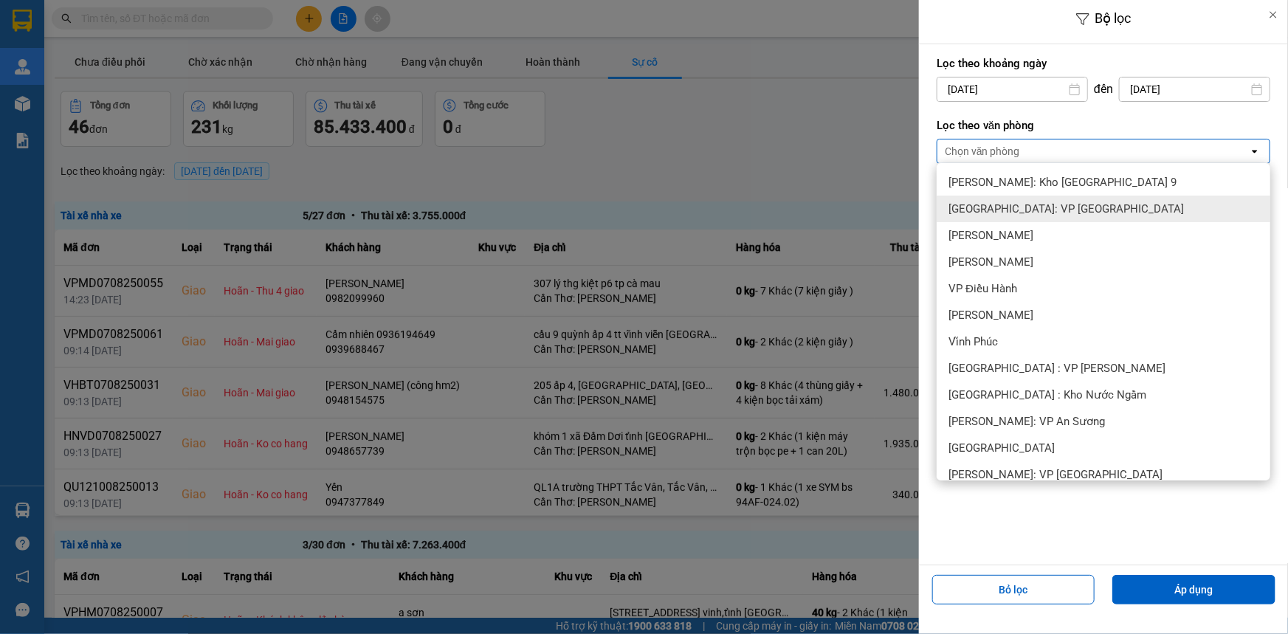
click at [981, 203] on span "[GEOGRAPHIC_DATA]: VP [GEOGRAPHIC_DATA]" at bounding box center [1065, 208] width 235 height 15
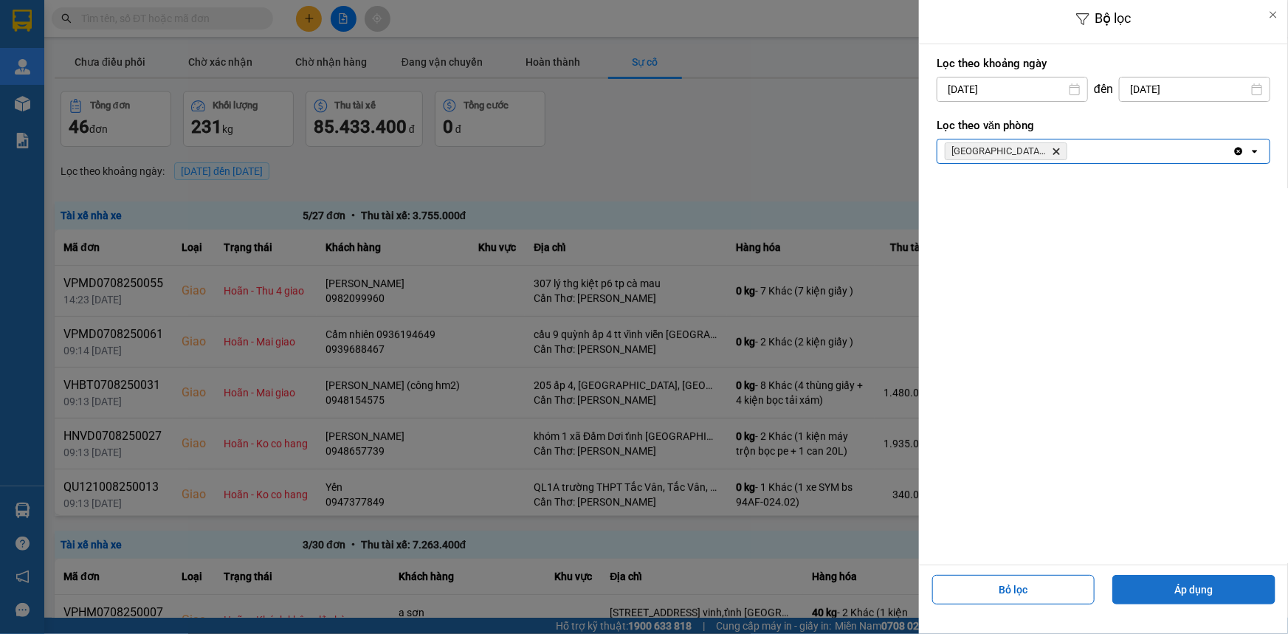
click at [1195, 590] on button "Áp dụng" at bounding box center [1193, 590] width 163 height 30
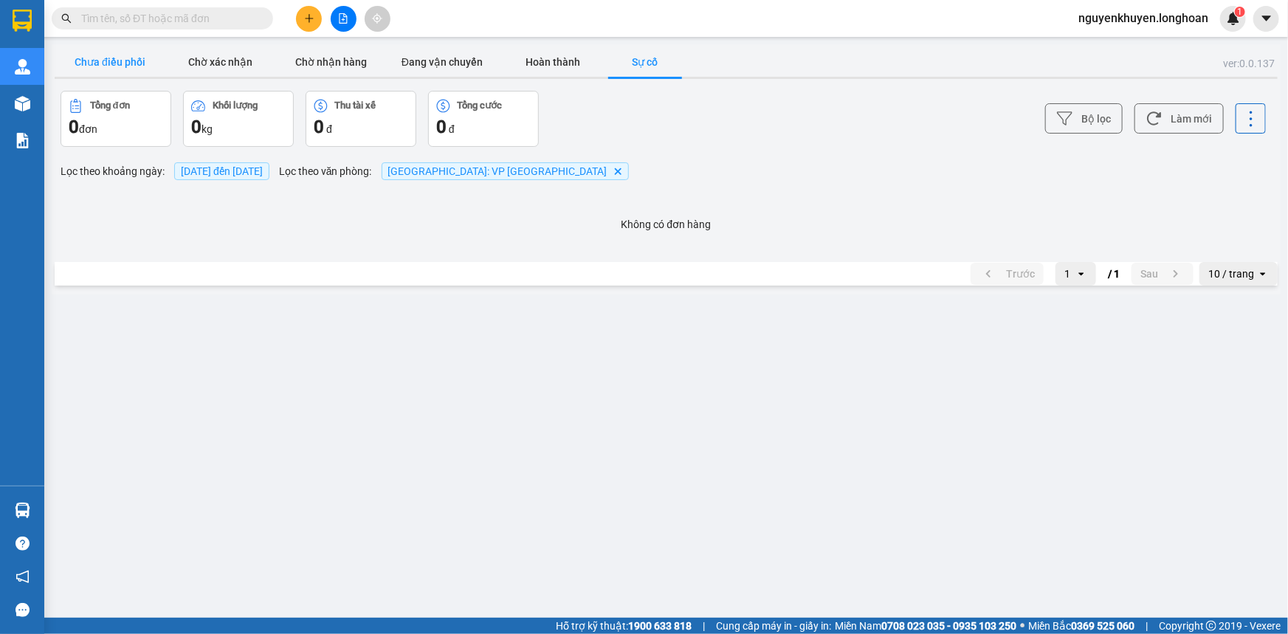
click at [103, 52] on button "Chưa điều phối" at bounding box center [110, 62] width 111 height 30
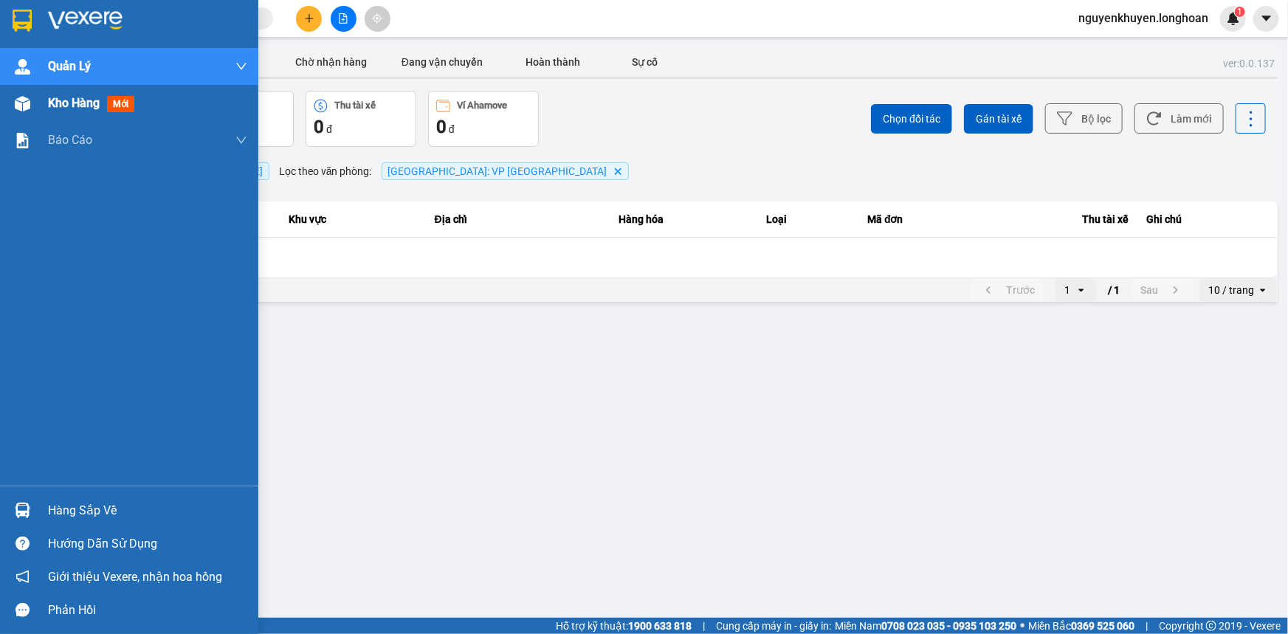
click at [110, 103] on span "mới" at bounding box center [120, 104] width 27 height 16
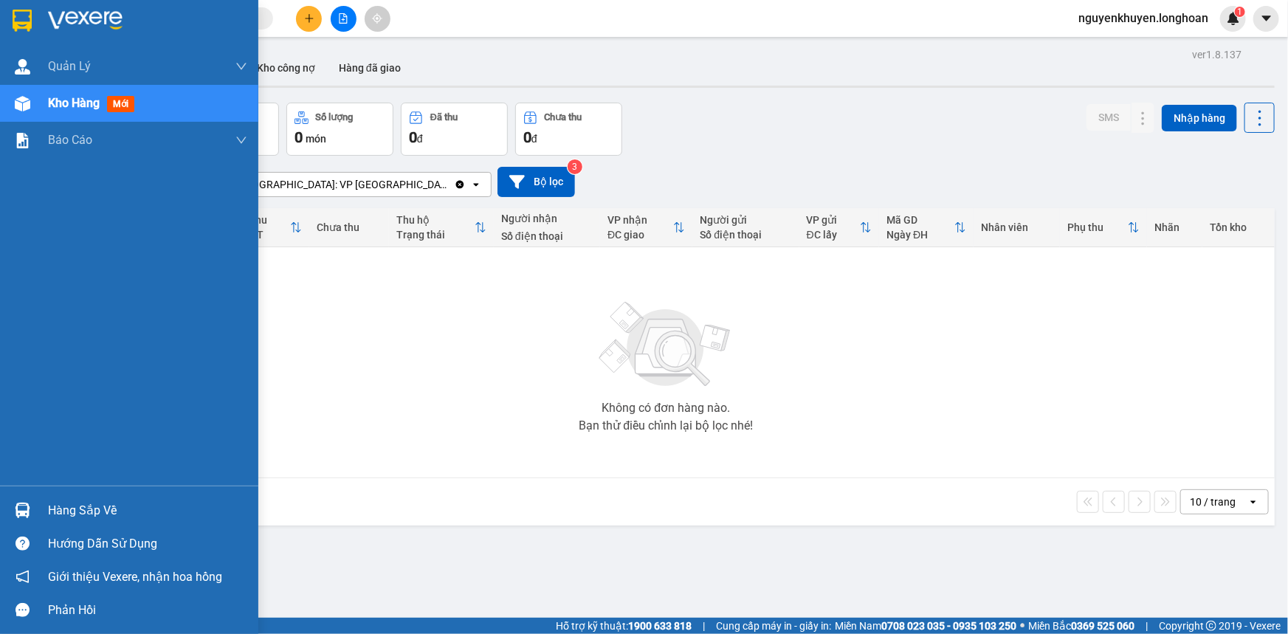
click at [18, 24] on img at bounding box center [22, 21] width 19 height 22
click at [74, 15] on img at bounding box center [85, 21] width 75 height 22
click at [88, 611] on div "Phản hồi" at bounding box center [147, 610] width 199 height 22
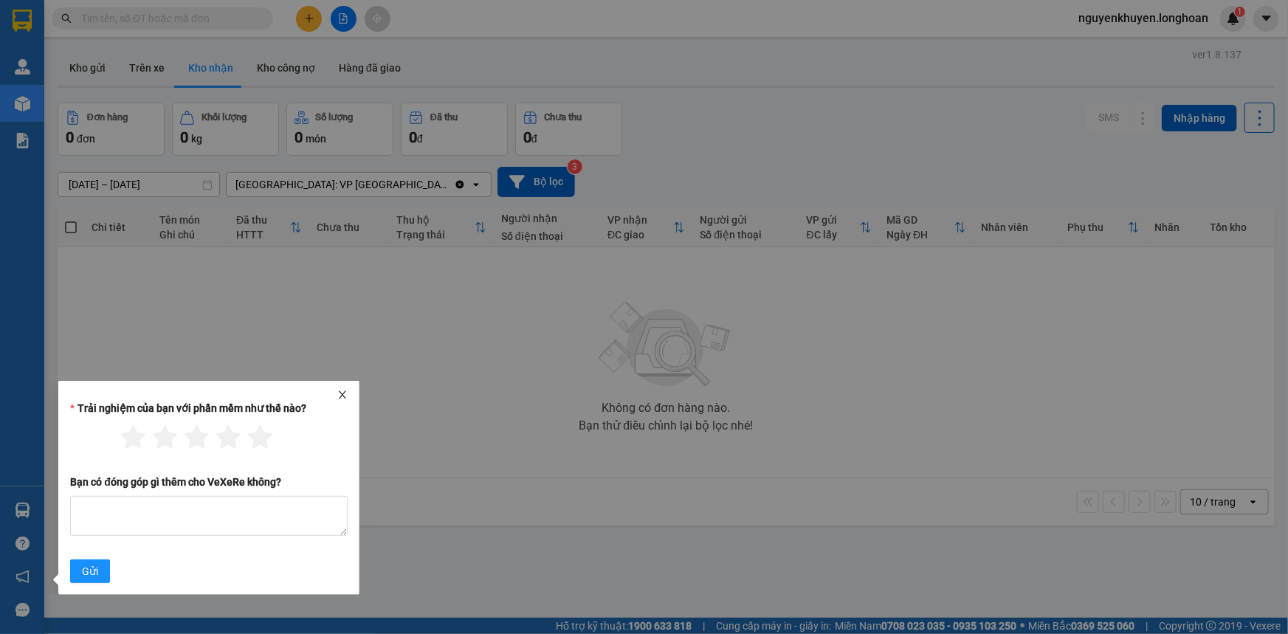
click at [339, 395] on icon "close" at bounding box center [342, 395] width 10 height 10
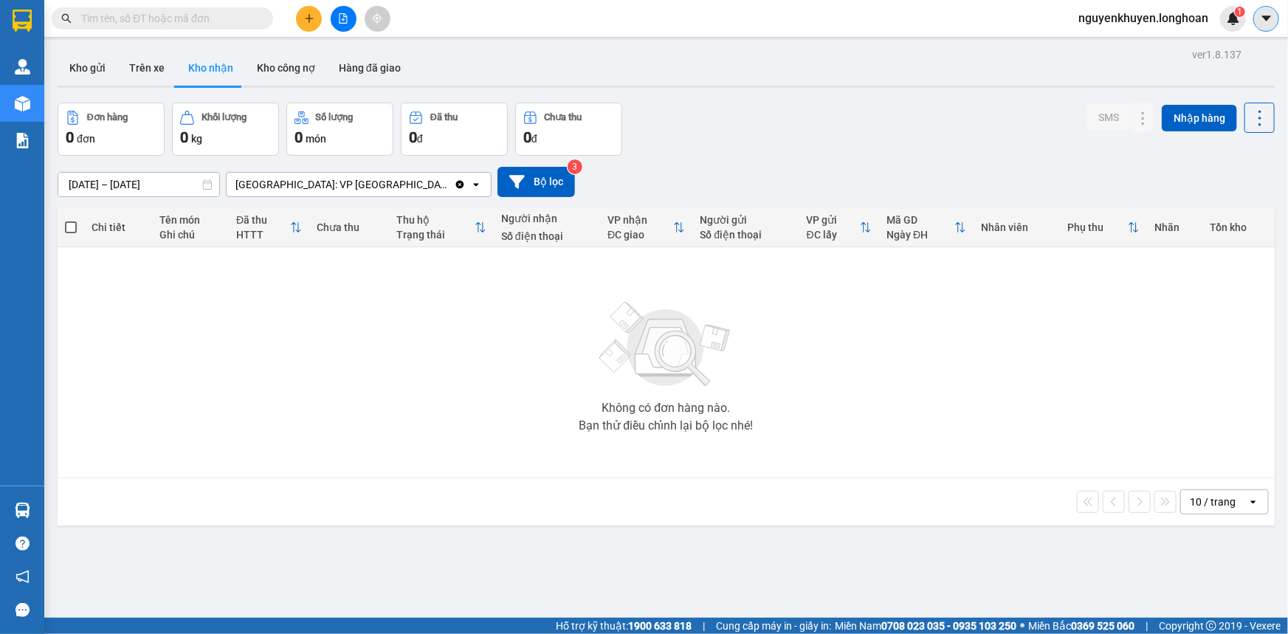
click at [1274, 11] on button at bounding box center [1266, 19] width 26 height 26
click at [1156, 20] on span "nguyenkhuyen.longhoan" at bounding box center [1142, 18] width 153 height 18
click at [1223, 18] on div "1" at bounding box center [1233, 19] width 26 height 26
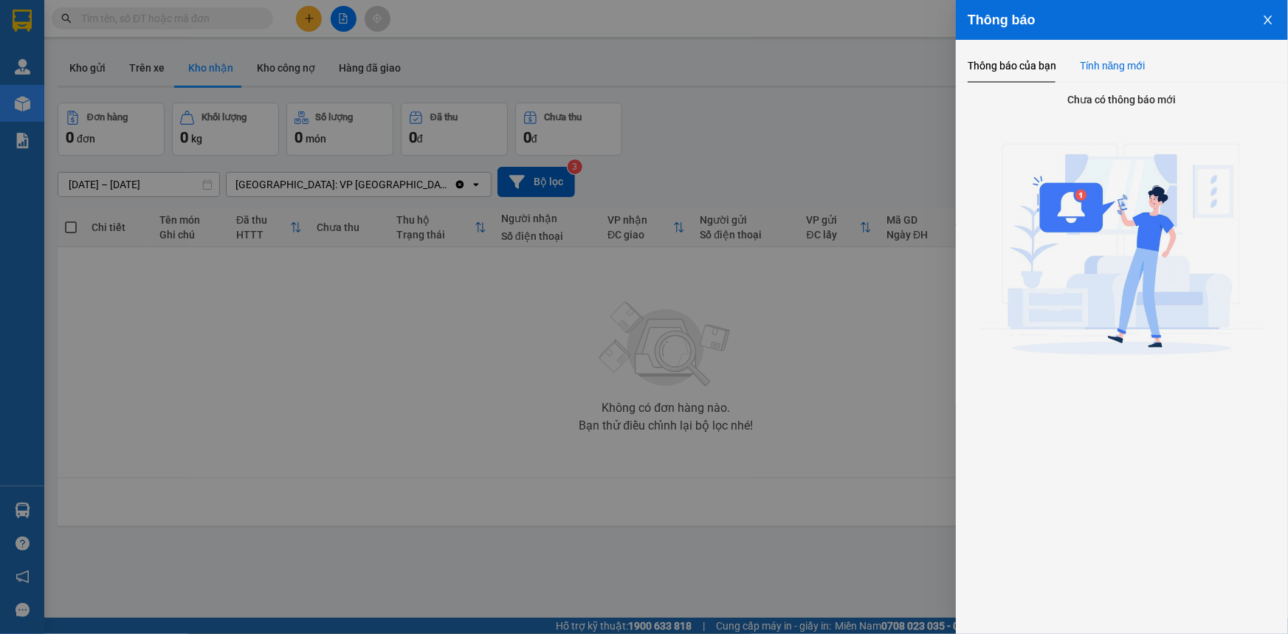
click at [1129, 66] on div "Tính năng mới" at bounding box center [1113, 66] width 66 height 16
click at [1015, 77] on div "Thông báo của bạn" at bounding box center [1011, 66] width 89 height 34
click at [1271, 15] on icon "close" at bounding box center [1267, 19] width 8 height 9
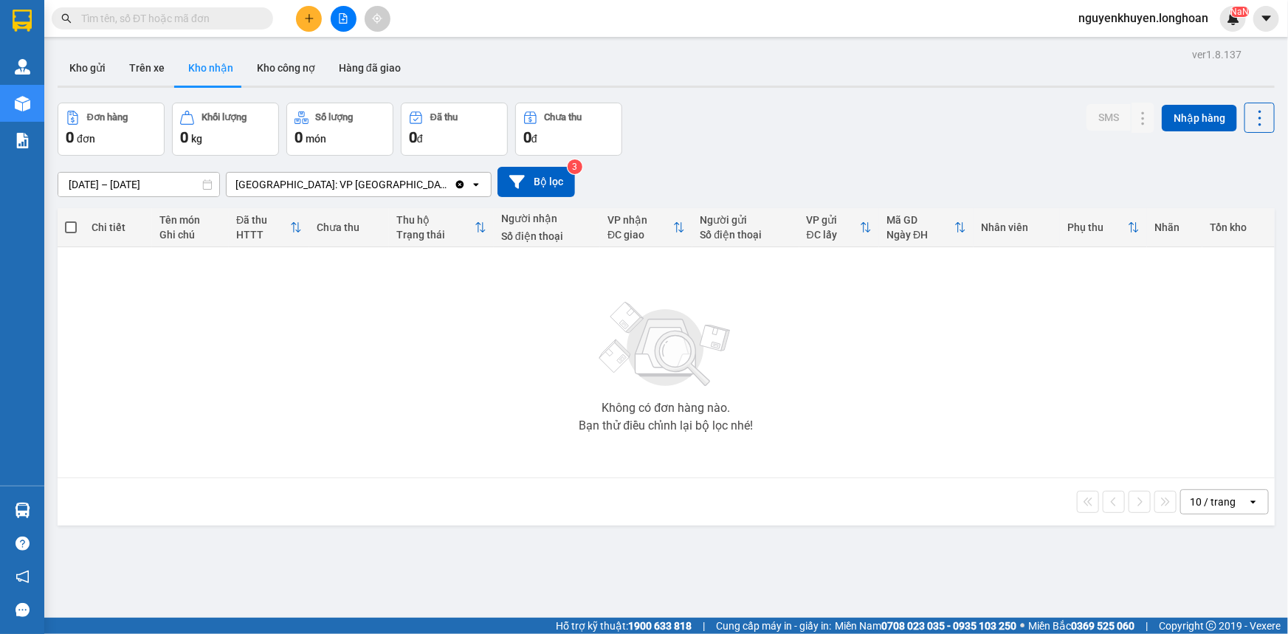
click at [333, 401] on div "Không có đơn hàng nào. Bạn thử điều chỉnh lại bộ lọc nhé!" at bounding box center [666, 362] width 1202 height 221
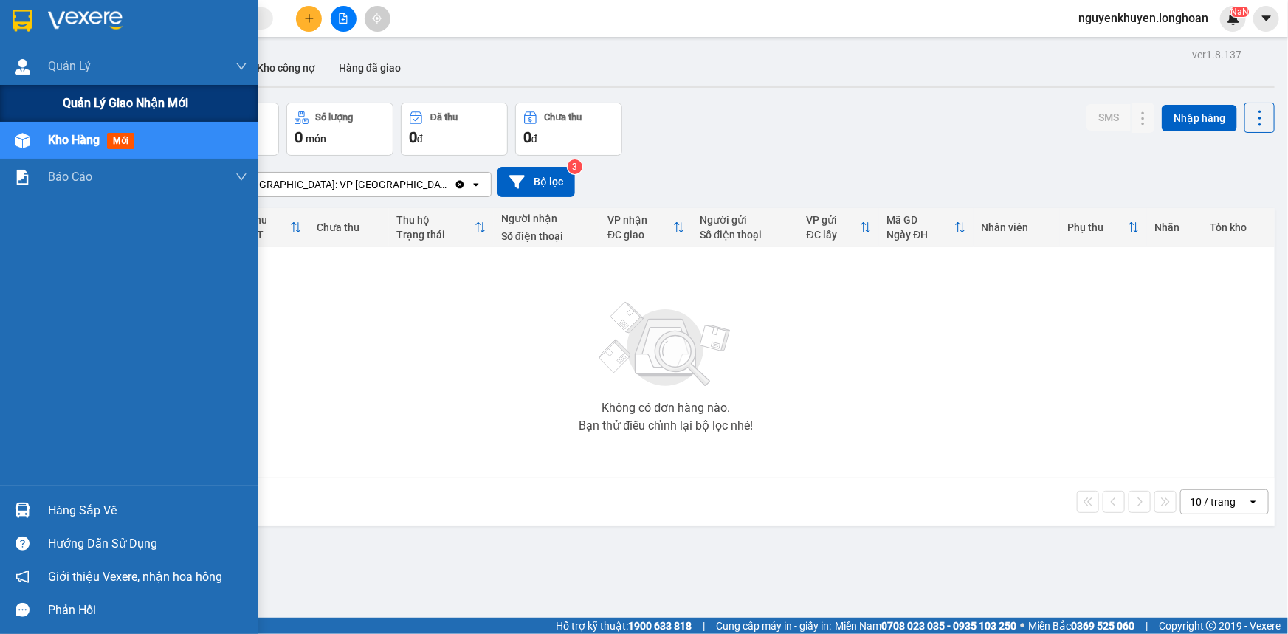
click at [87, 97] on span "Quản lý giao nhận mới" at bounding box center [125, 103] width 125 height 18
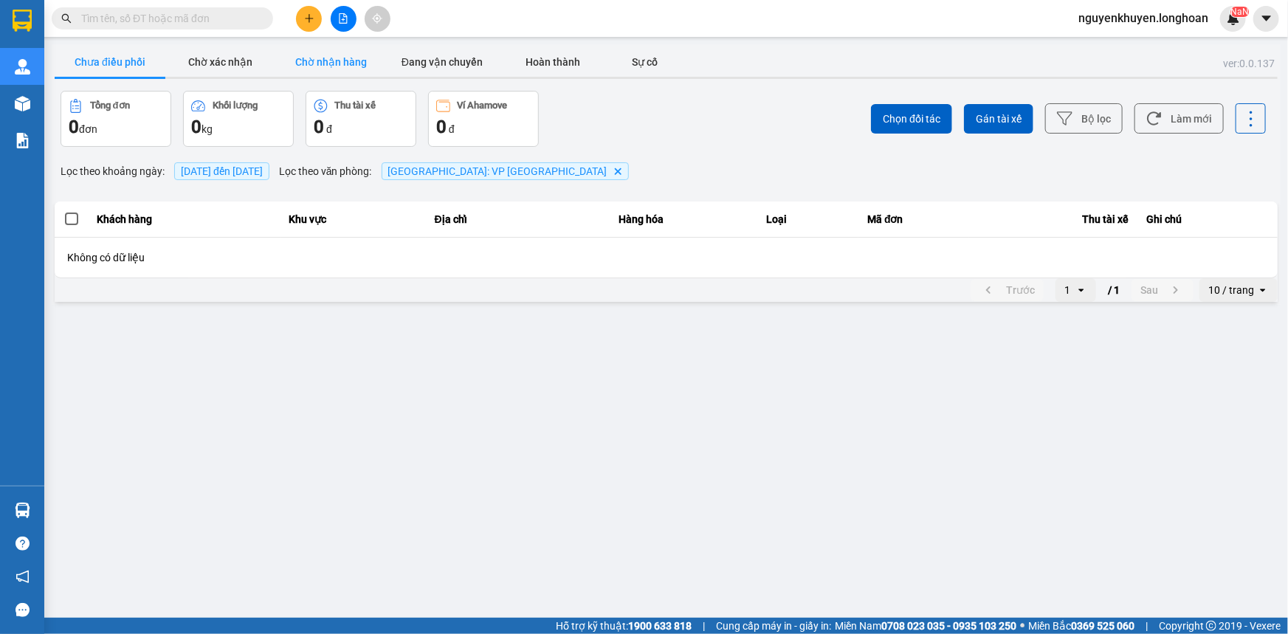
click at [318, 58] on button "Chờ nhận hàng" at bounding box center [331, 62] width 111 height 30
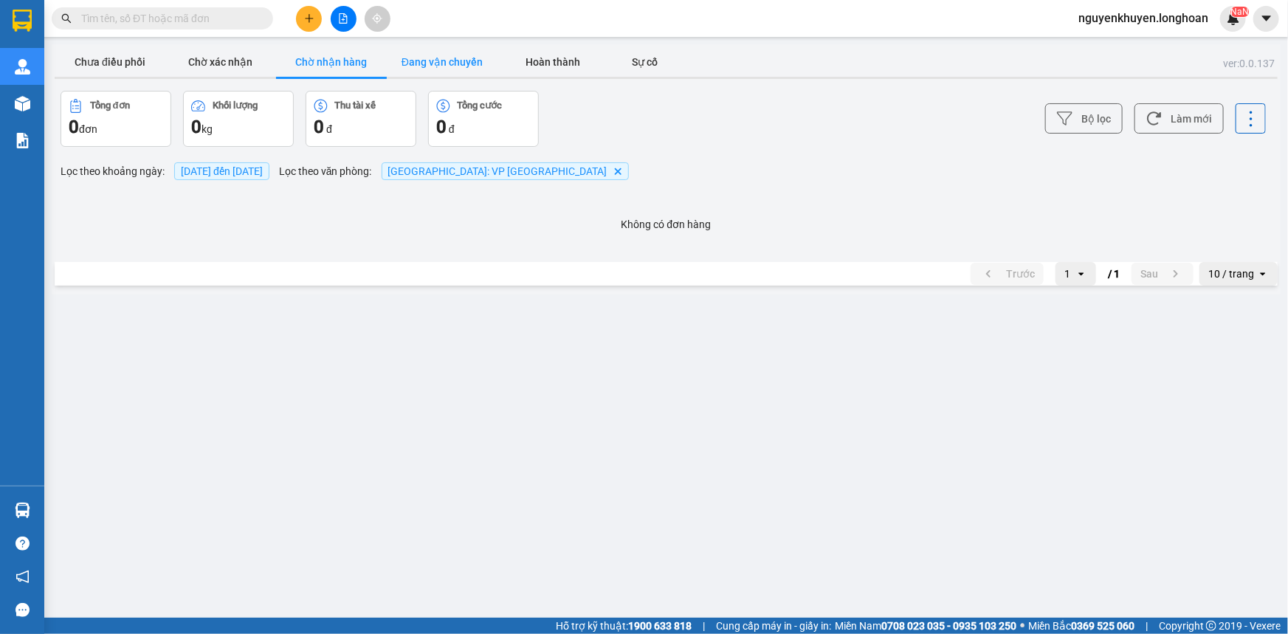
click at [421, 59] on button "Đang vận chuyển" at bounding box center [442, 62] width 111 height 30
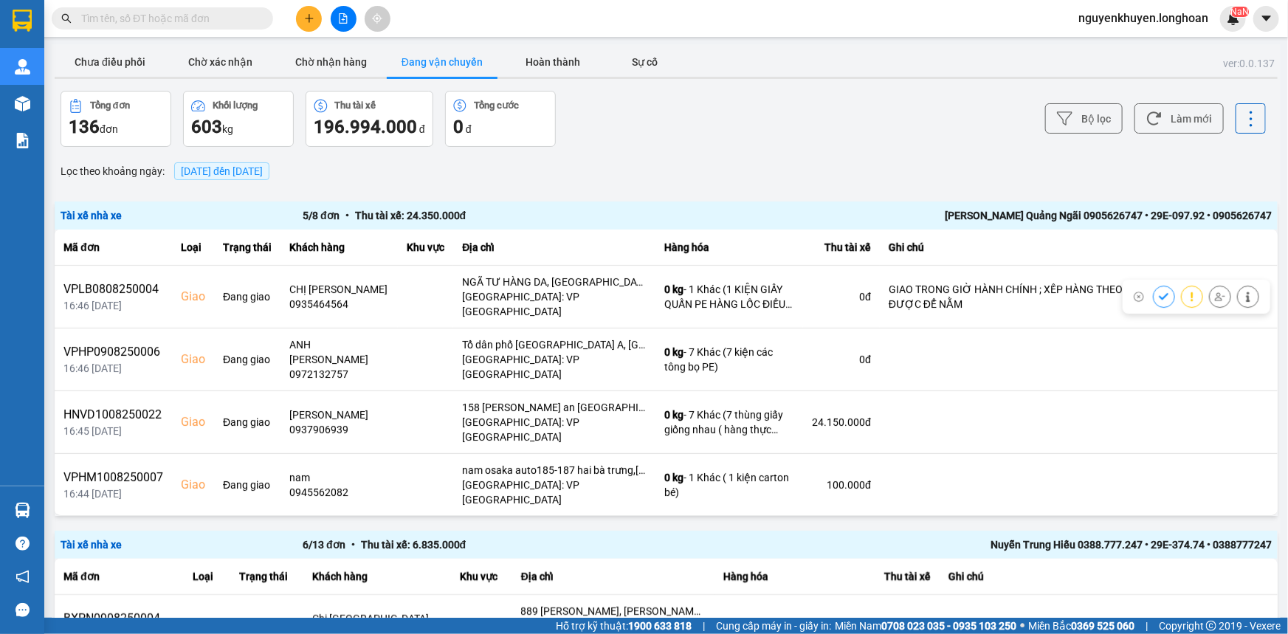
click at [263, 169] on span "[DATE] đến [DATE]" at bounding box center [222, 171] width 82 height 12
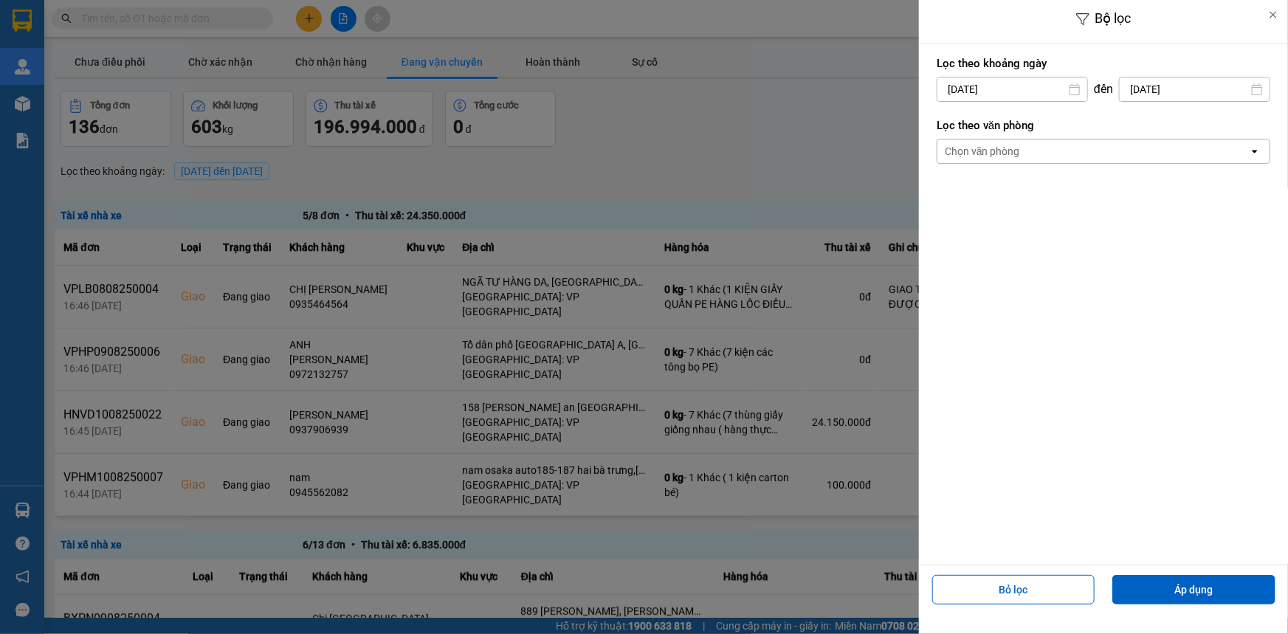
click at [1048, 146] on div "Chọn văn phòng" at bounding box center [1092, 151] width 311 height 24
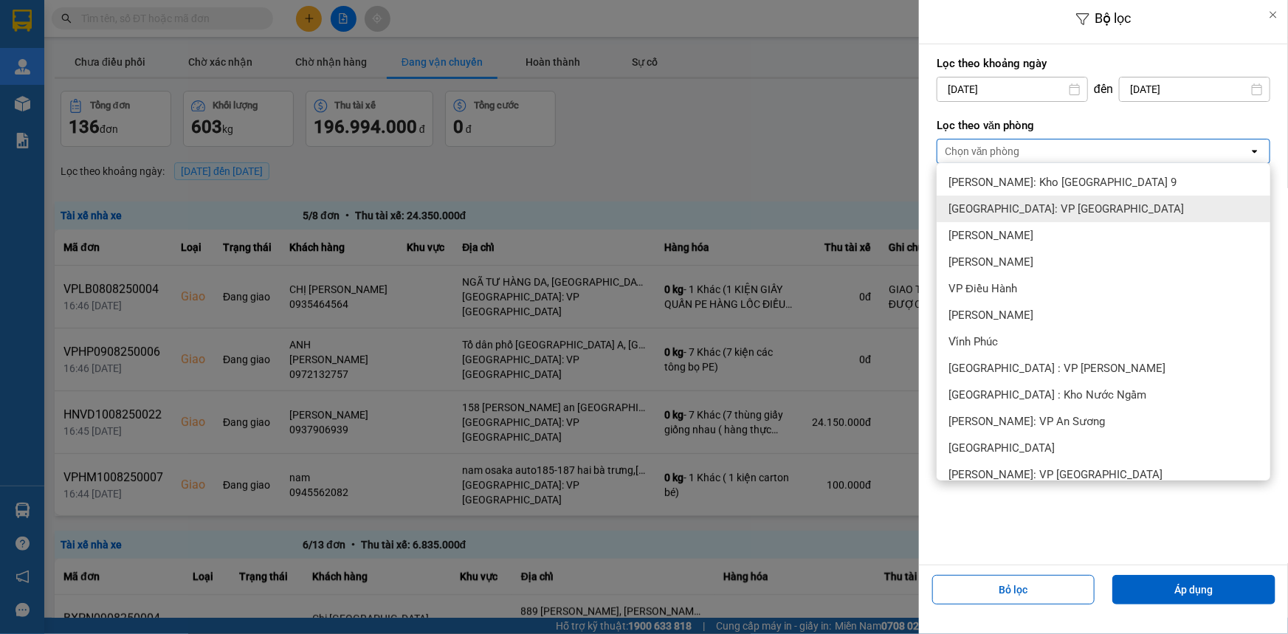
click at [1020, 205] on span "[GEOGRAPHIC_DATA]: VP [GEOGRAPHIC_DATA]" at bounding box center [1065, 208] width 235 height 15
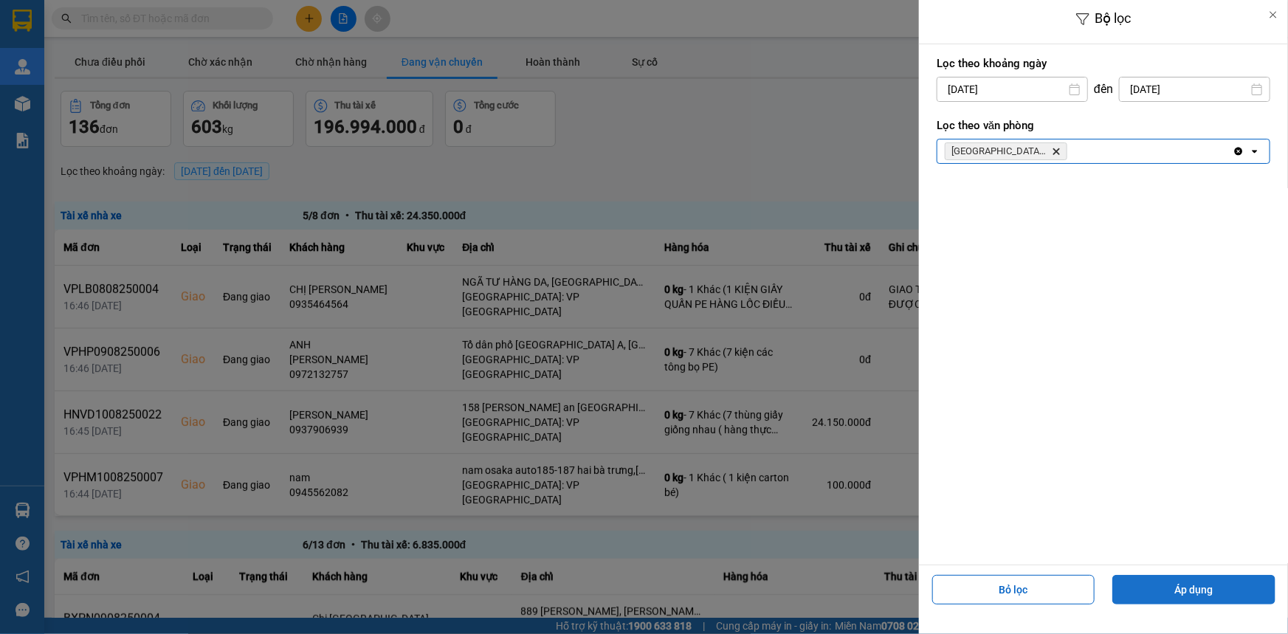
click at [1201, 584] on button "Áp dụng" at bounding box center [1193, 590] width 163 height 30
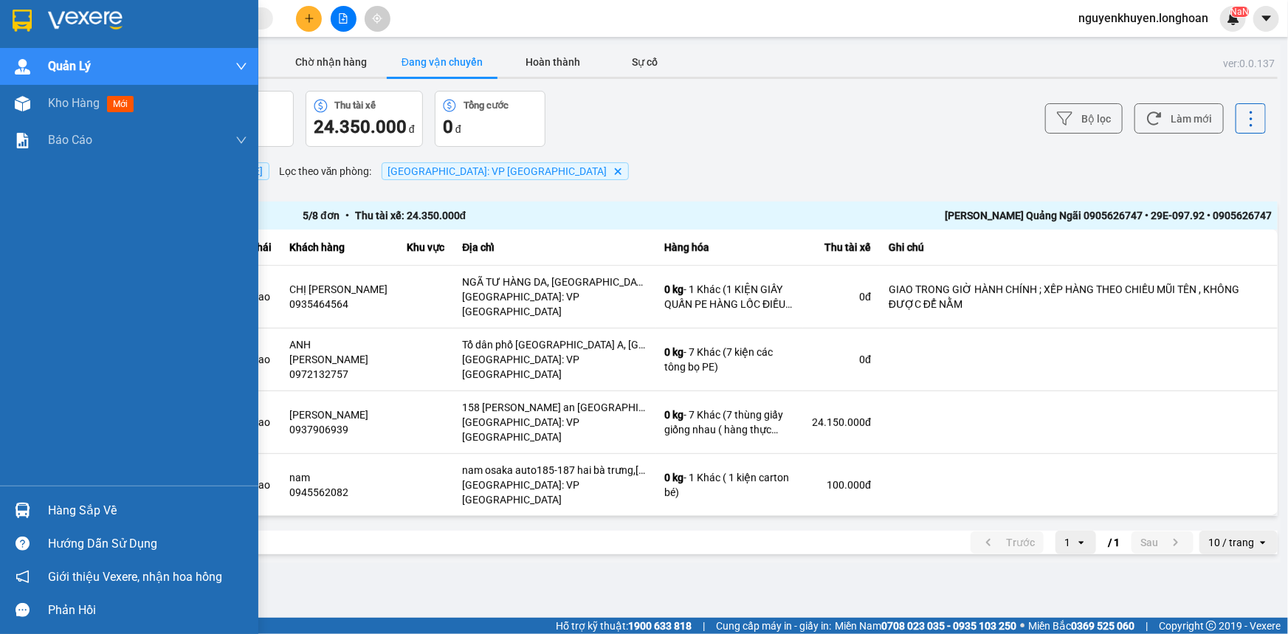
click at [83, 17] on img at bounding box center [85, 21] width 75 height 22
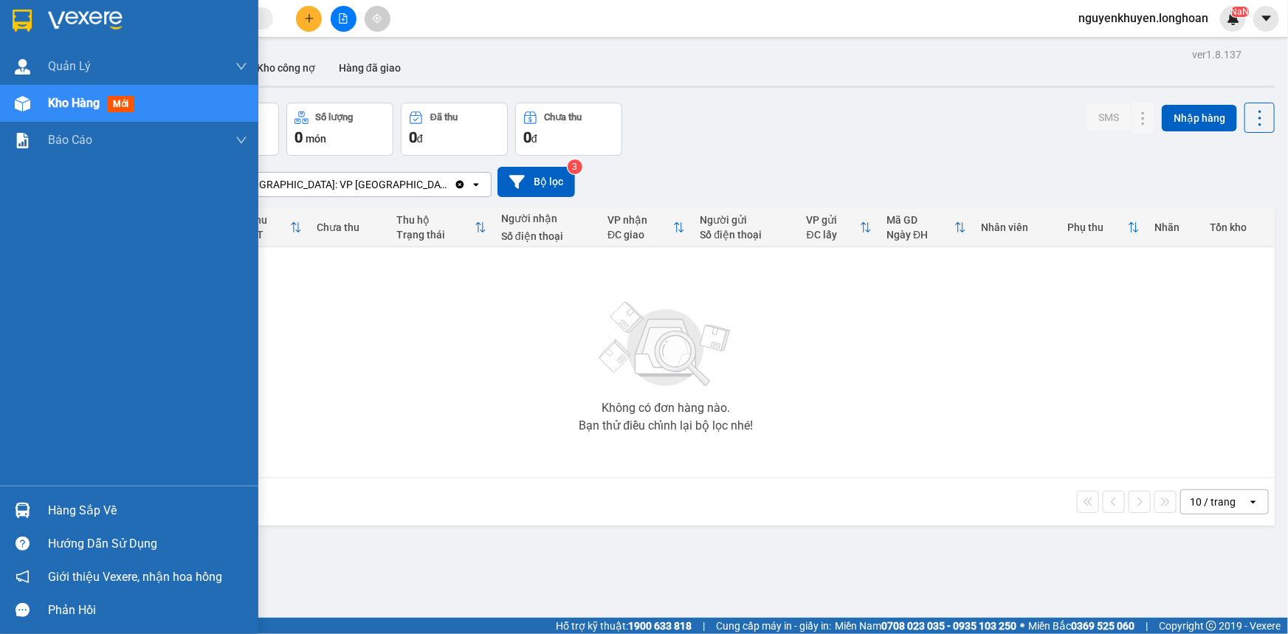
click at [110, 512] on div "Hàng sắp về" at bounding box center [147, 511] width 199 height 22
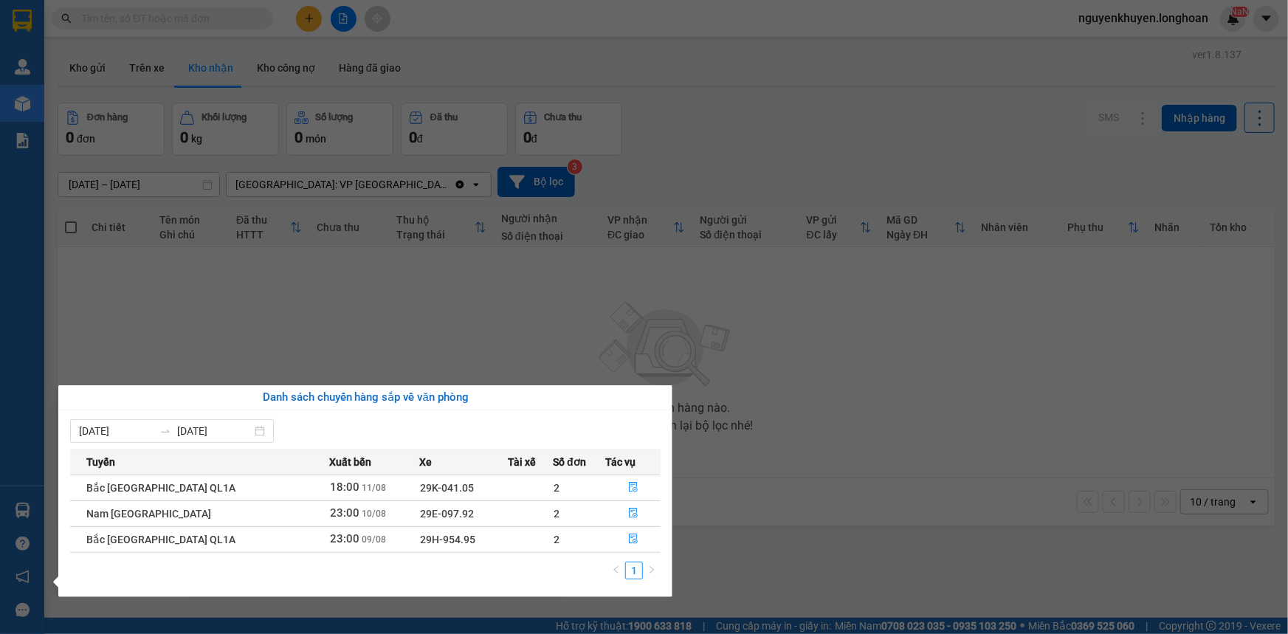
click at [838, 449] on section "Kết quả tìm kiếm ( 0 ) Bộ lọc No Data nguyenkhuyen.[PERSON_NAME] lý giao nhận m…" at bounding box center [644, 317] width 1288 height 634
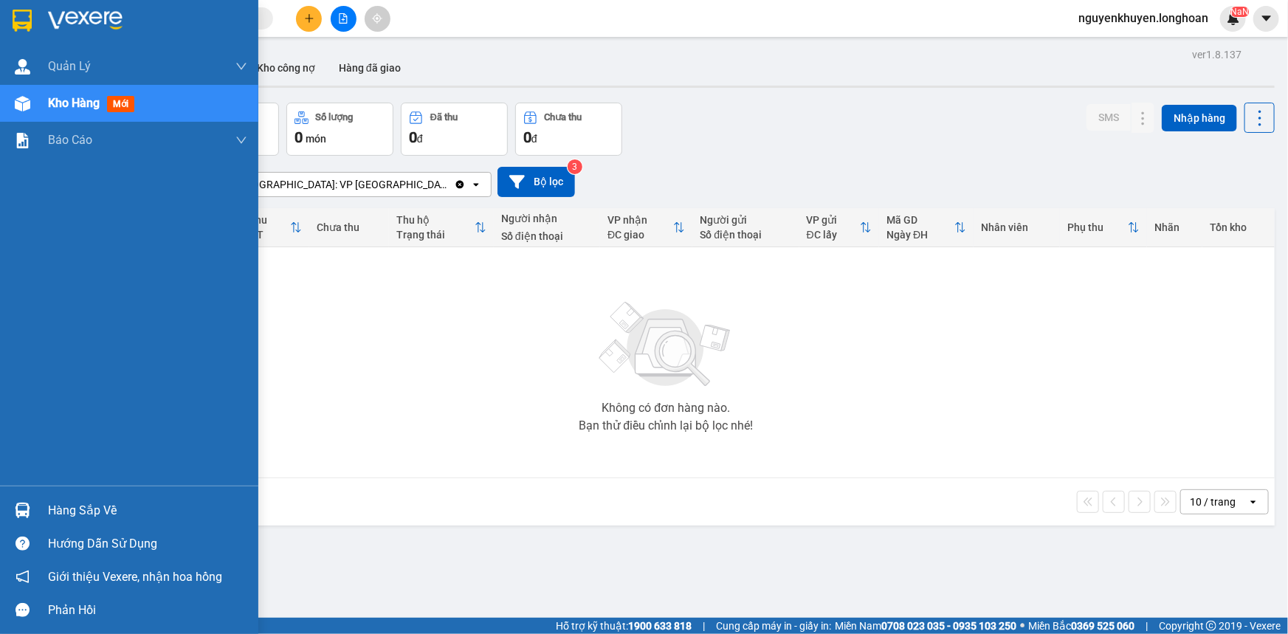
click at [89, 500] on div "Hàng sắp về" at bounding box center [147, 511] width 199 height 22
